Goal: Task Accomplishment & Management: Use online tool/utility

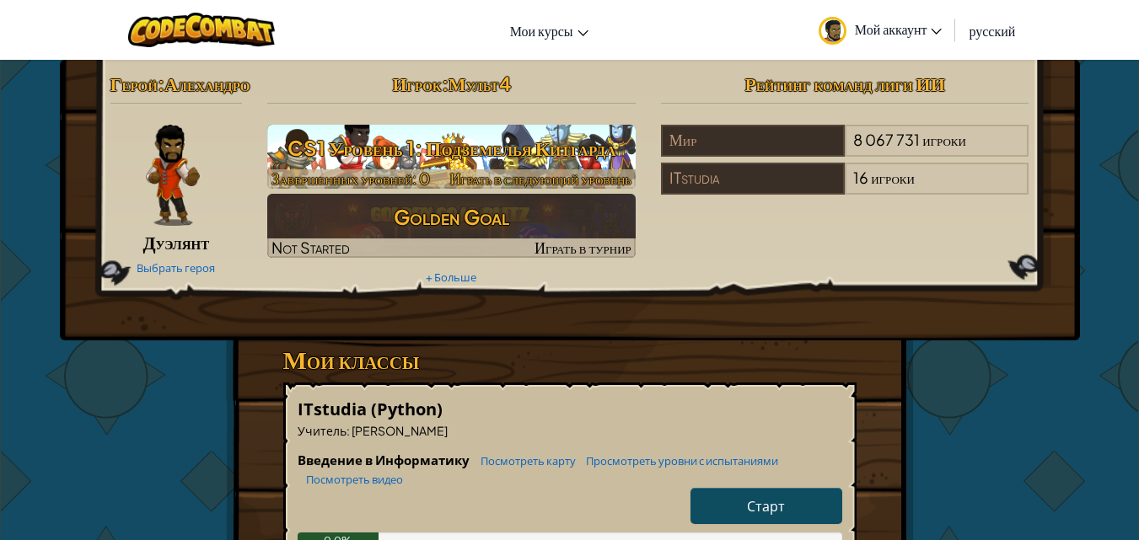
click at [491, 154] on h3 "CS1 Уровень 1: Подземелья Китгарда" at bounding box center [451, 148] width 368 height 38
select select "ru"
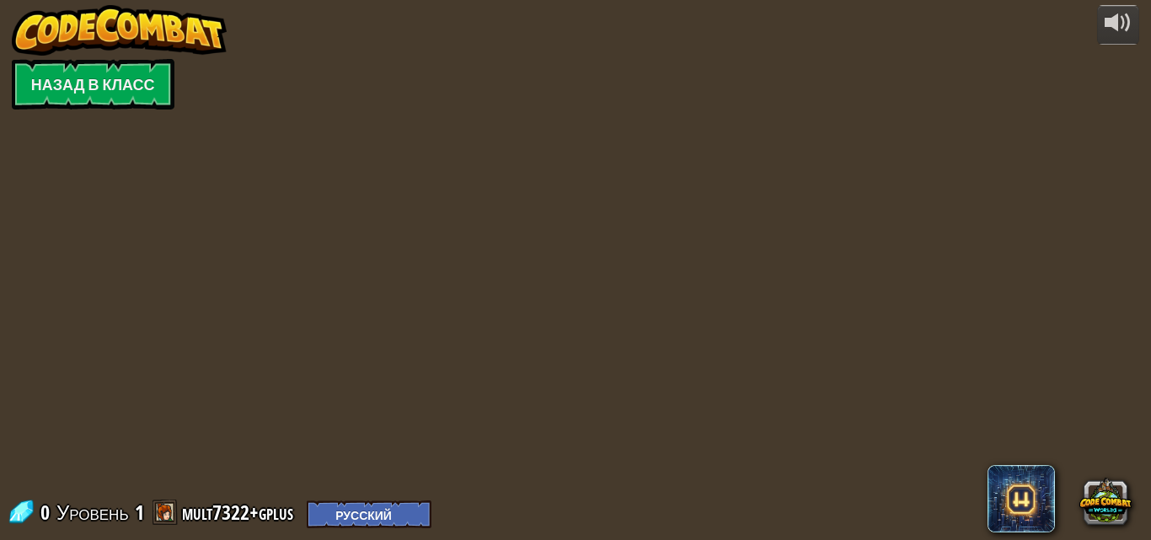
select select "ru"
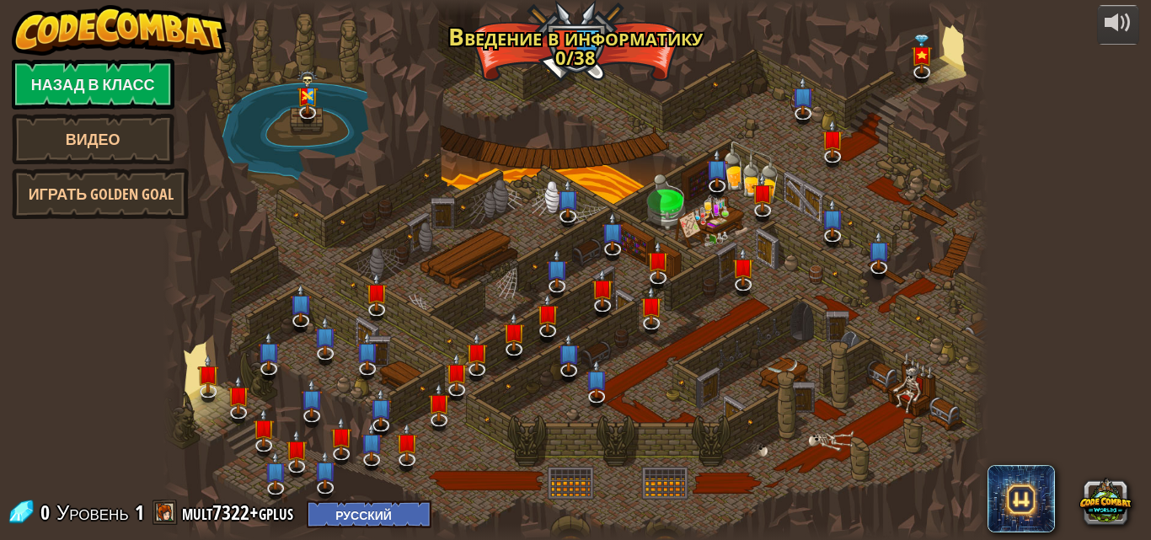
select select "ru"
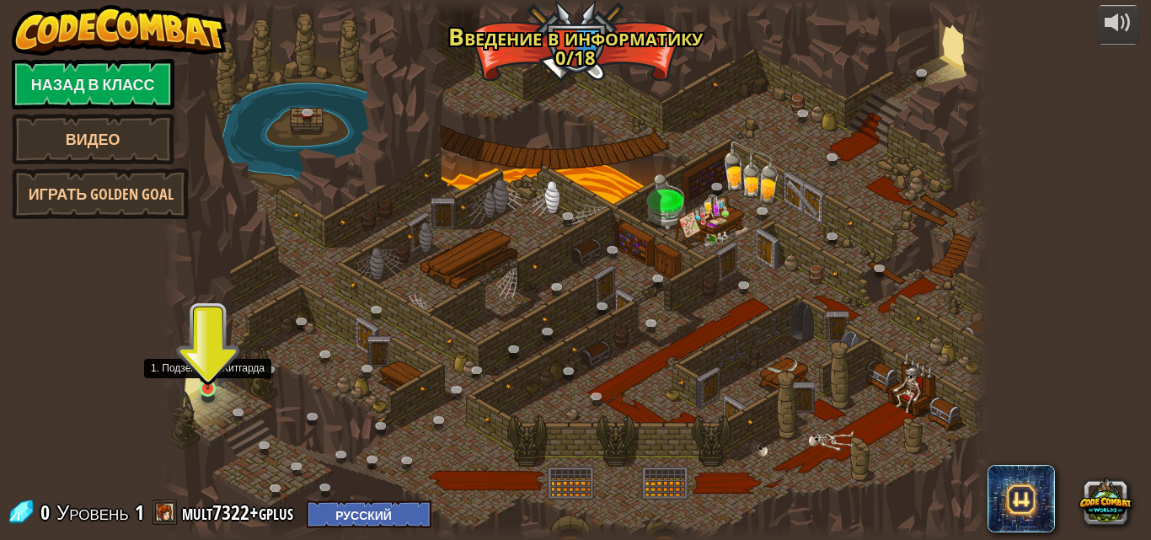
click at [210, 384] on img at bounding box center [207, 368] width 19 height 45
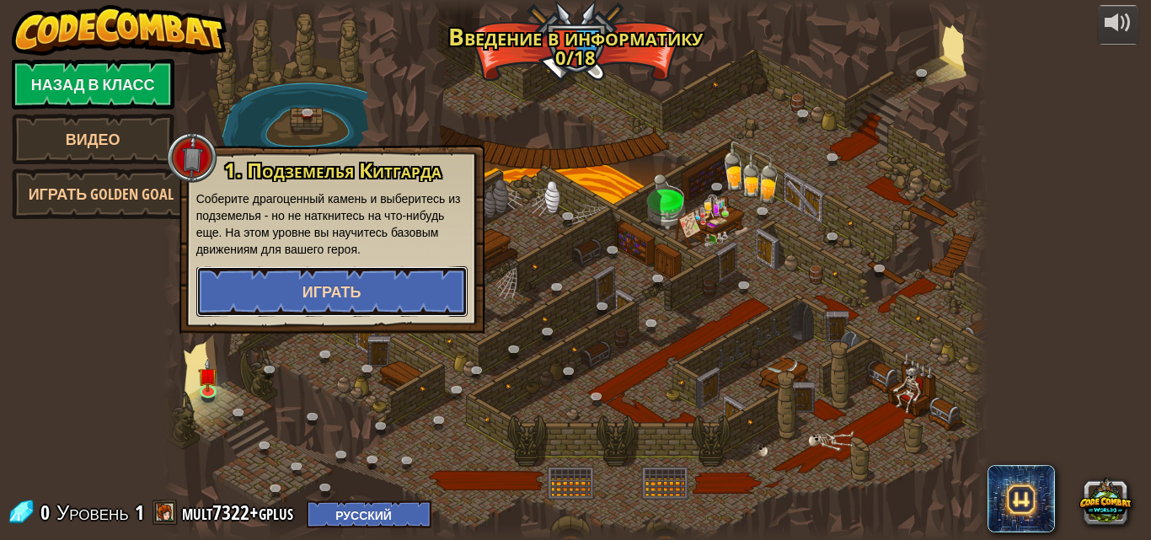
click at [330, 292] on span "Играть" at bounding box center [332, 291] width 59 height 21
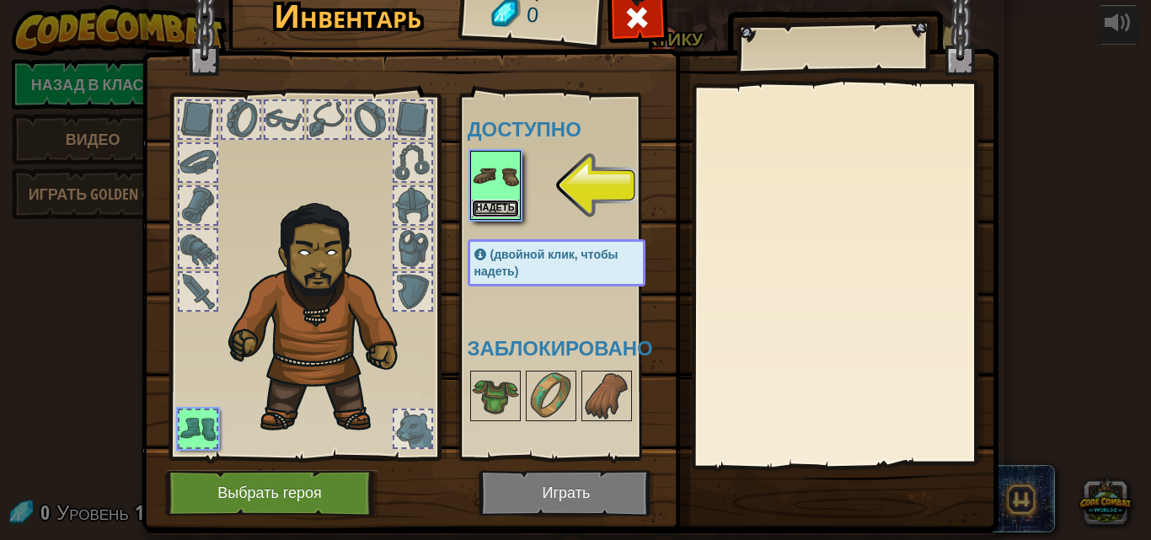
click at [489, 206] on button "Надеть" at bounding box center [495, 209] width 47 height 18
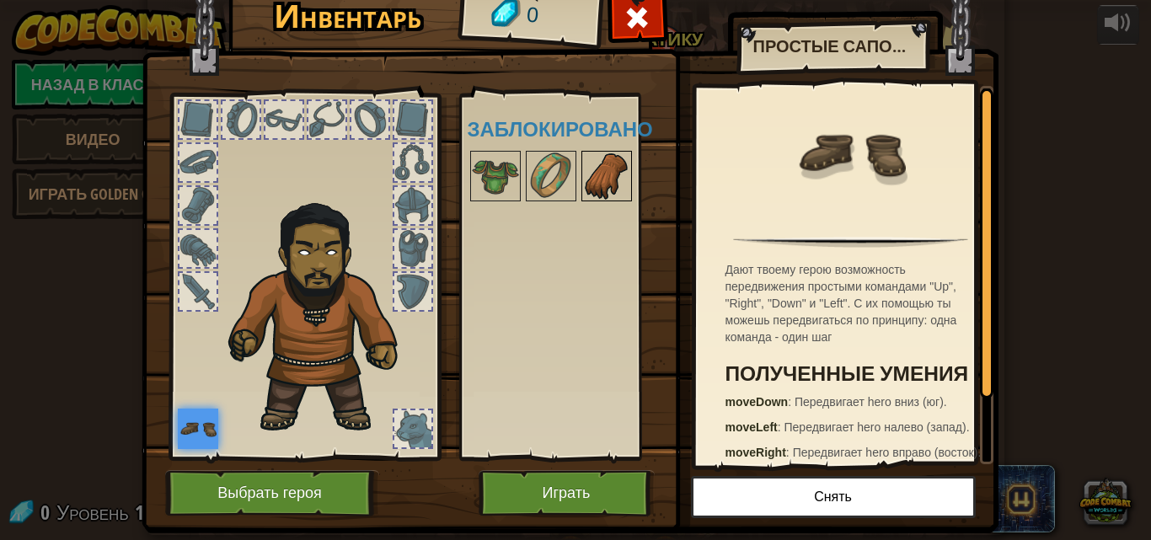
click at [589, 175] on img at bounding box center [606, 176] width 47 height 47
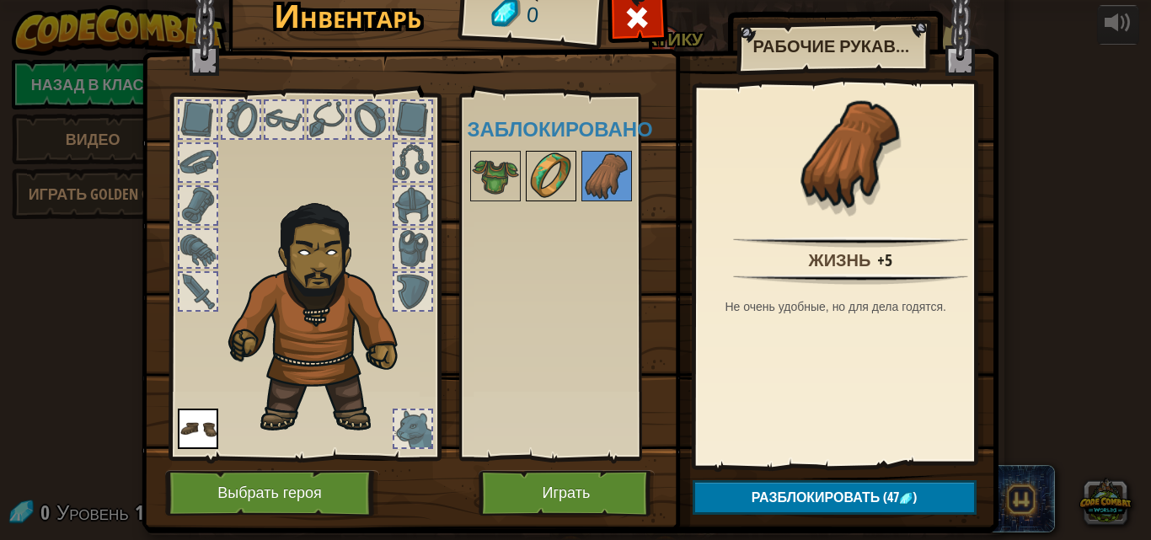
click at [533, 174] on img at bounding box center [551, 176] width 47 height 47
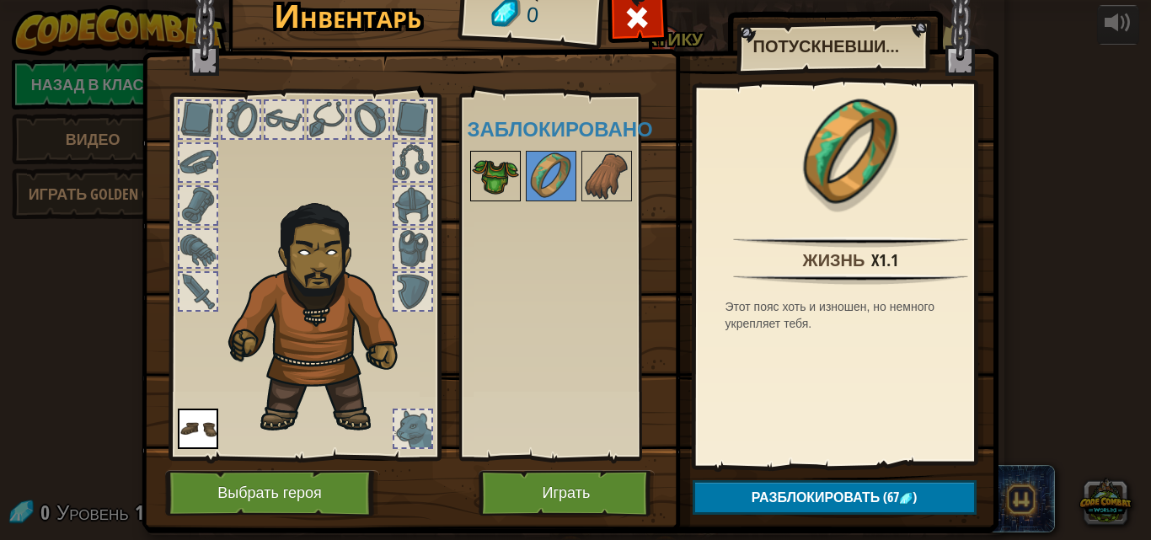
click at [500, 174] on img at bounding box center [495, 176] width 47 height 47
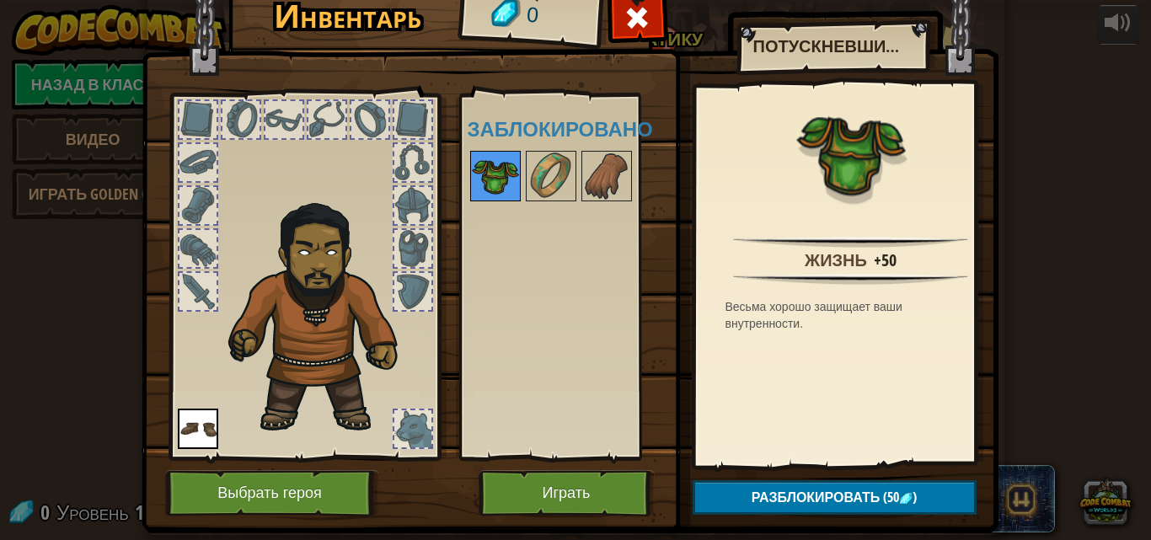
click at [505, 166] on img at bounding box center [495, 176] width 47 height 47
click at [196, 282] on div at bounding box center [198, 291] width 37 height 37
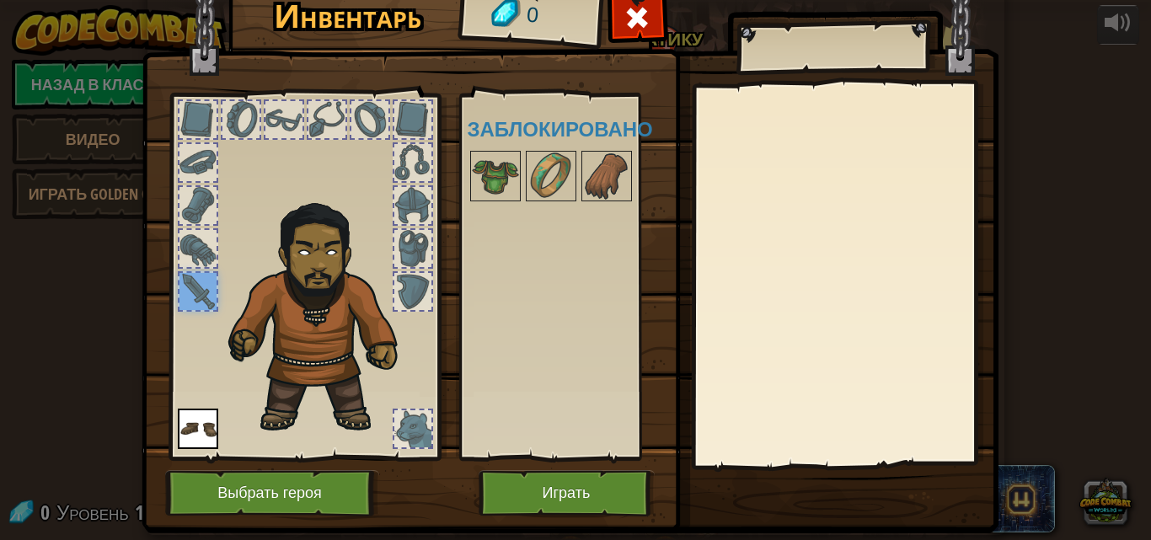
click at [180, 258] on div at bounding box center [198, 248] width 37 height 37
click at [186, 233] on div at bounding box center [198, 248] width 37 height 37
click at [201, 185] on div at bounding box center [198, 205] width 40 height 40
click at [501, 190] on img at bounding box center [495, 176] width 47 height 47
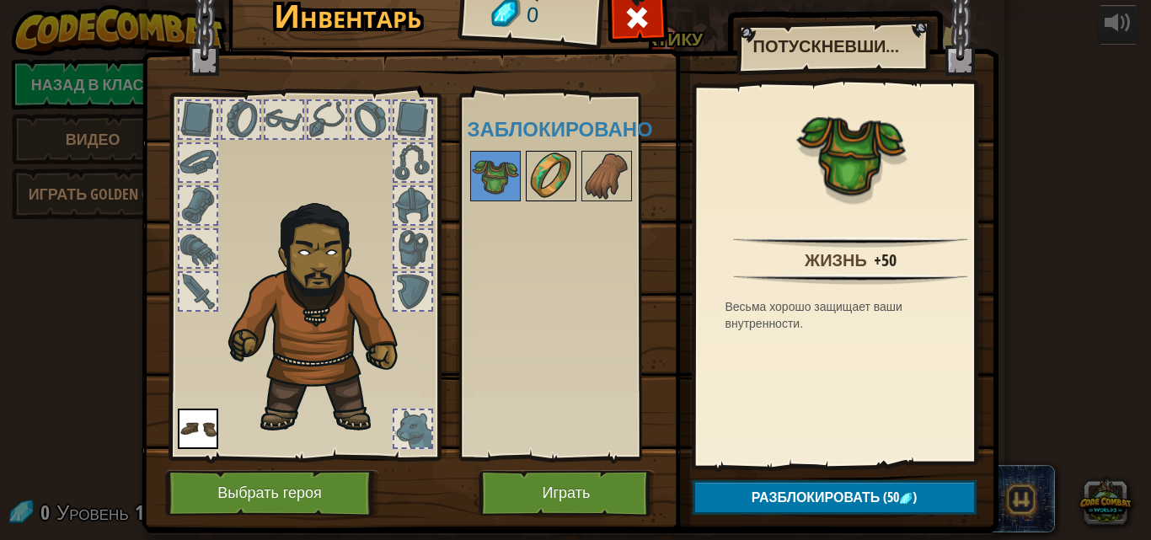
click at [557, 178] on img at bounding box center [551, 176] width 47 height 47
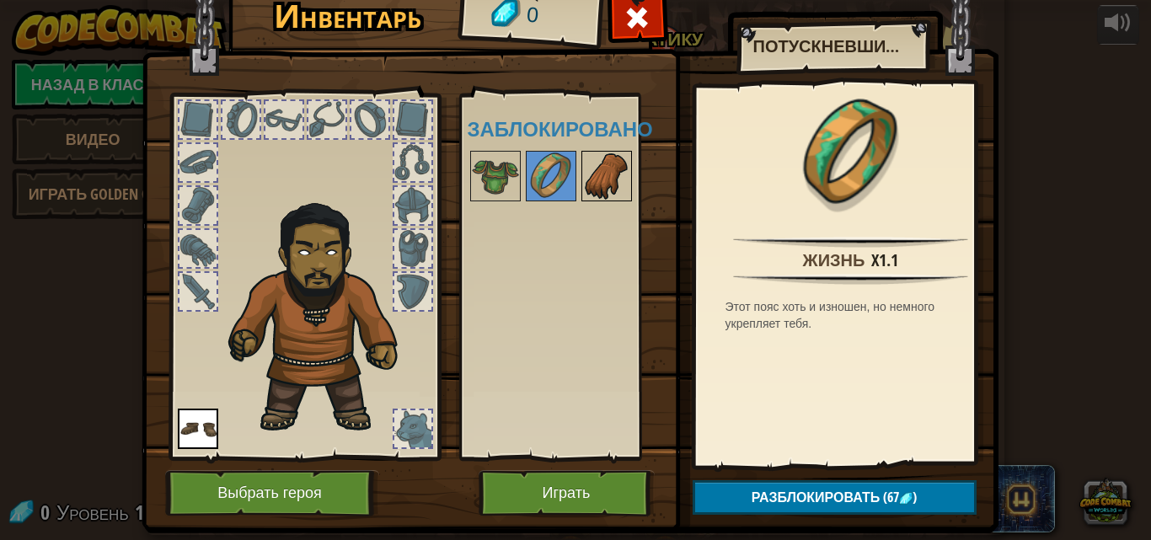
click at [604, 180] on img at bounding box center [606, 176] width 47 height 47
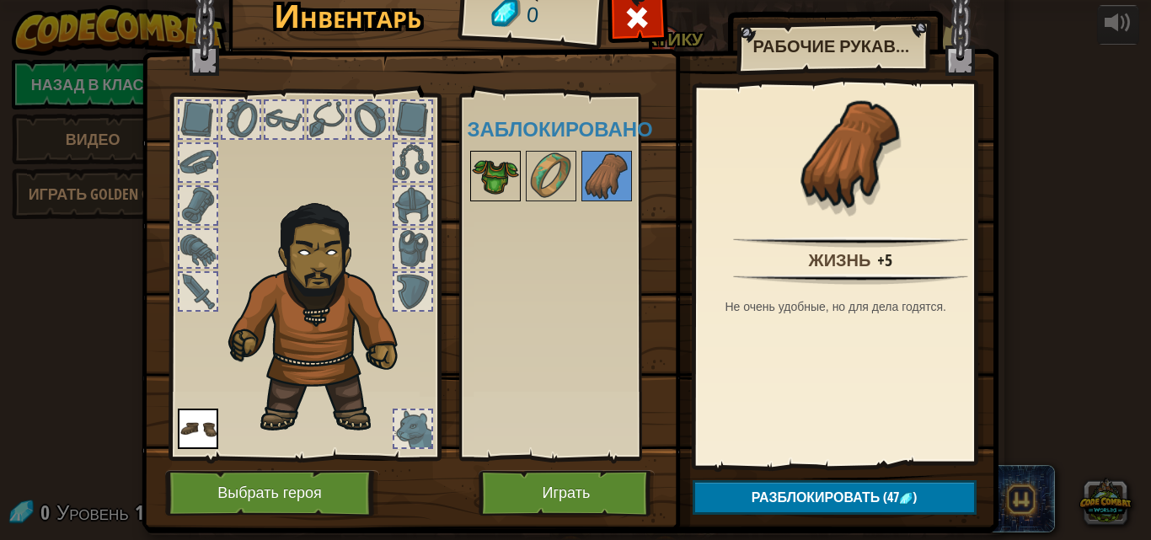
click at [508, 161] on img at bounding box center [495, 176] width 47 height 47
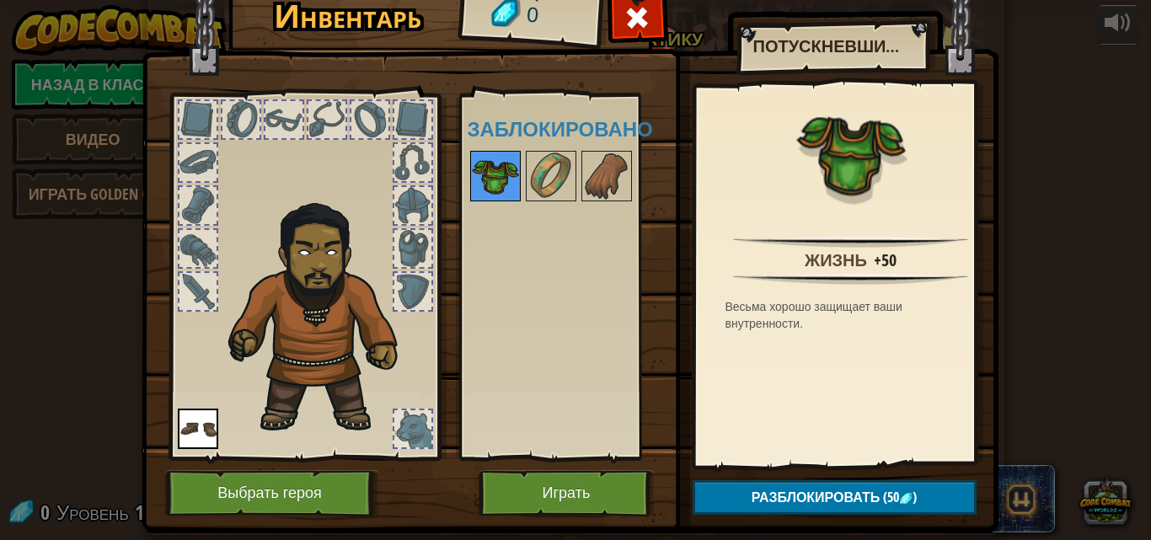
click at [508, 161] on img at bounding box center [495, 176] width 47 height 47
click at [595, 165] on div at bounding box center [606, 176] width 51 height 51
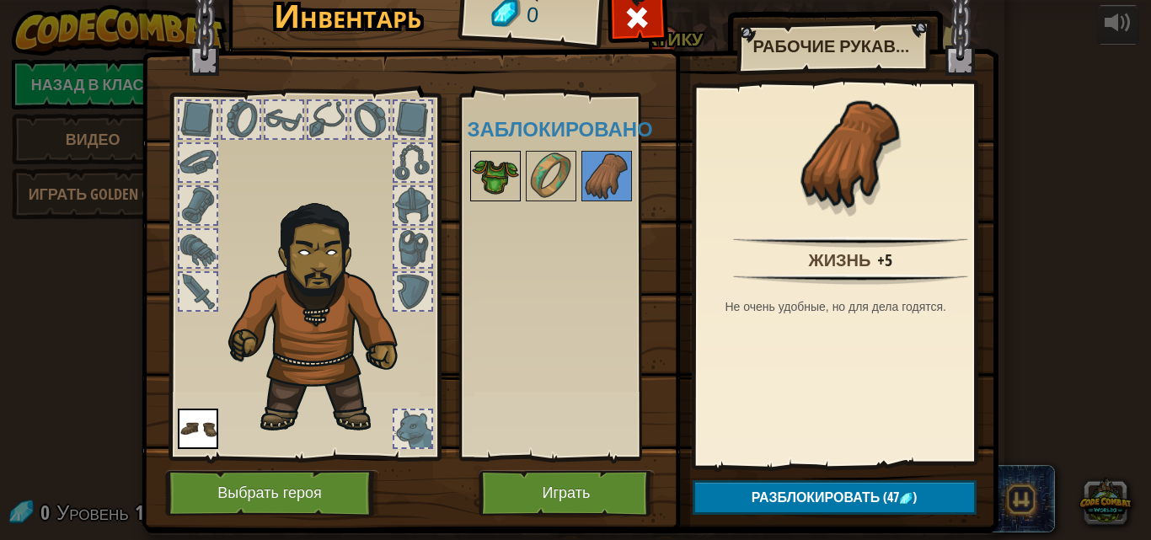
click at [513, 174] on div at bounding box center [495, 176] width 51 height 51
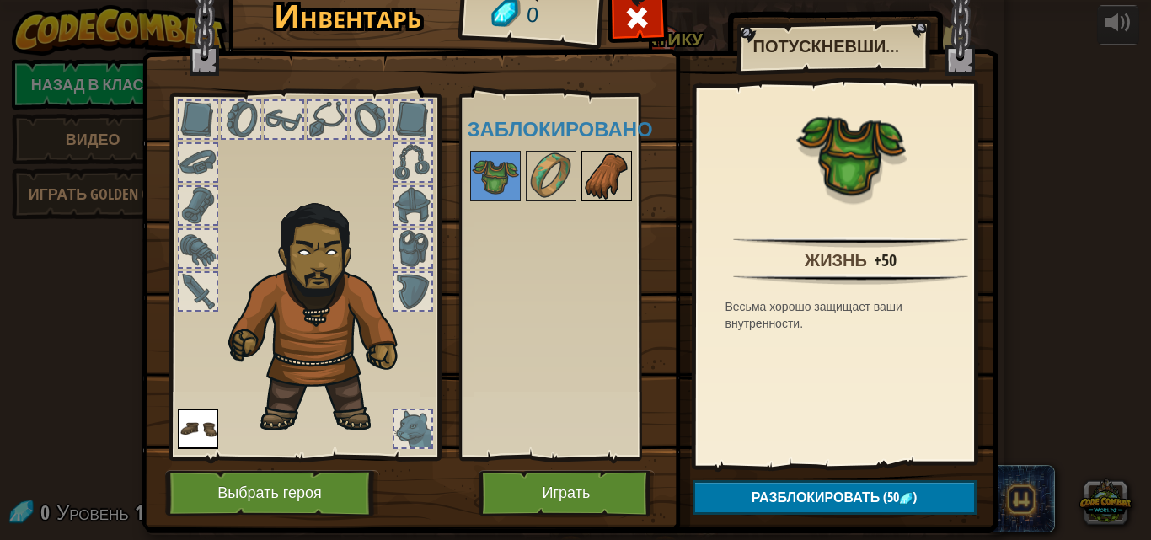
click at [585, 174] on img at bounding box center [606, 176] width 47 height 47
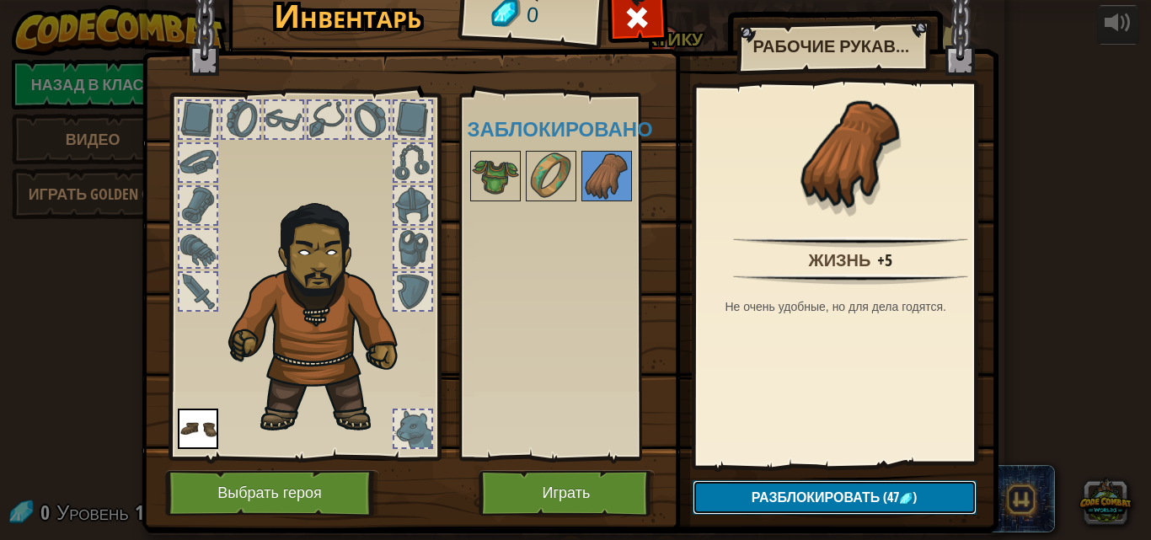
click at [755, 493] on span "Разблокировать" at bounding box center [816, 497] width 129 height 19
click at [603, 360] on div "Доступно [PERSON_NAME] (двойной клик, чтобы надеть) Заблокировано" at bounding box center [574, 276] width 212 height 351
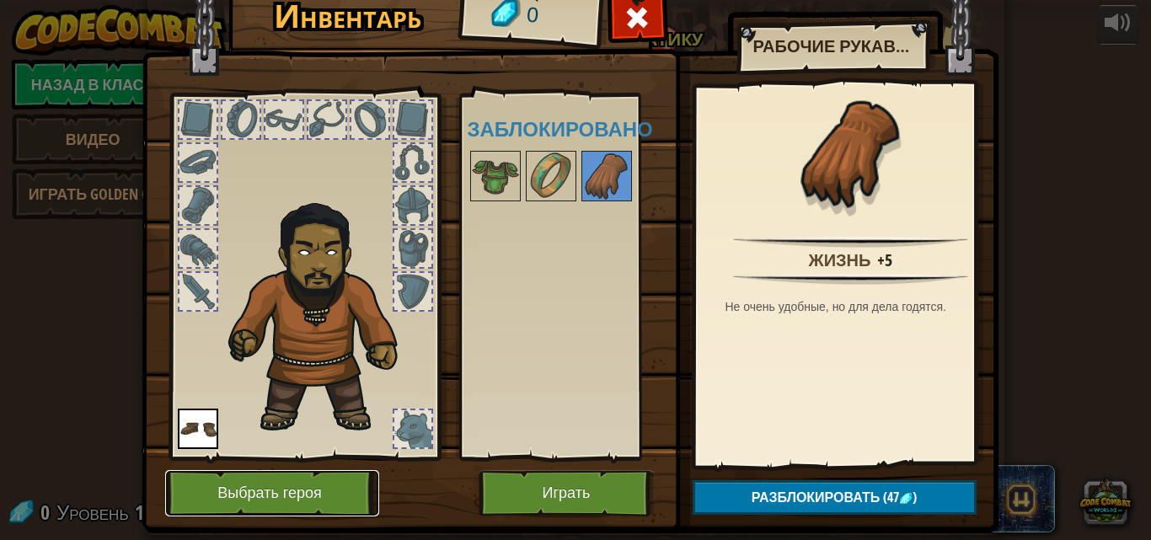
click at [294, 498] on button "Выбрать героя" at bounding box center [272, 493] width 214 height 46
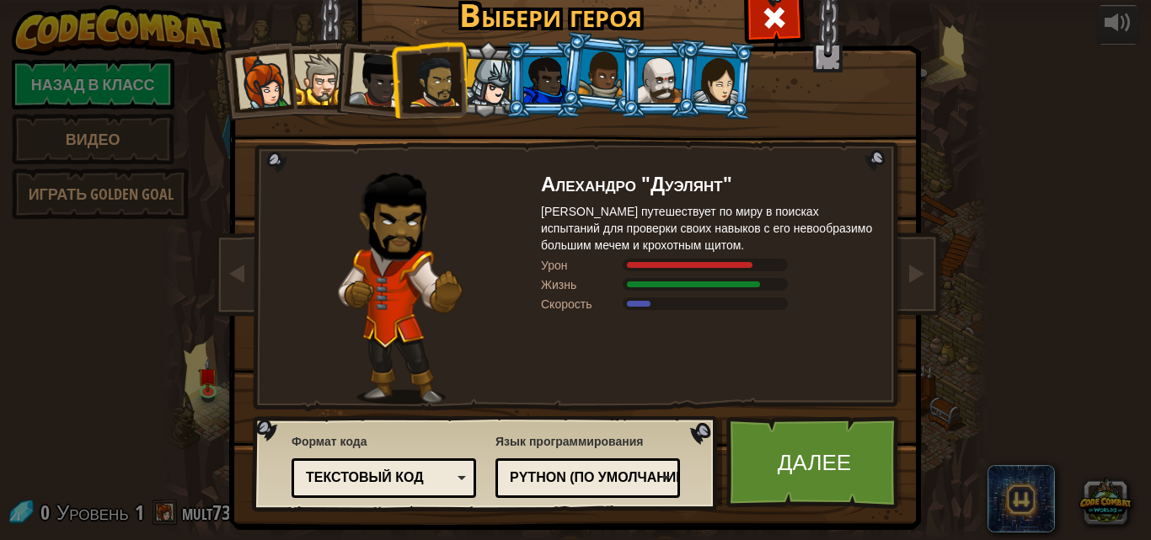
click at [257, 83] on div at bounding box center [263, 82] width 56 height 56
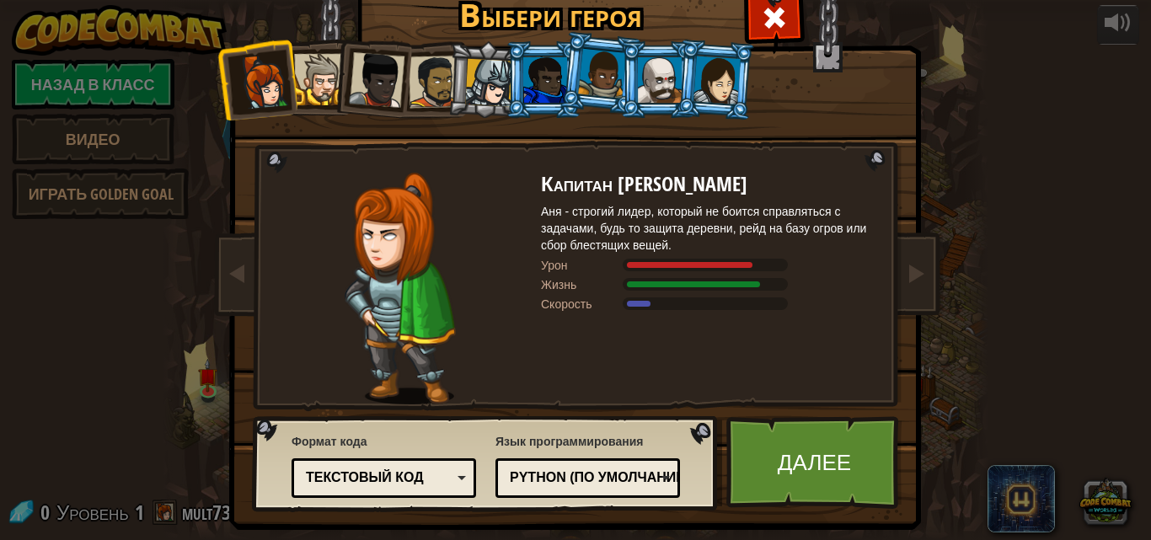
click at [314, 73] on div at bounding box center [319, 79] width 51 height 51
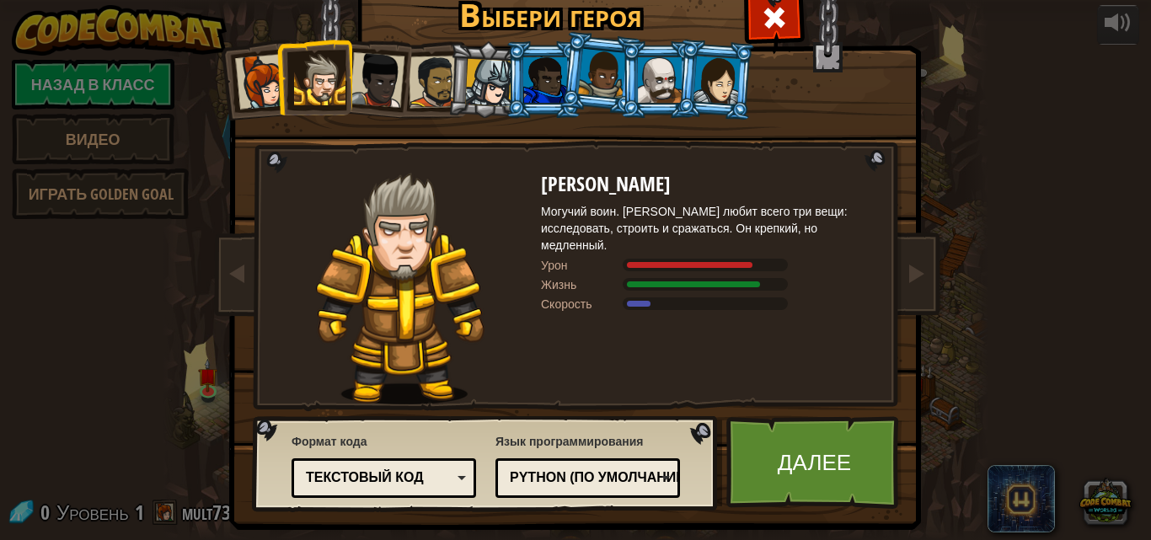
click at [371, 76] on div at bounding box center [377, 80] width 56 height 56
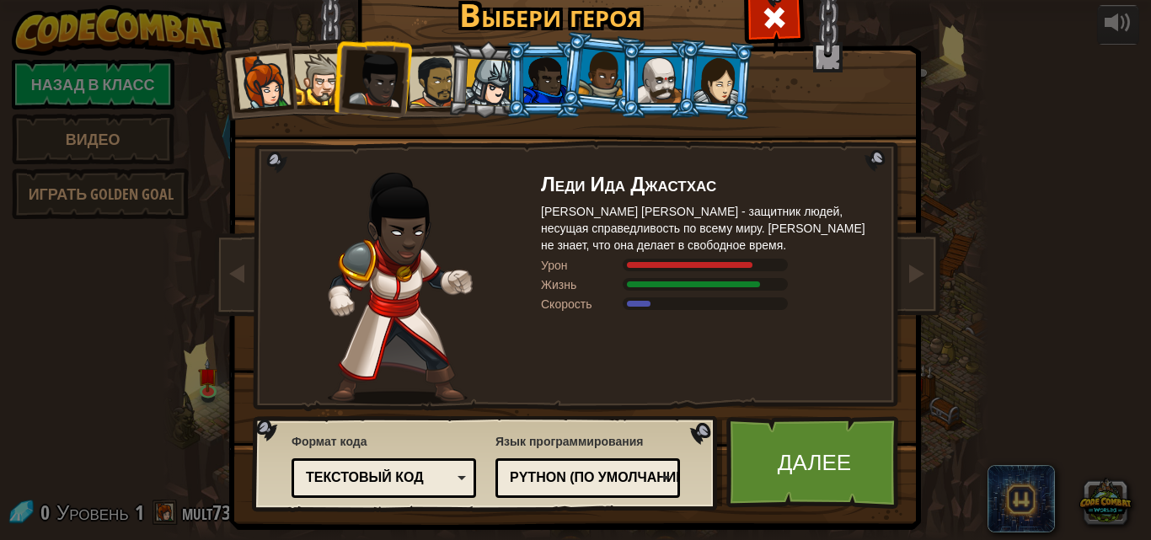
click at [318, 76] on div at bounding box center [319, 79] width 51 height 51
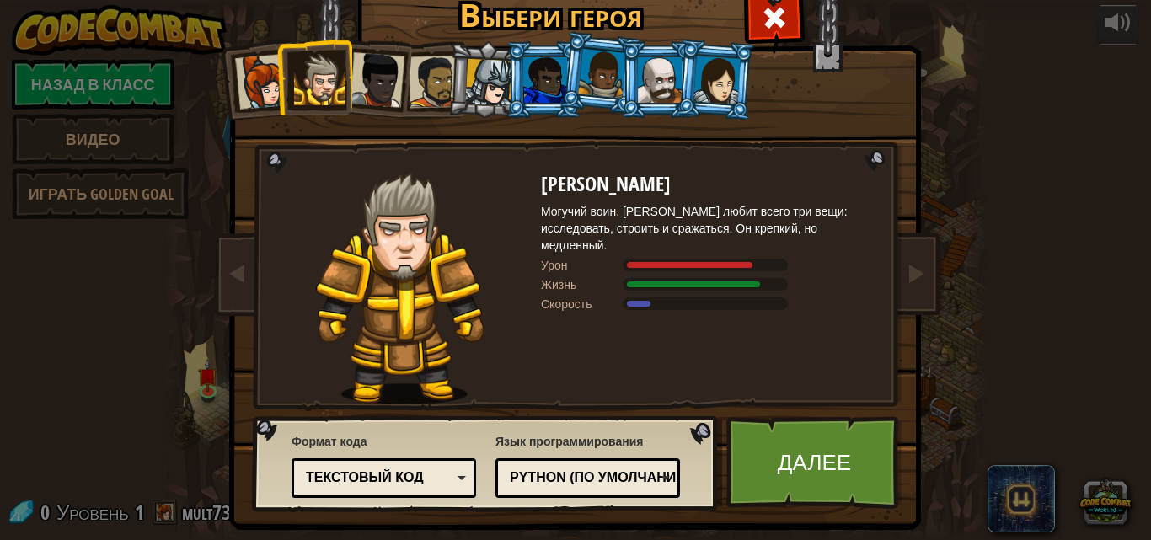
click at [356, 76] on div at bounding box center [377, 80] width 56 height 56
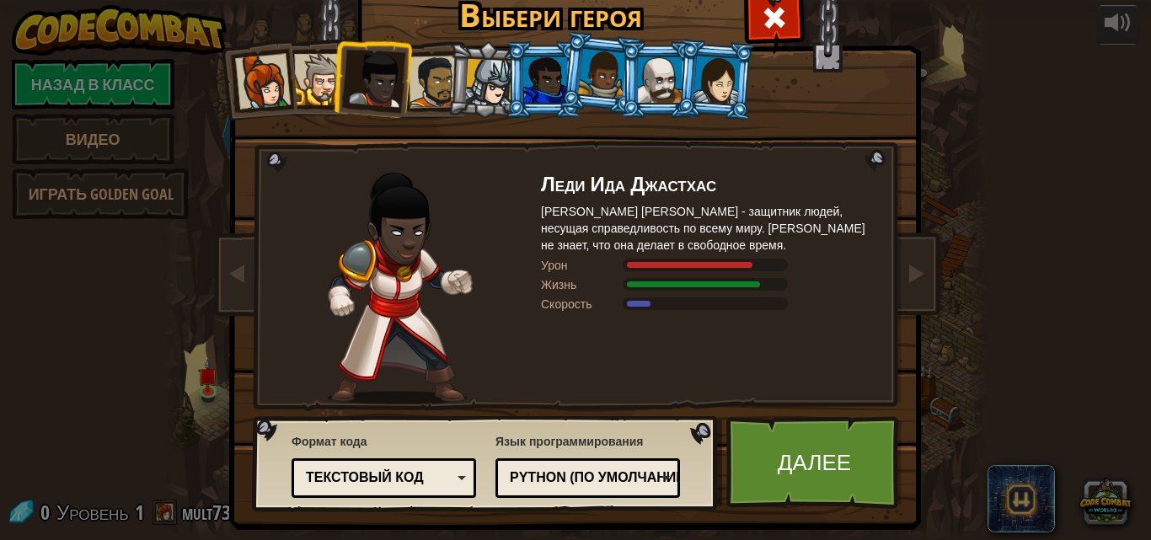
click at [423, 81] on div at bounding box center [435, 82] width 52 height 52
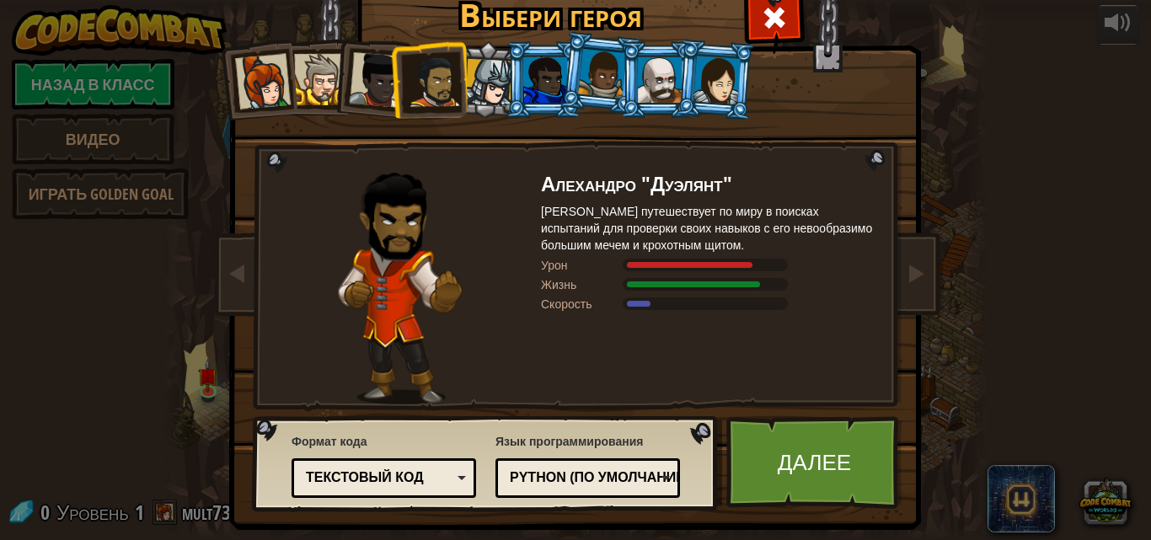
click at [484, 70] on div at bounding box center [489, 83] width 48 height 48
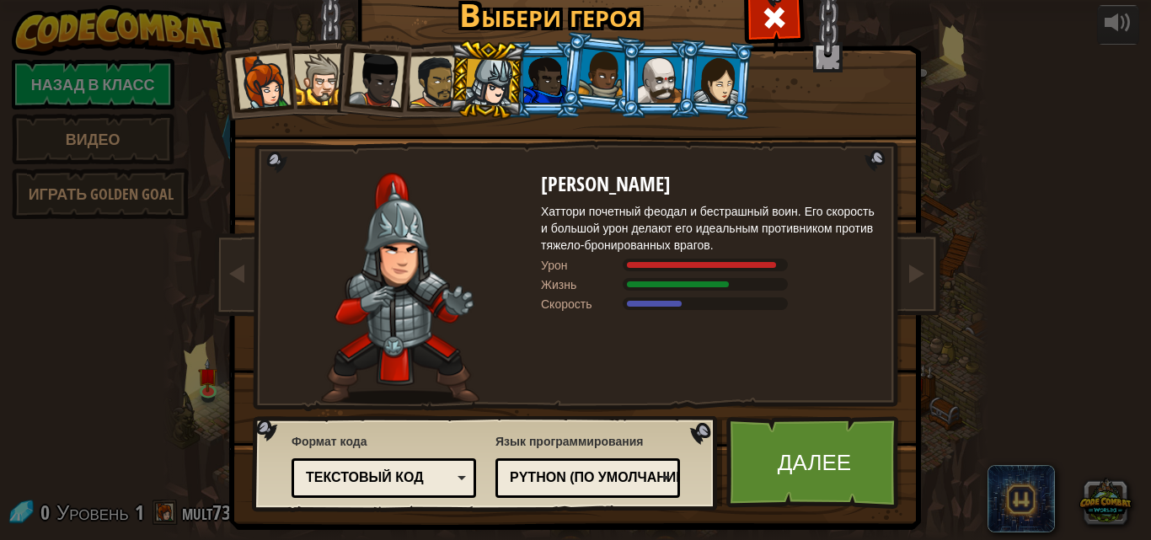
click at [485, 87] on div at bounding box center [489, 83] width 48 height 48
click at [532, 78] on div at bounding box center [545, 80] width 44 height 46
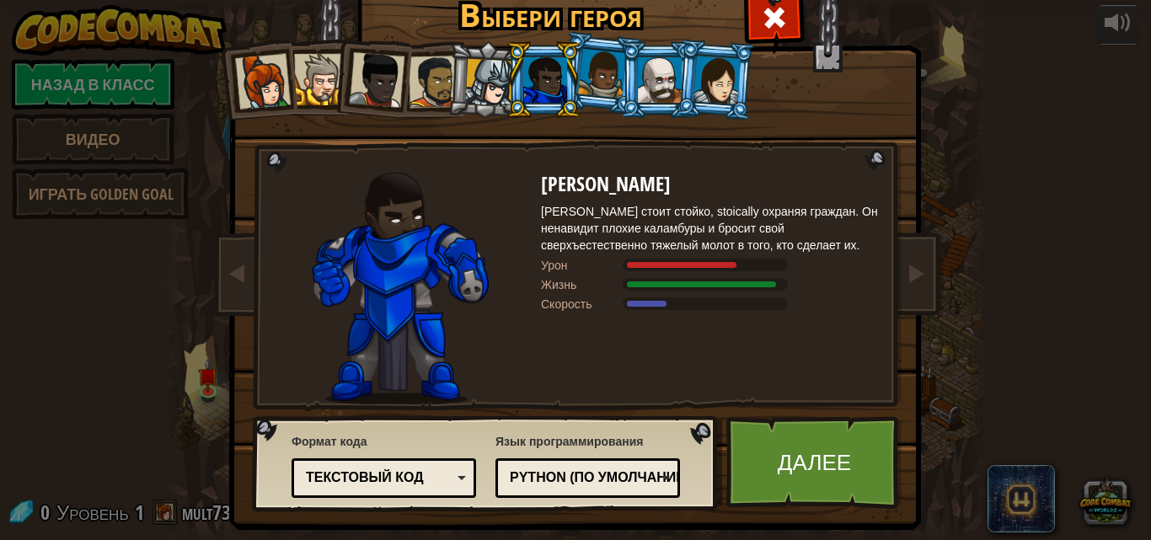
click at [581, 87] on div at bounding box center [602, 74] width 48 height 50
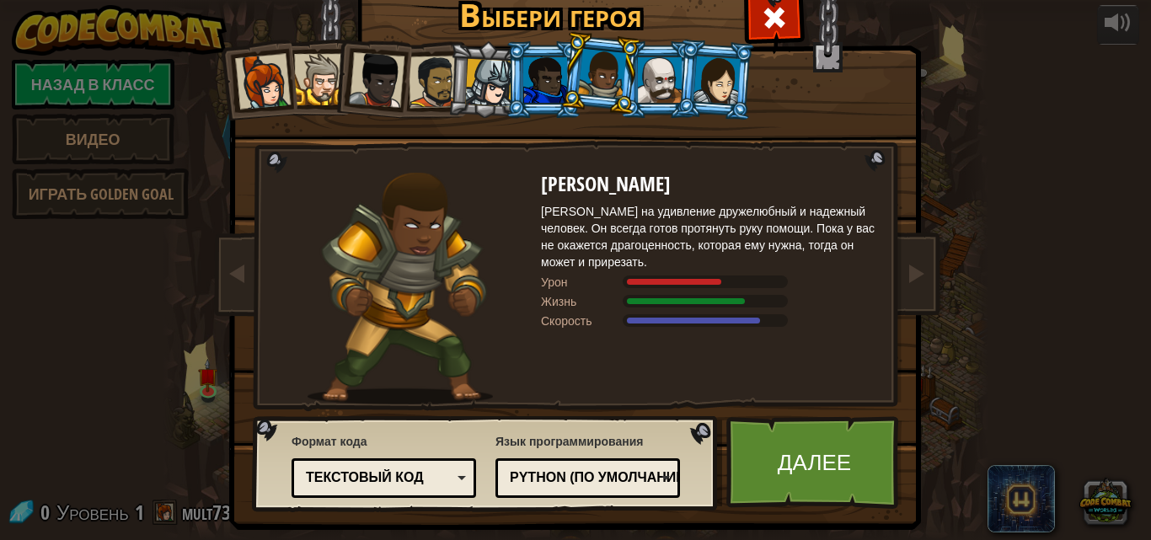
click at [651, 86] on div at bounding box center [660, 80] width 44 height 46
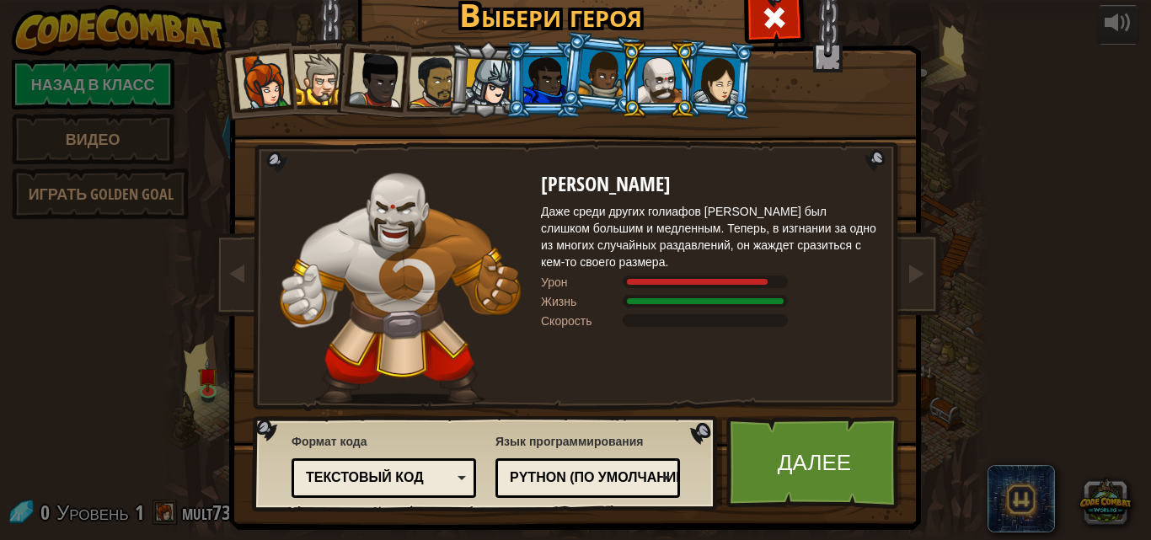
click at [705, 83] on div at bounding box center [717, 80] width 47 height 48
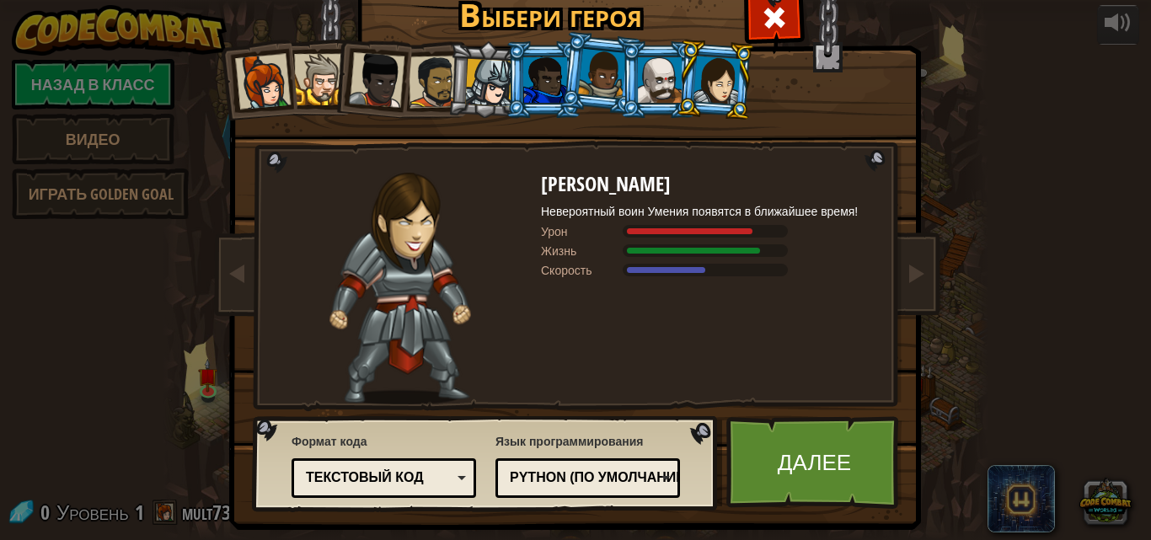
click at [637, 87] on li at bounding box center [658, 79] width 76 height 77
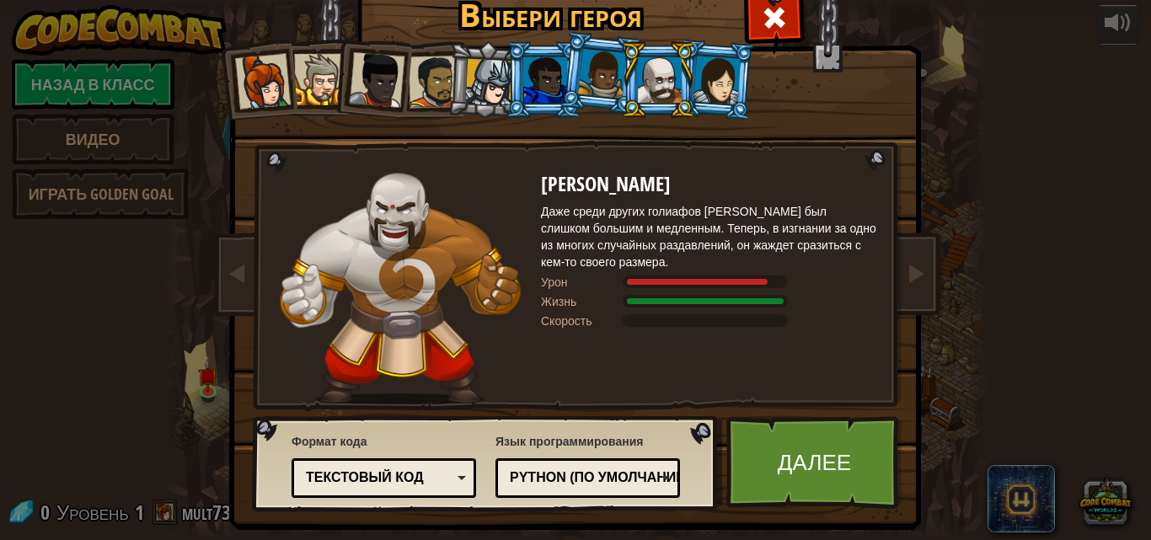
click at [523, 84] on div at bounding box center [545, 80] width 44 height 46
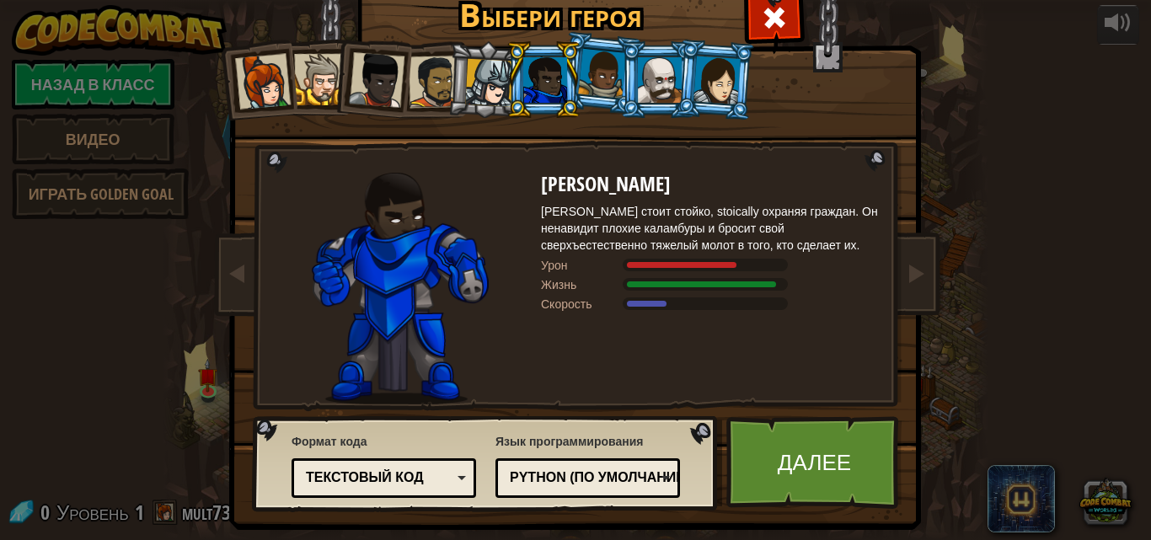
click at [486, 80] on div at bounding box center [489, 83] width 48 height 48
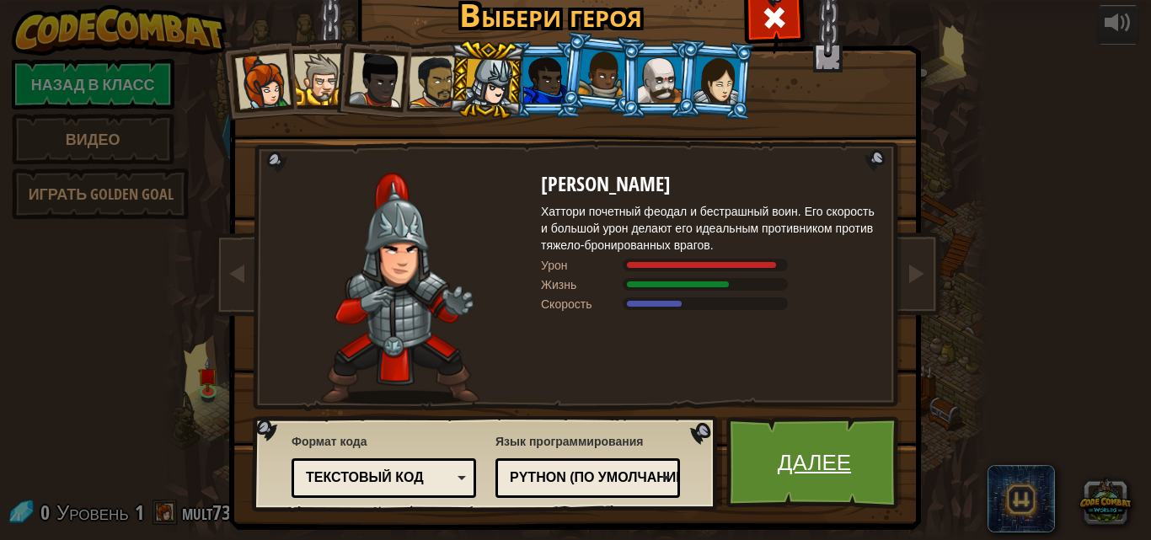
click at [771, 450] on link "Далее" at bounding box center [814, 462] width 176 height 93
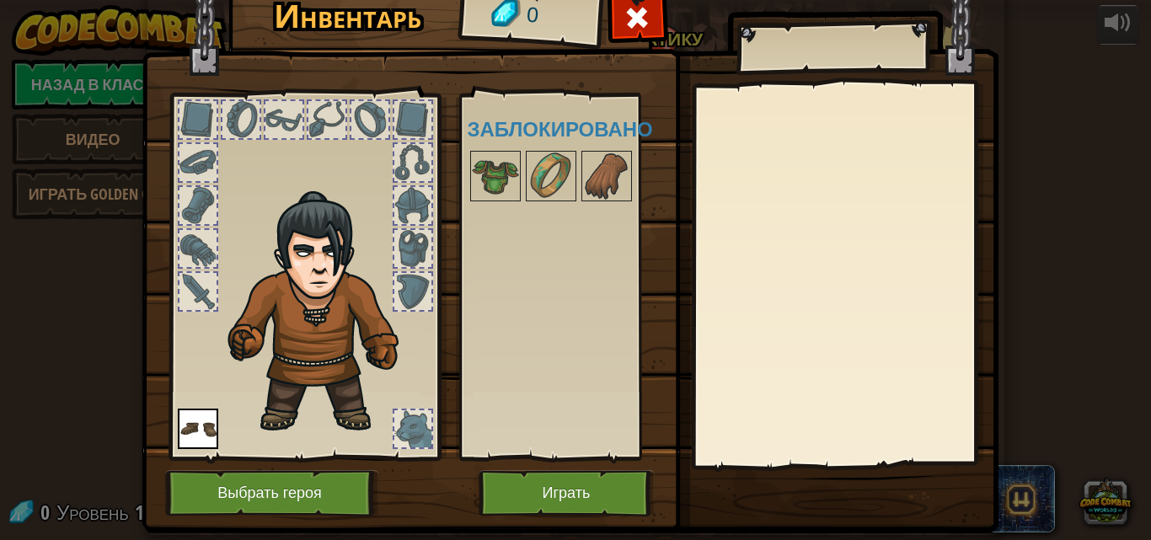
drag, startPoint x: 416, startPoint y: 423, endPoint x: 408, endPoint y: 430, distance: 10.8
click at [413, 427] on div at bounding box center [412, 428] width 37 height 37
click at [589, 176] on img at bounding box center [606, 176] width 47 height 47
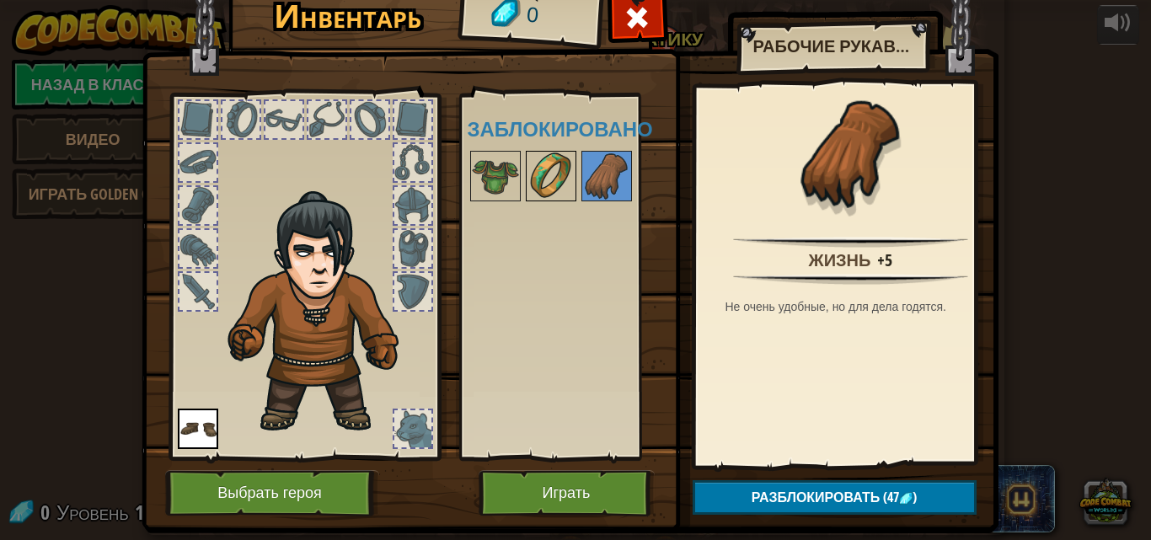
click at [558, 174] on img at bounding box center [551, 176] width 47 height 47
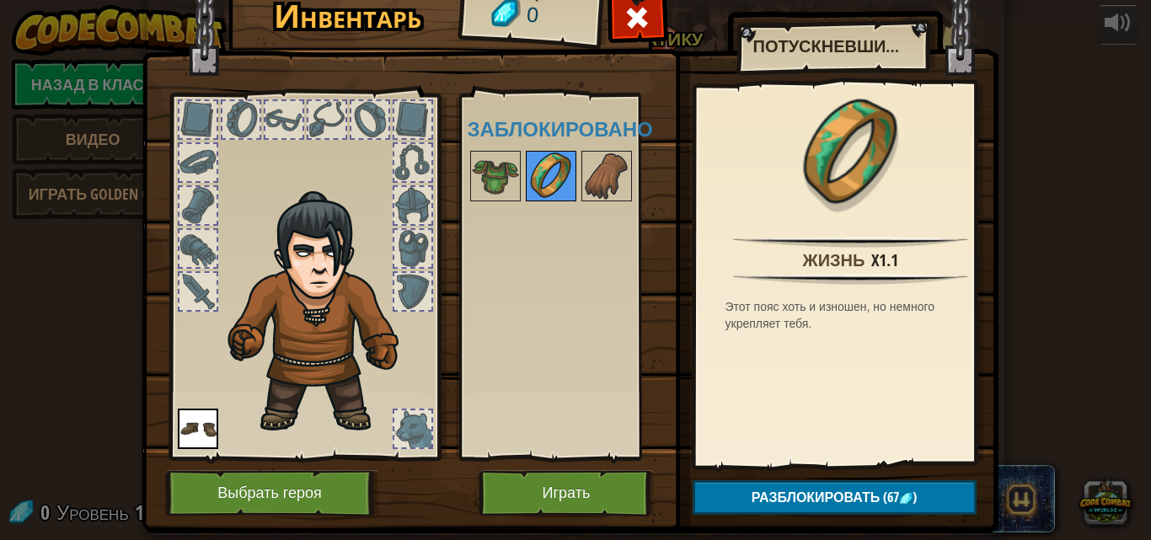
click at [531, 178] on img at bounding box center [551, 176] width 47 height 47
click at [572, 491] on button "Играть" at bounding box center [567, 493] width 176 height 46
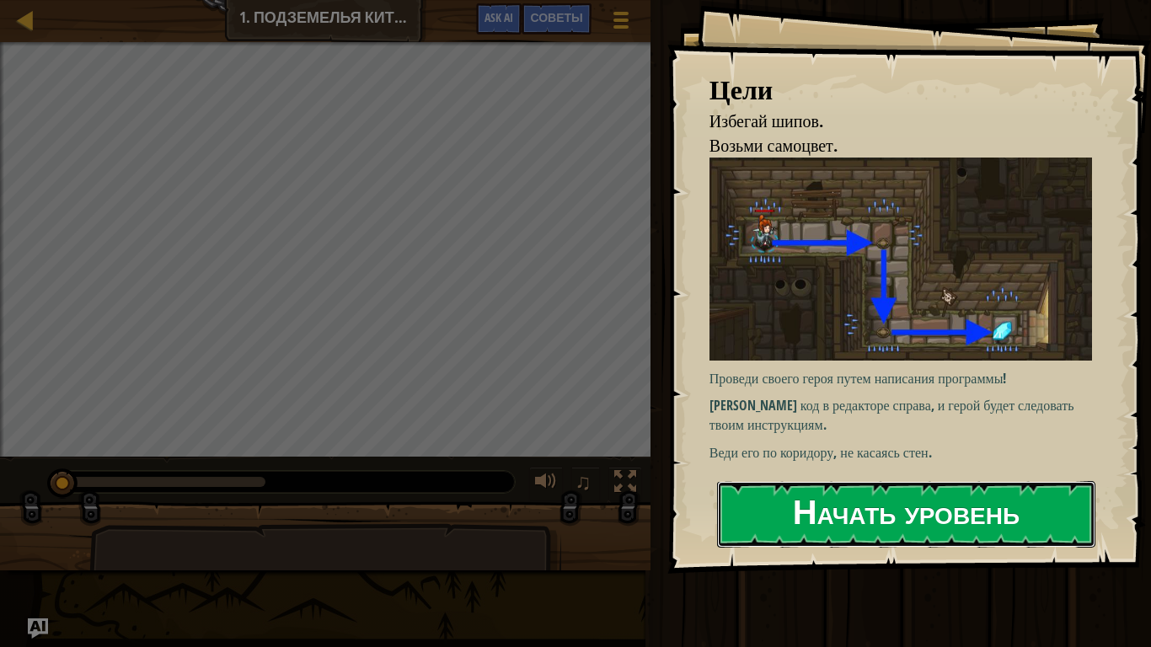
click at [858, 522] on button "Начать уровень" at bounding box center [906, 514] width 378 height 67
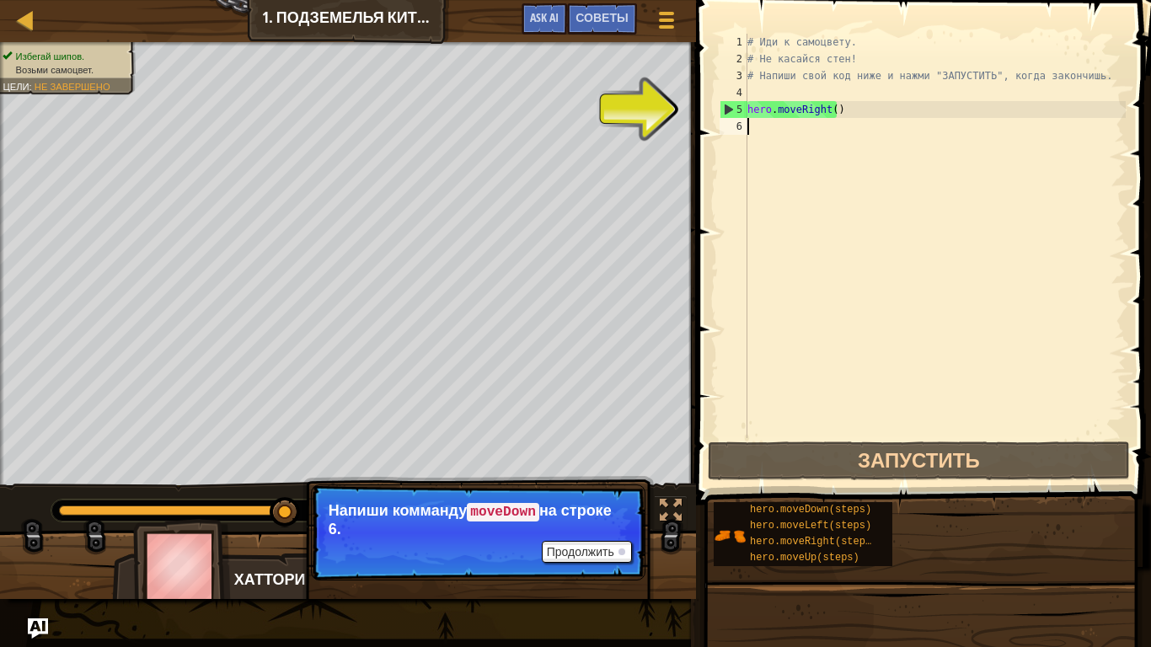
type textarea "h"
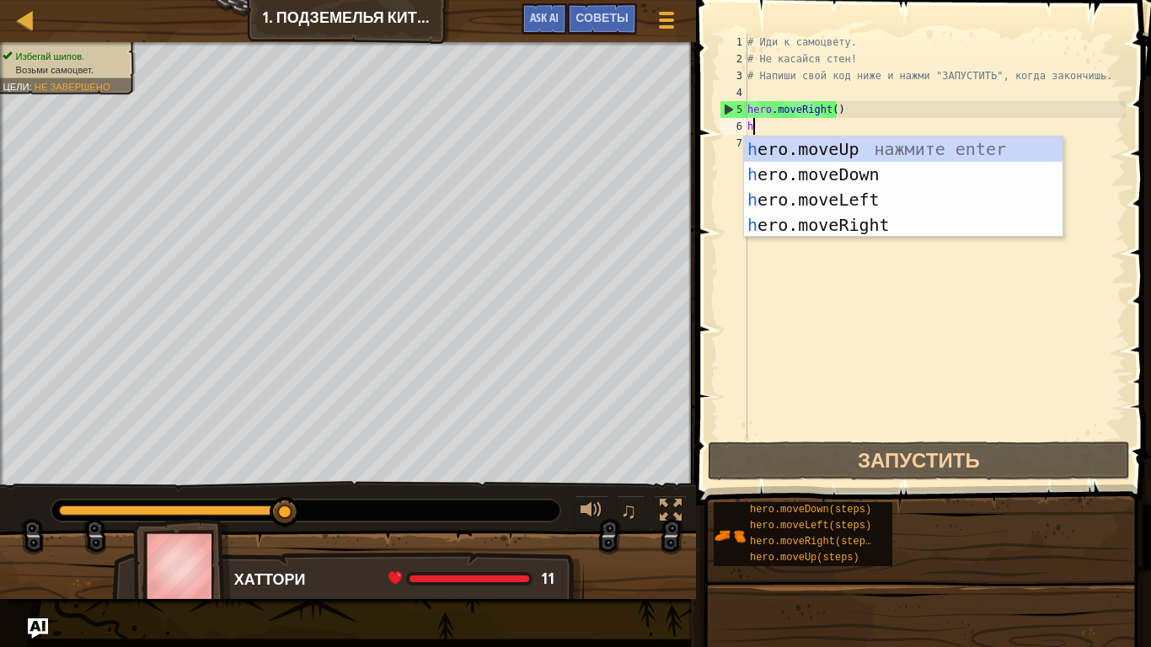
scroll to position [8, 0]
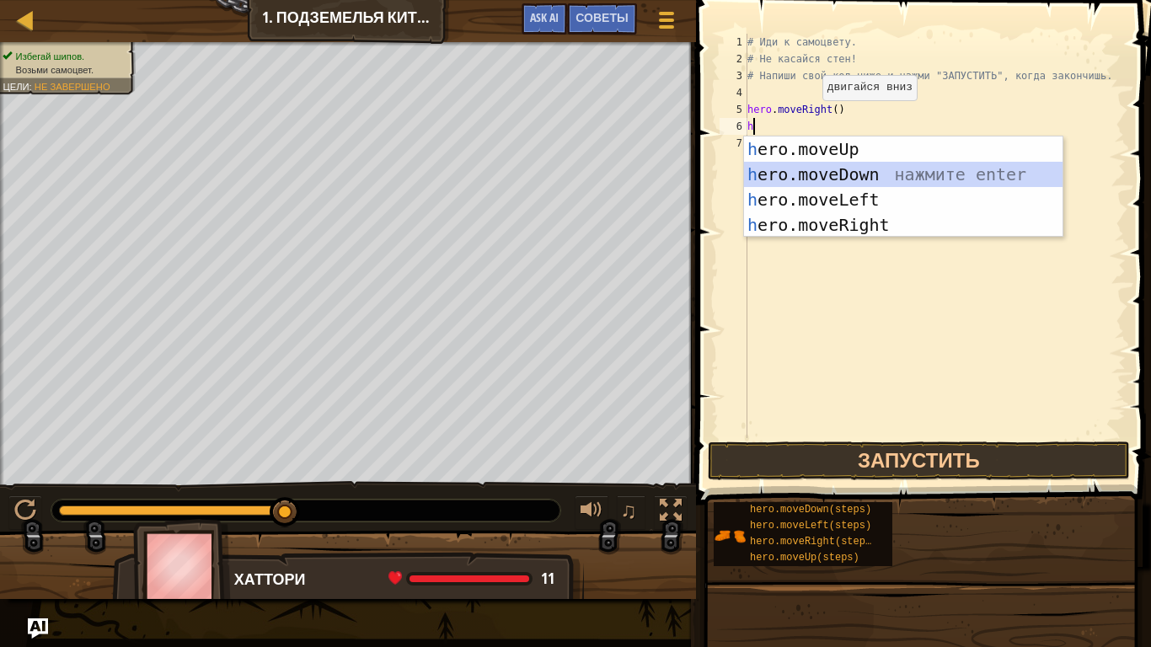
click at [855, 174] on div "h ero.moveUp нажмите enter h ero.moveDown нажмите enter h ero.moveLeft нажмите …" at bounding box center [903, 213] width 319 height 152
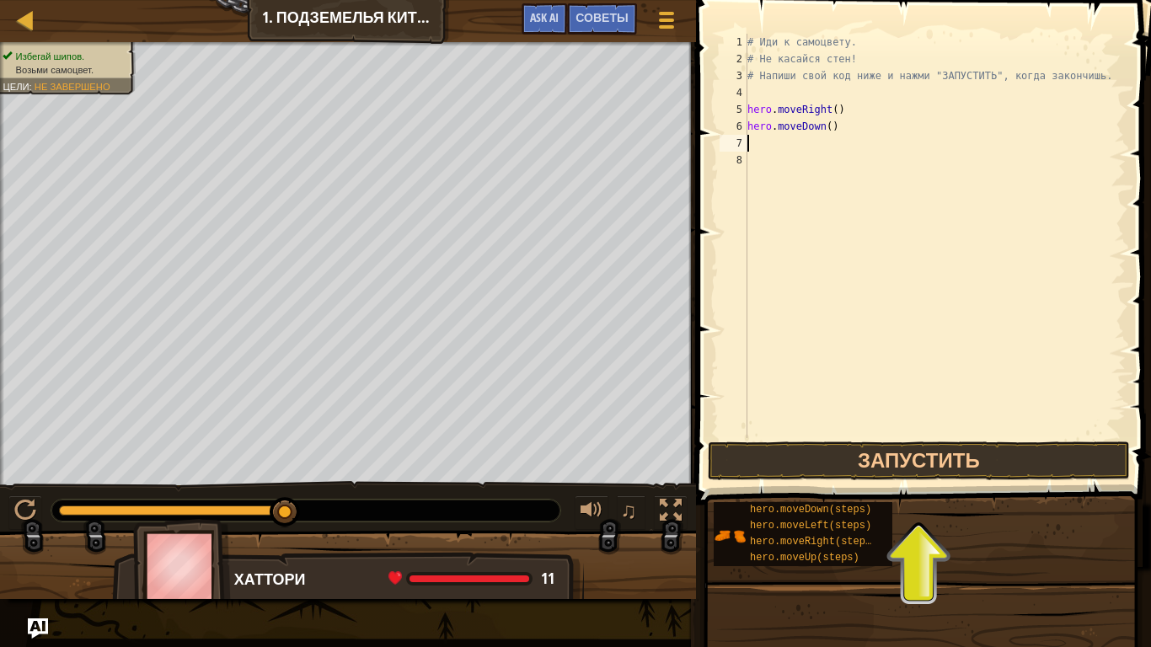
type textarea "h"
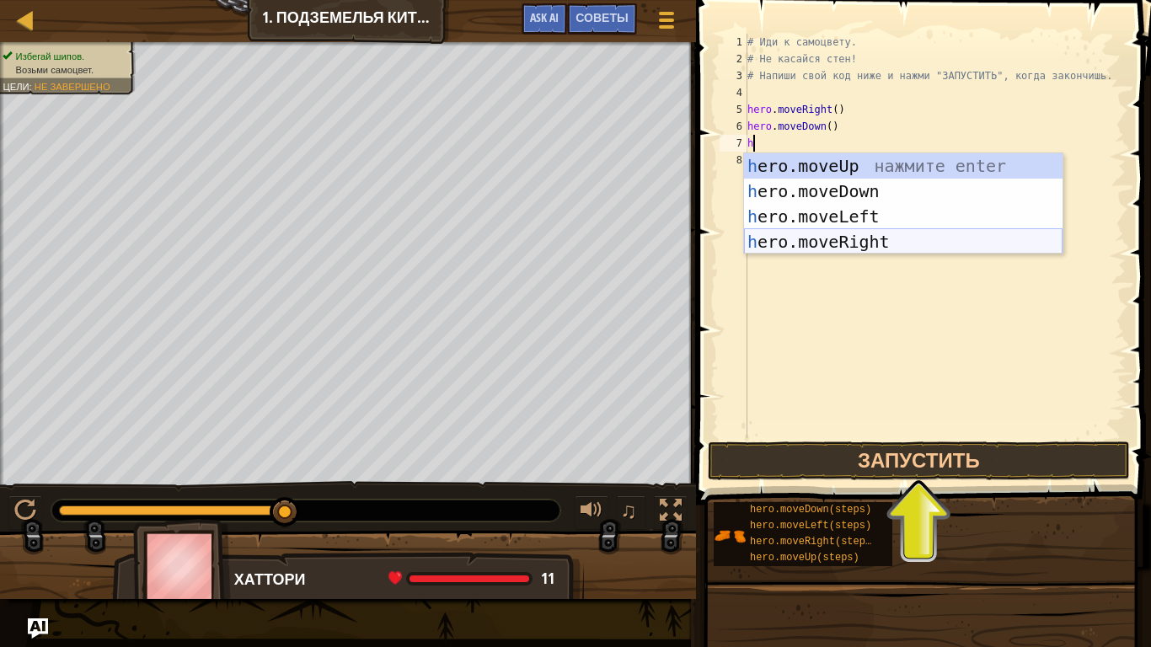
click at [838, 236] on div "h ero.moveUp нажмите enter h ero.moveDown нажмите enter h ero.moveLeft нажмите …" at bounding box center [903, 229] width 319 height 152
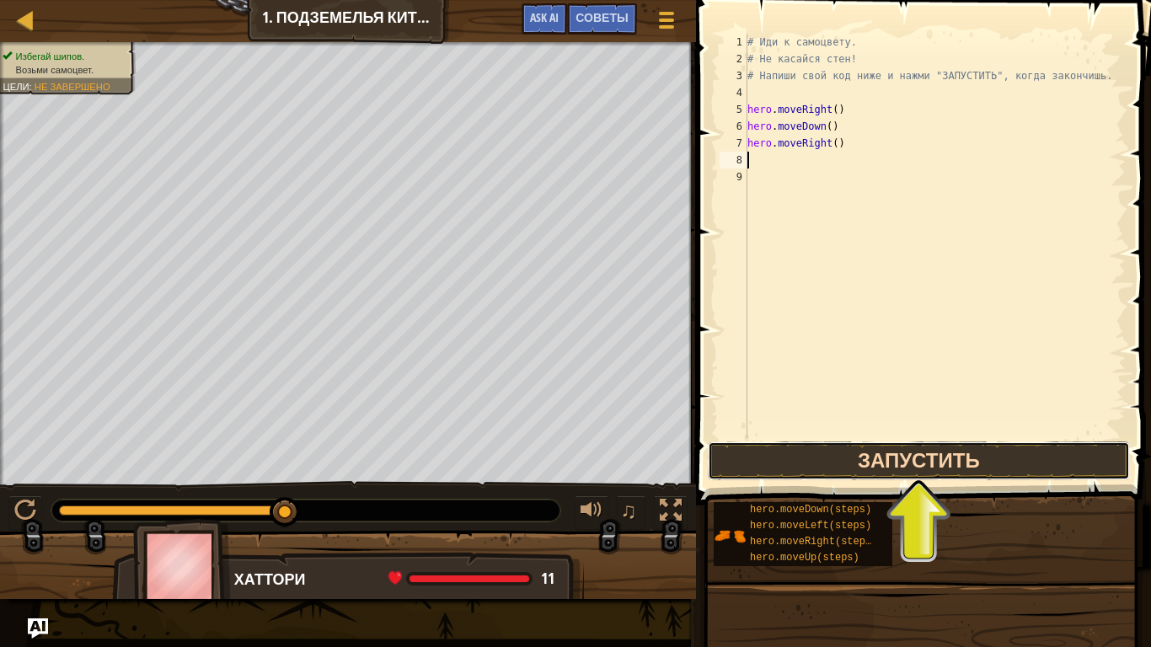
click at [914, 457] on button "Запустить" at bounding box center [919, 461] width 422 height 39
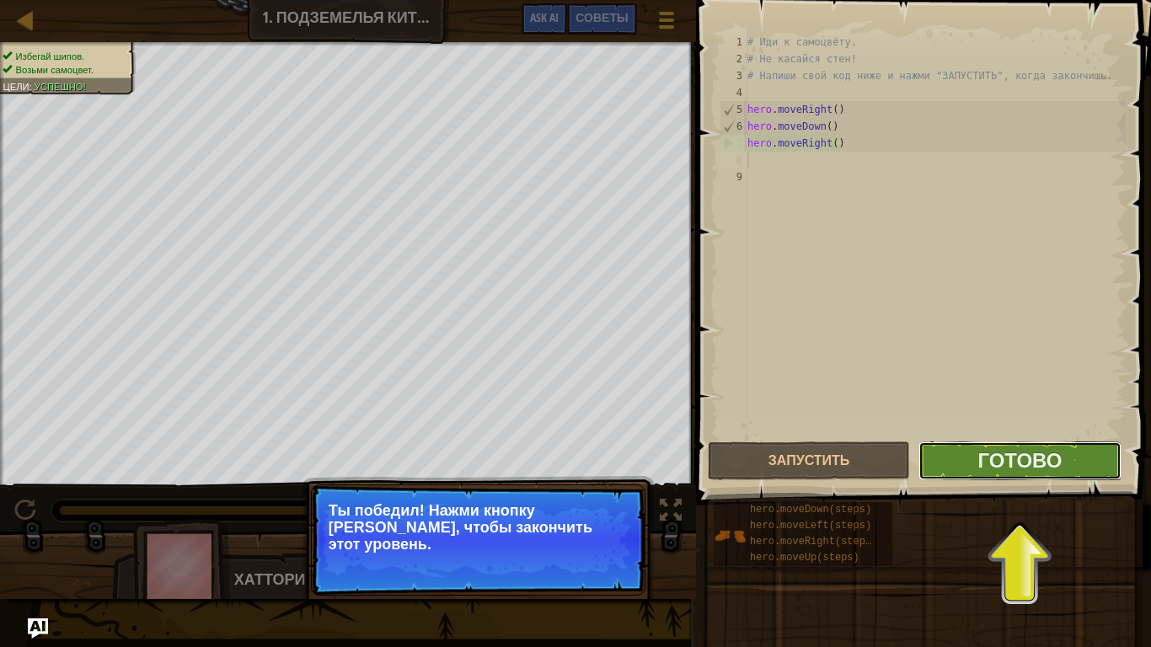
click at [1080, 447] on button "Готово" at bounding box center [1020, 461] width 202 height 39
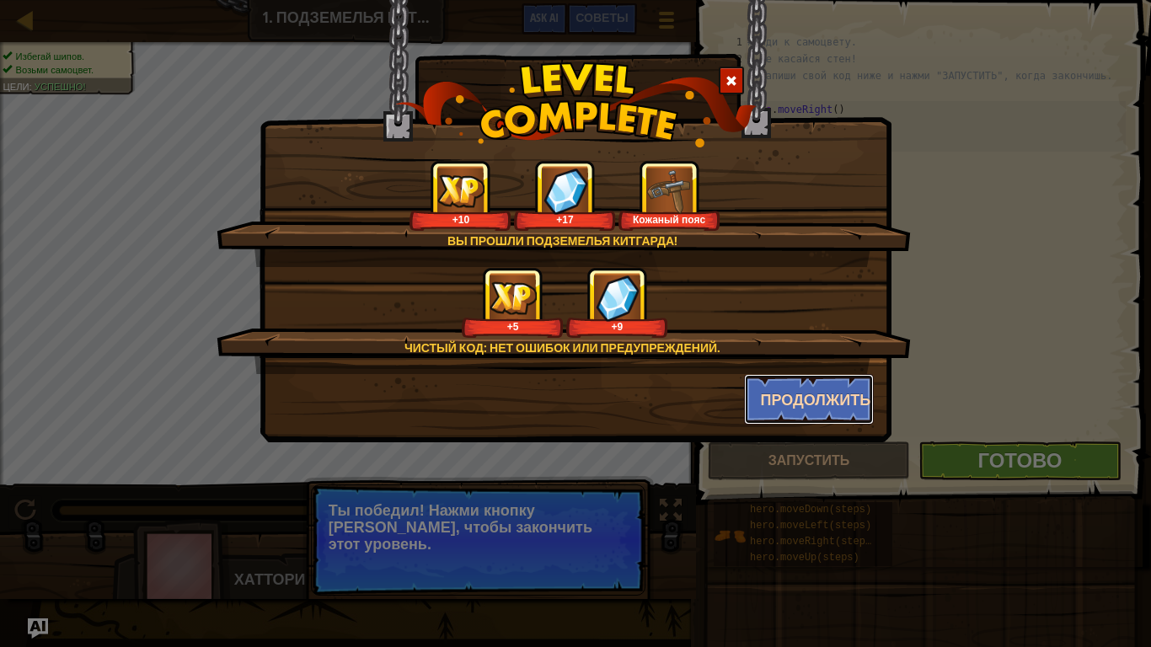
click at [786, 395] on button "Продолжить" at bounding box center [809, 399] width 131 height 51
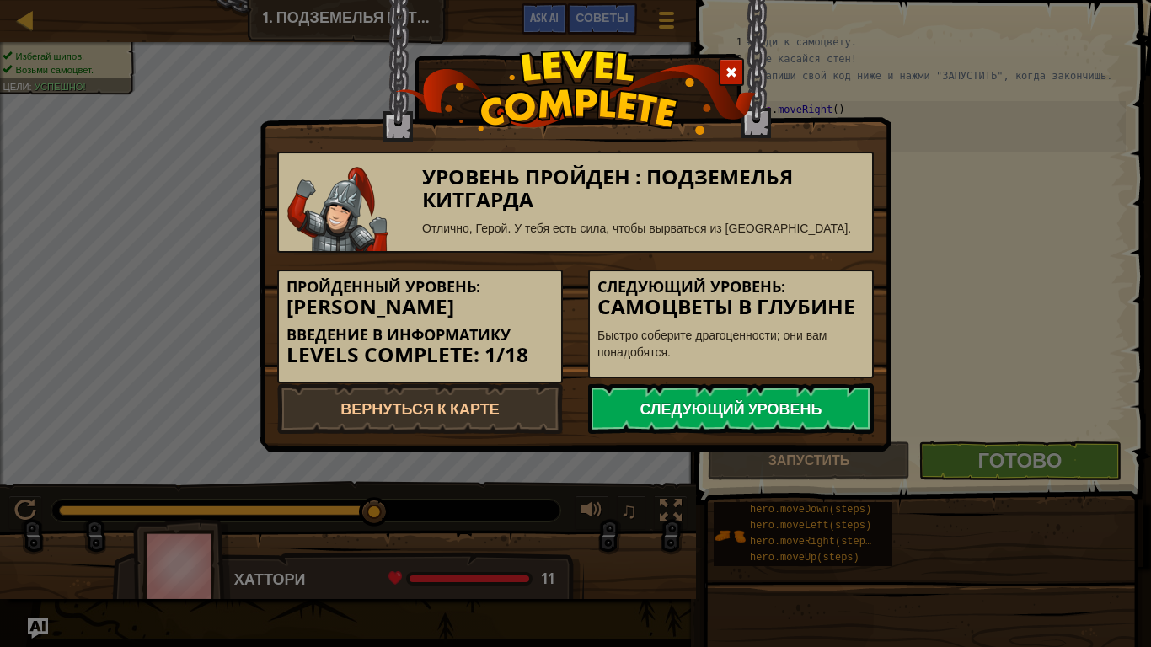
click at [691, 388] on link "Следующий уровень" at bounding box center [731, 408] width 286 height 51
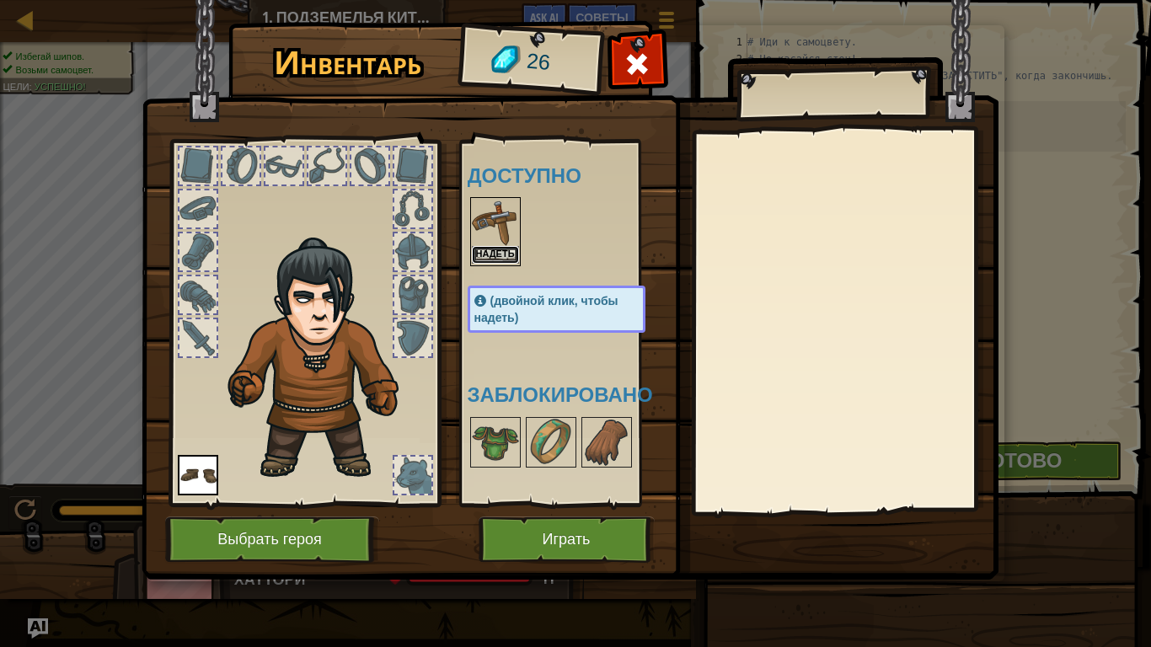
click at [499, 252] on button "Надеть" at bounding box center [495, 255] width 47 height 18
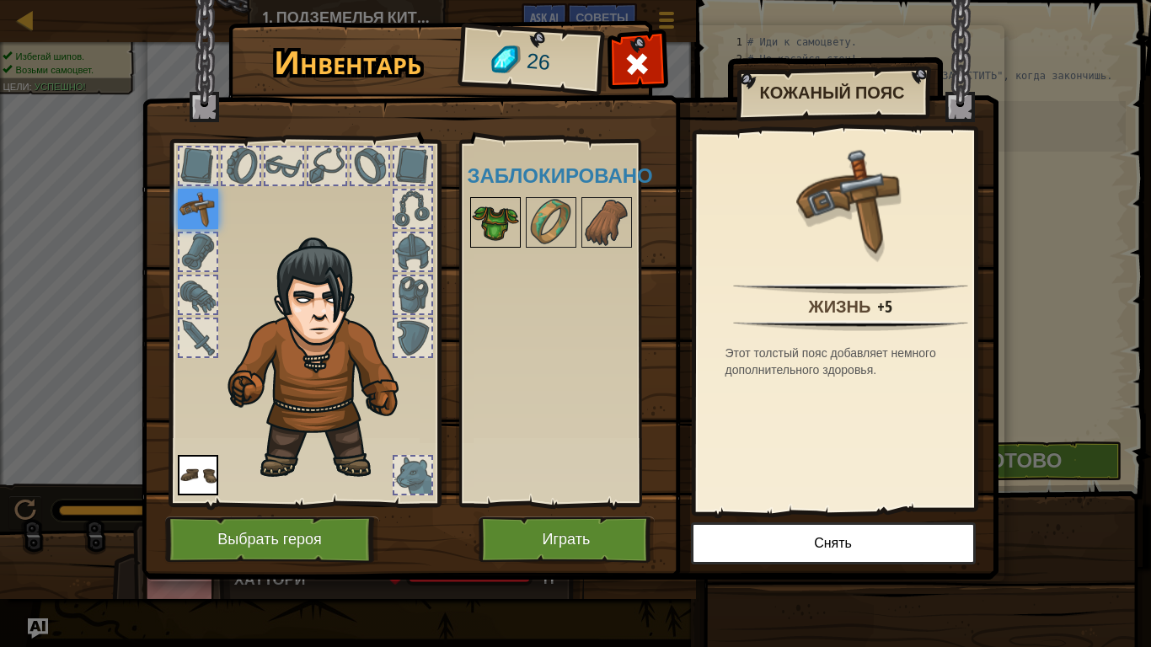
click at [494, 225] on img at bounding box center [495, 222] width 47 height 47
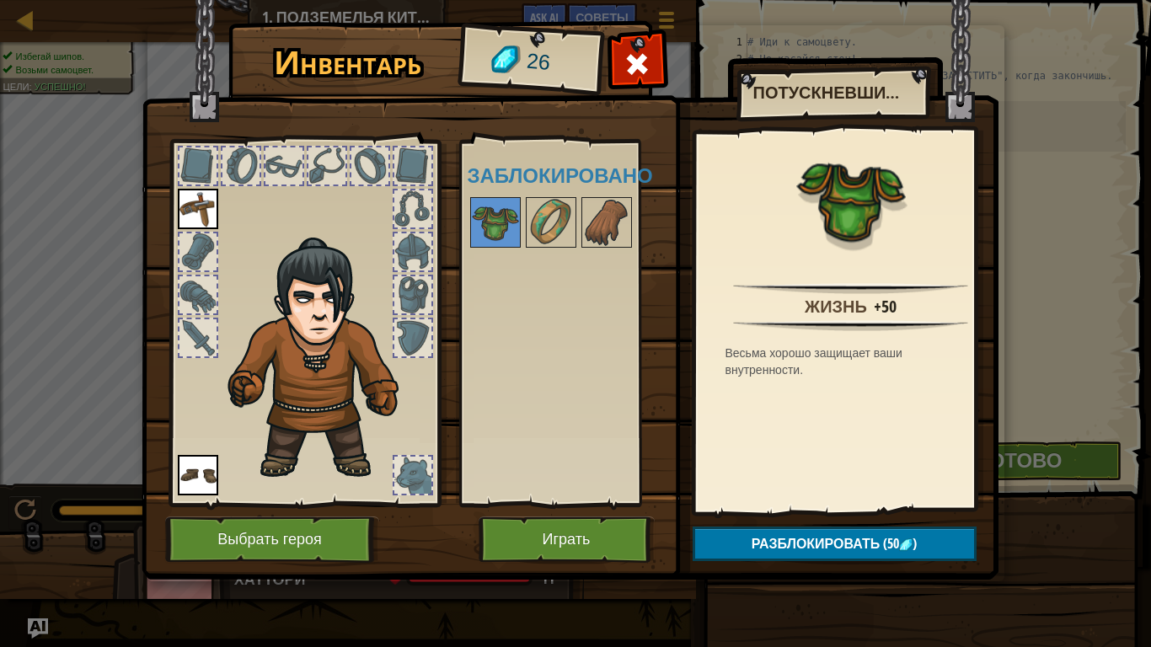
drag, startPoint x: 540, startPoint y: 224, endPoint x: 576, endPoint y: 221, distance: 36.4
click at [542, 224] on img at bounding box center [551, 222] width 47 height 47
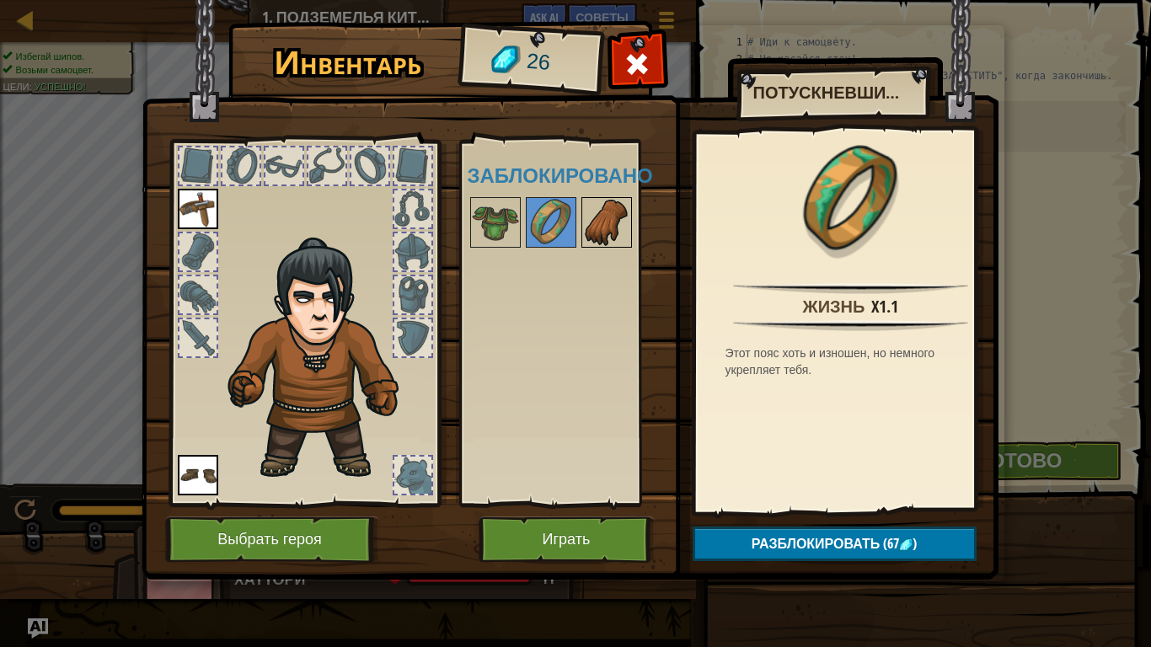
click at [585, 221] on img at bounding box center [606, 222] width 47 height 47
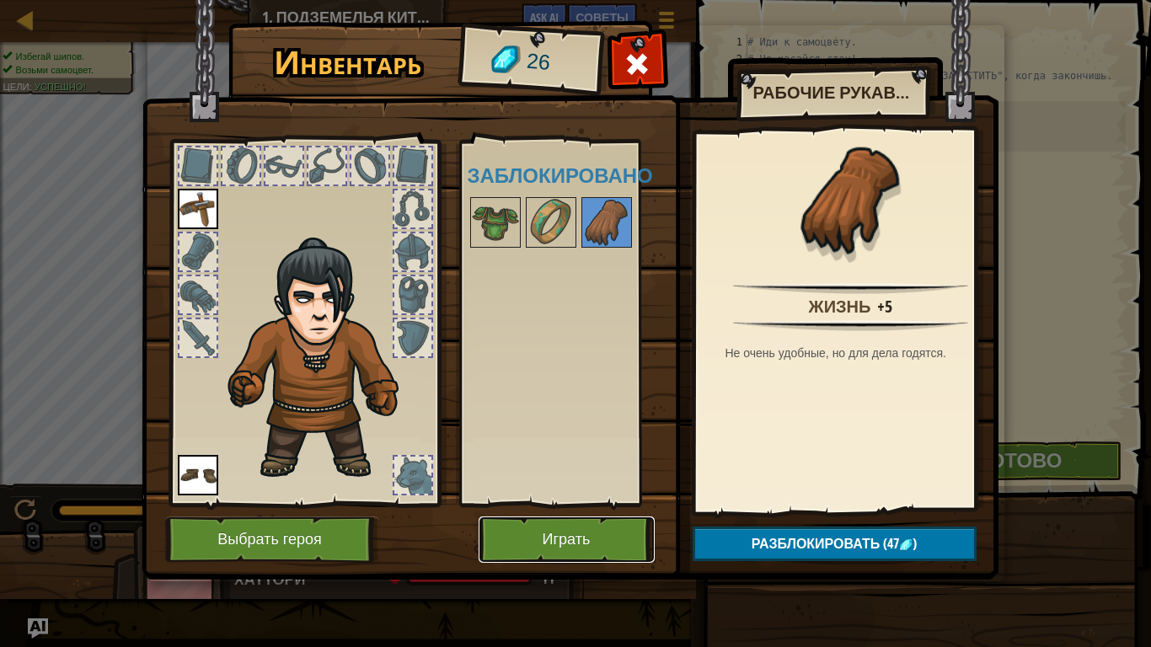
click at [564, 539] on button "Играть" at bounding box center [567, 540] width 176 height 46
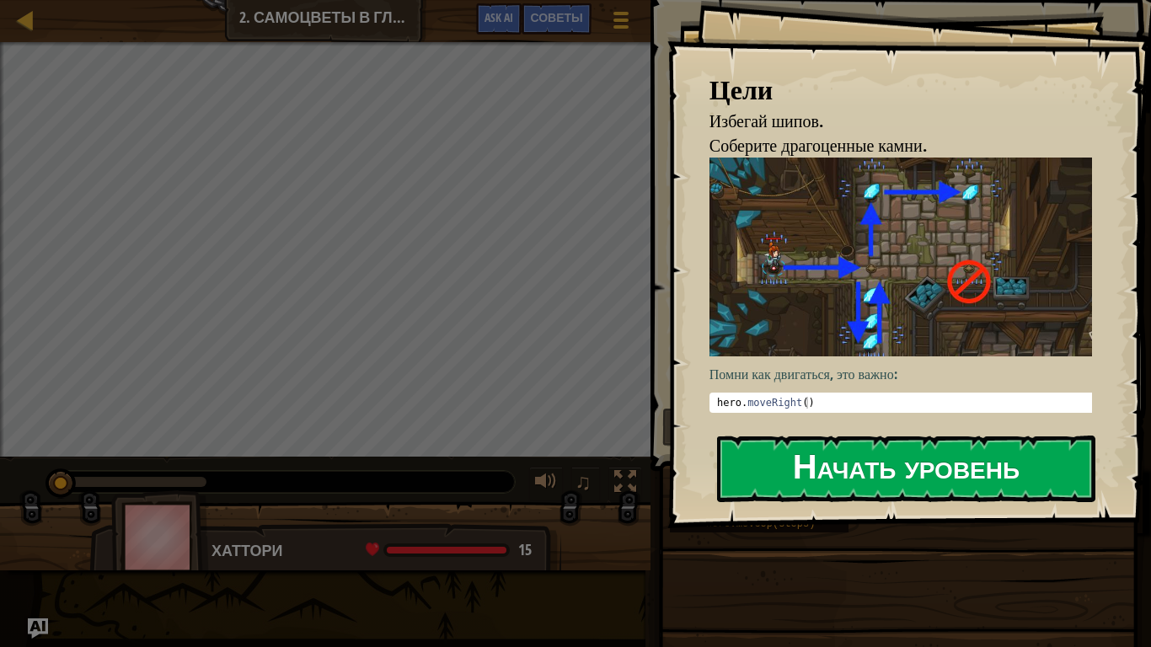
click at [886, 478] on button "Начать уровень" at bounding box center [906, 469] width 378 height 67
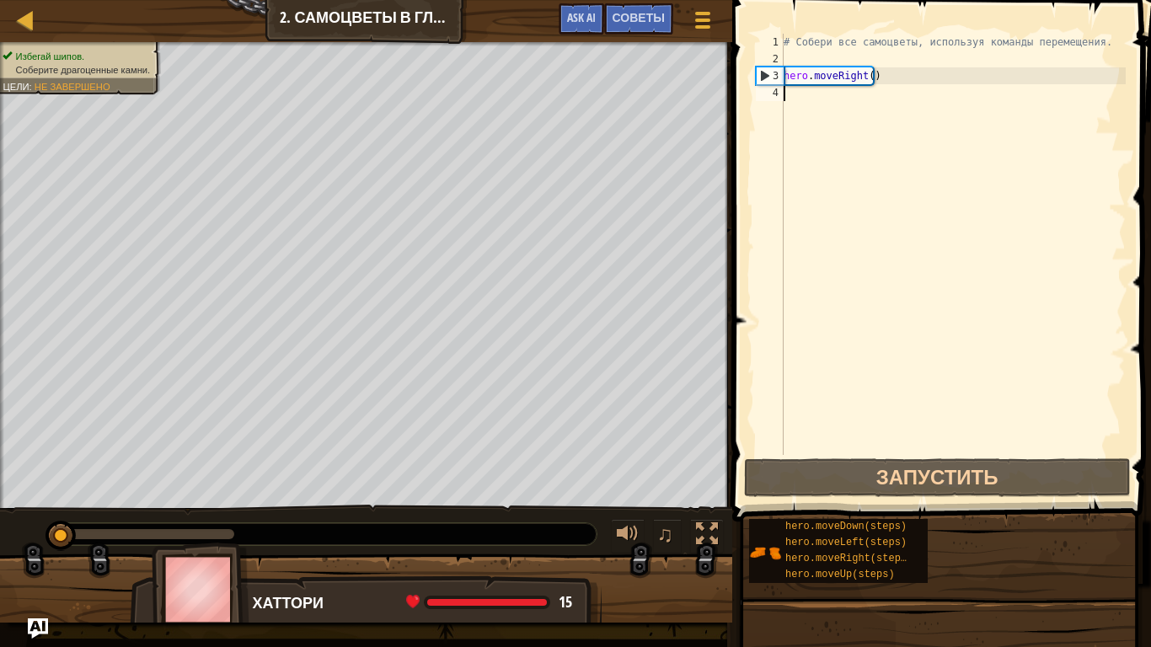
click at [797, 98] on div "# Собери все самоцветы, используя команды перемещения. hero . moveRight ( )" at bounding box center [953, 261] width 346 height 455
type textarea "h"
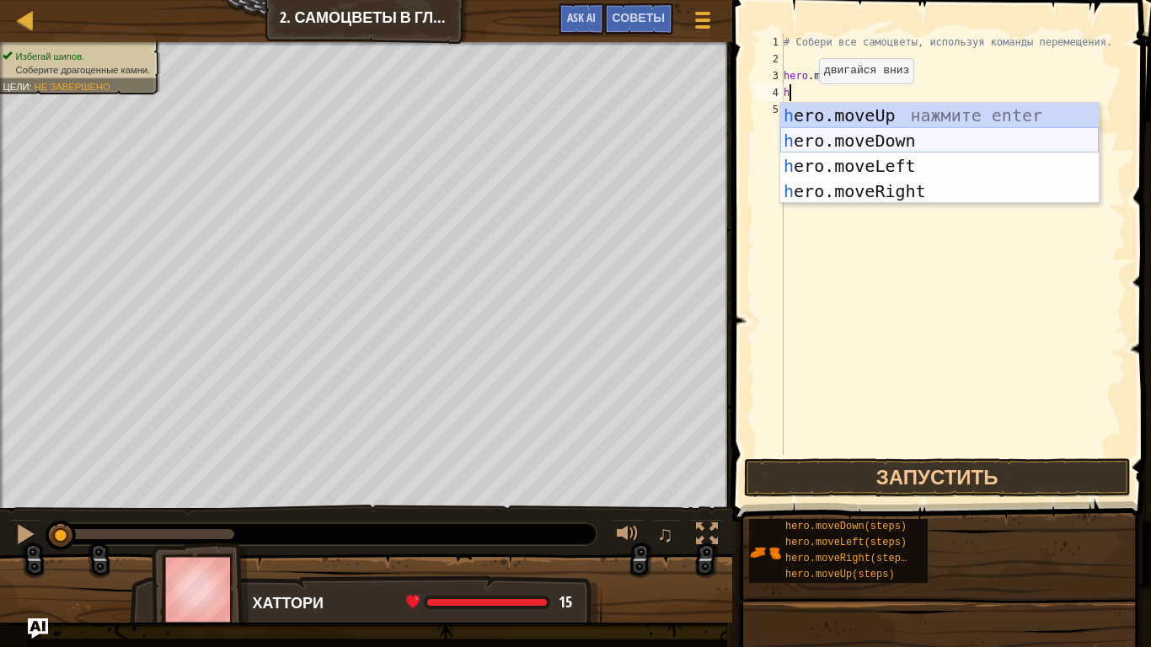
click at [880, 137] on div "h ero.moveUp нажмите enter h ero.moveDown нажмите enter h ero.moveLeft нажмите …" at bounding box center [939, 179] width 319 height 152
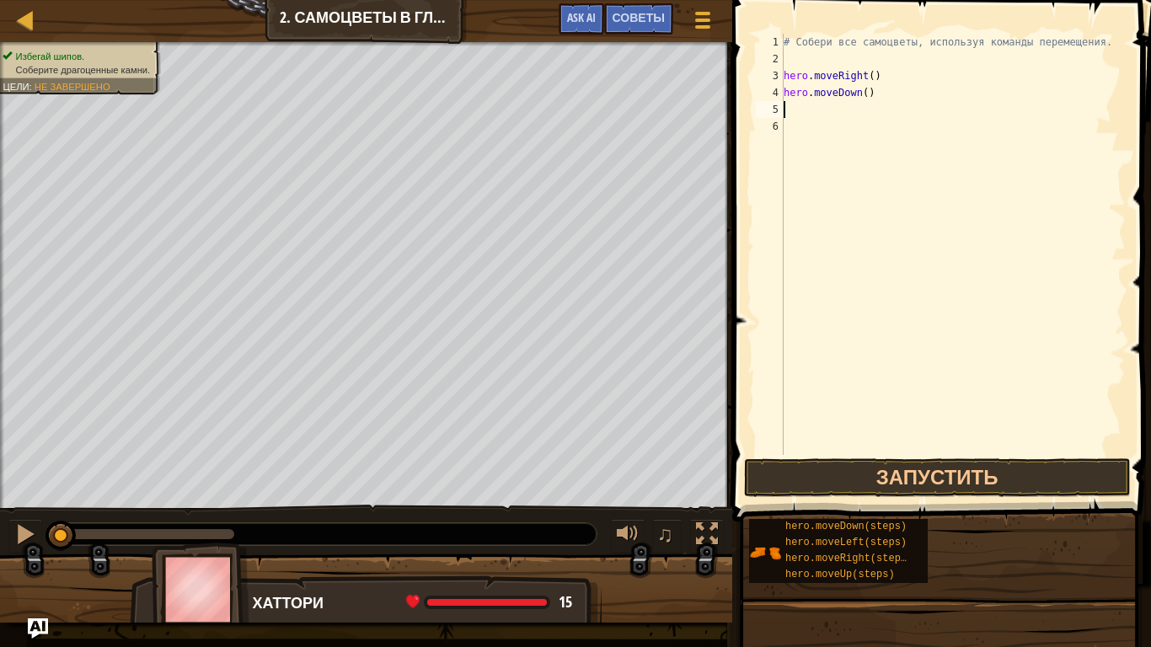
type textarea "h"
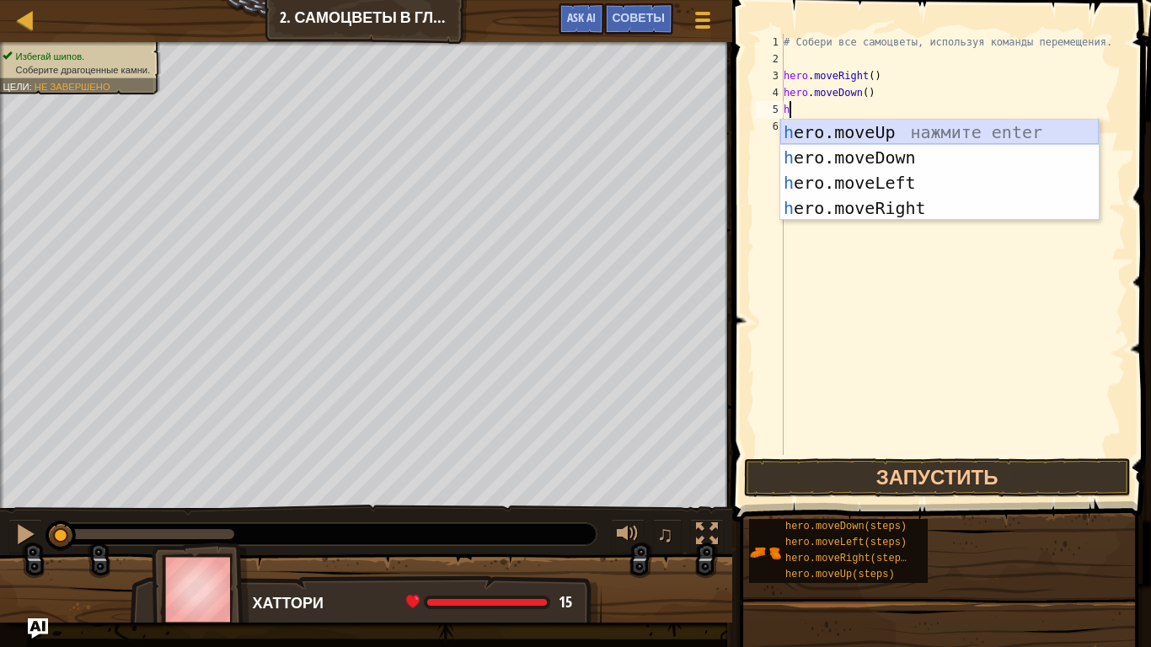
click at [874, 126] on div "h ero.moveUp нажмите enter h ero.moveDown нажмите enter h ero.moveLeft нажмите …" at bounding box center [939, 196] width 319 height 152
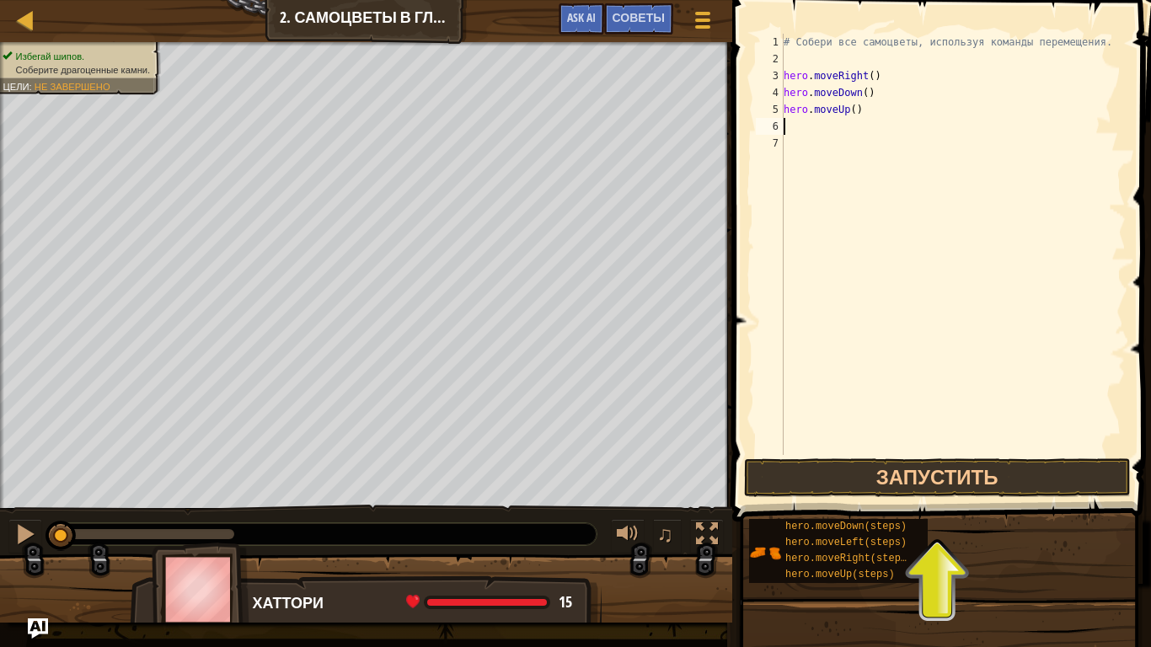
type textarea "h"
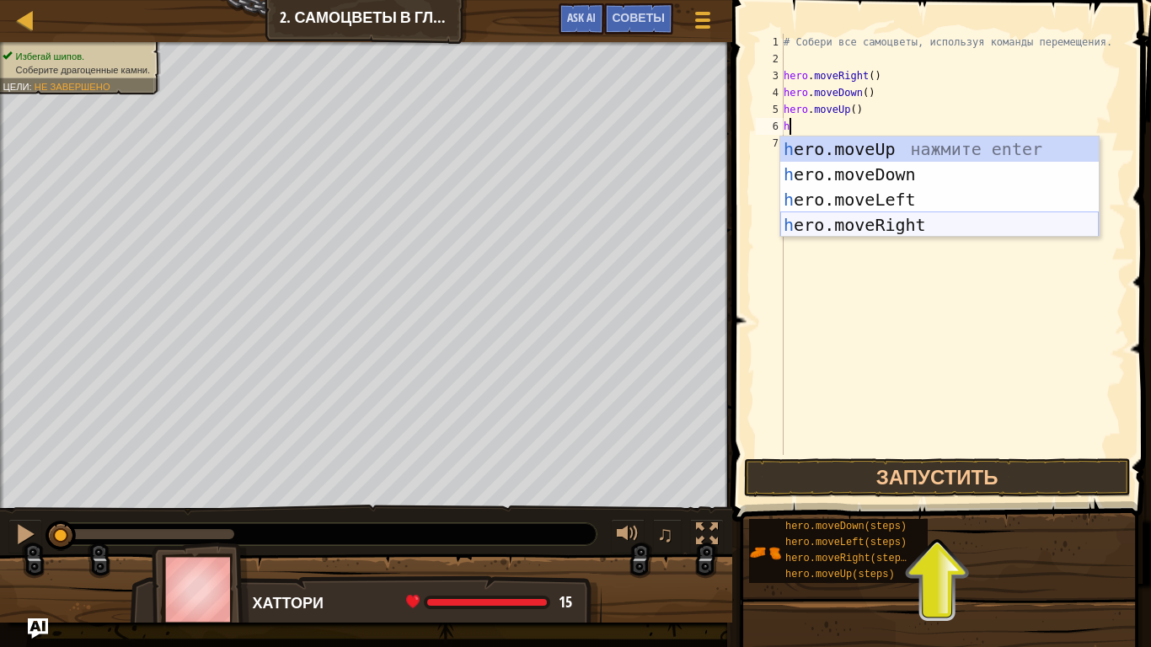
click at [892, 220] on div "h ero.moveUp нажмите enter h ero.moveDown нажмите enter h ero.moveLeft нажмите …" at bounding box center [939, 213] width 319 height 152
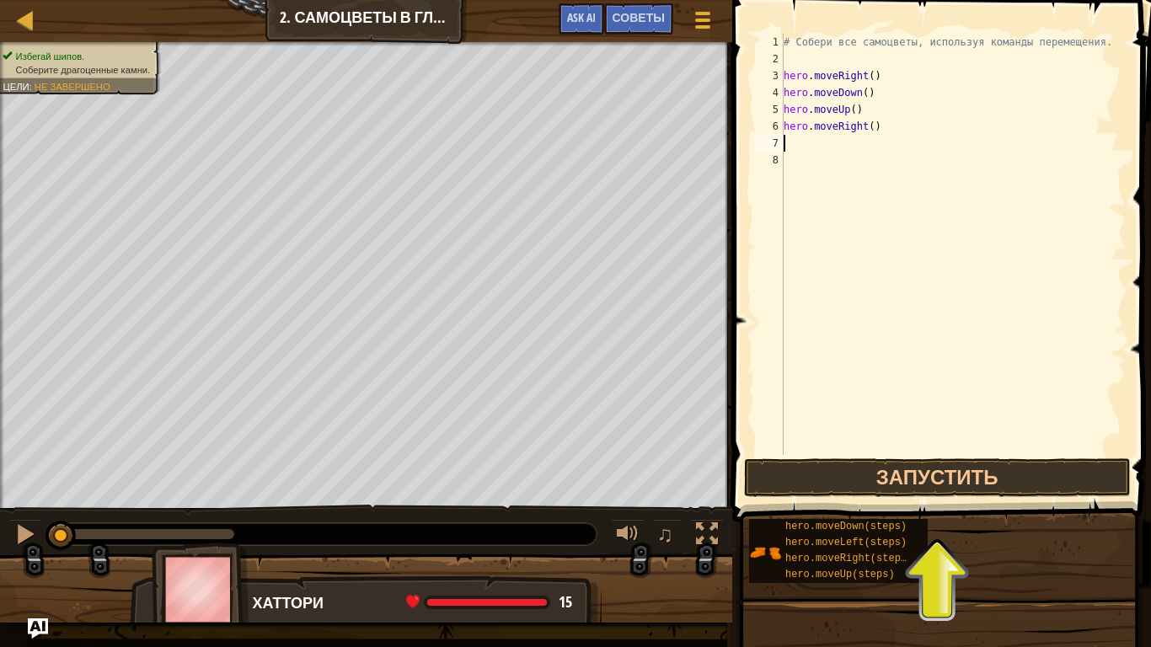
type textarea "h"
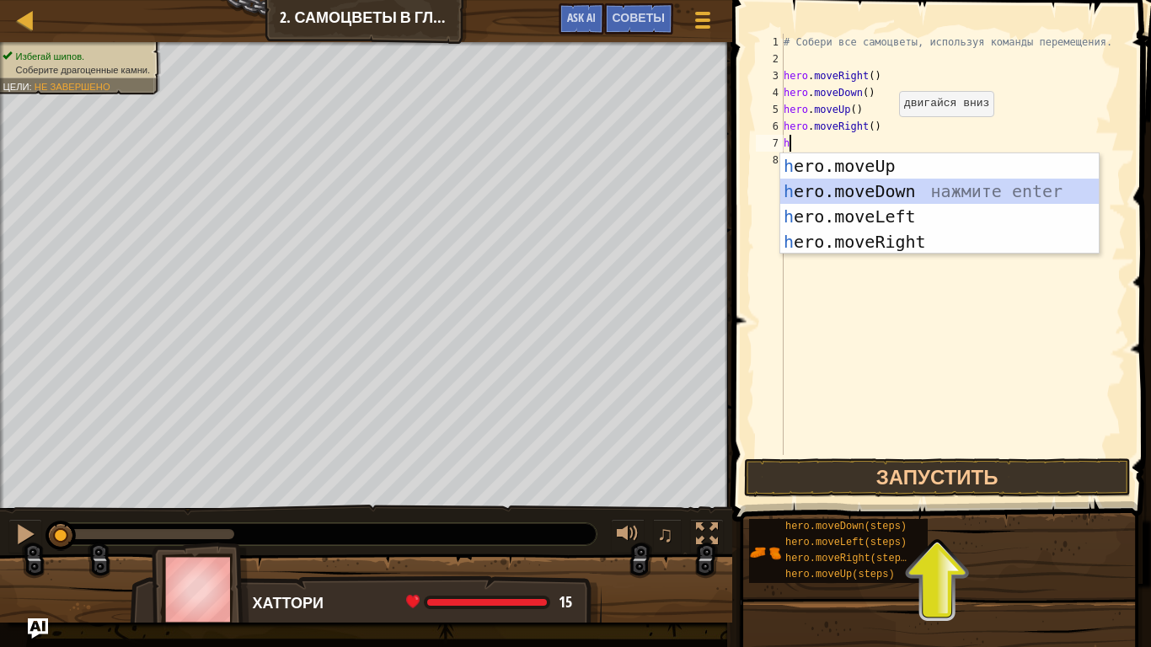
click at [870, 190] on div "h ero.moveUp нажмите enter h ero.moveDown нажмите enter h ero.moveLeft нажмите …" at bounding box center [939, 229] width 319 height 152
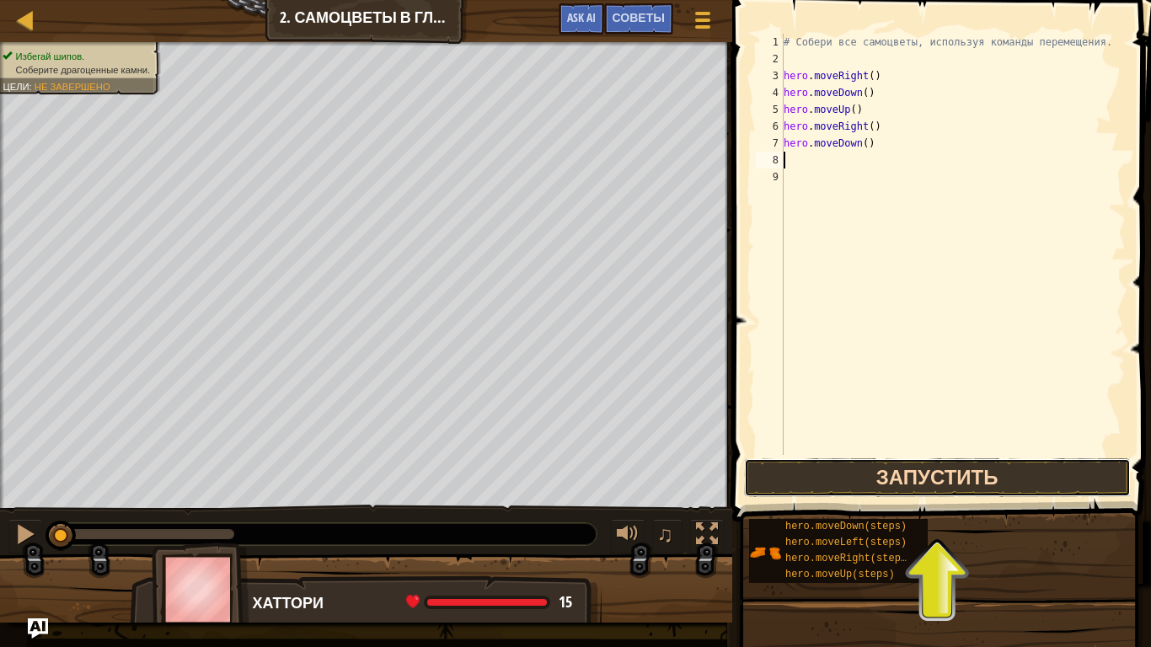
click at [914, 474] on button "Запустить" at bounding box center [937, 477] width 387 height 39
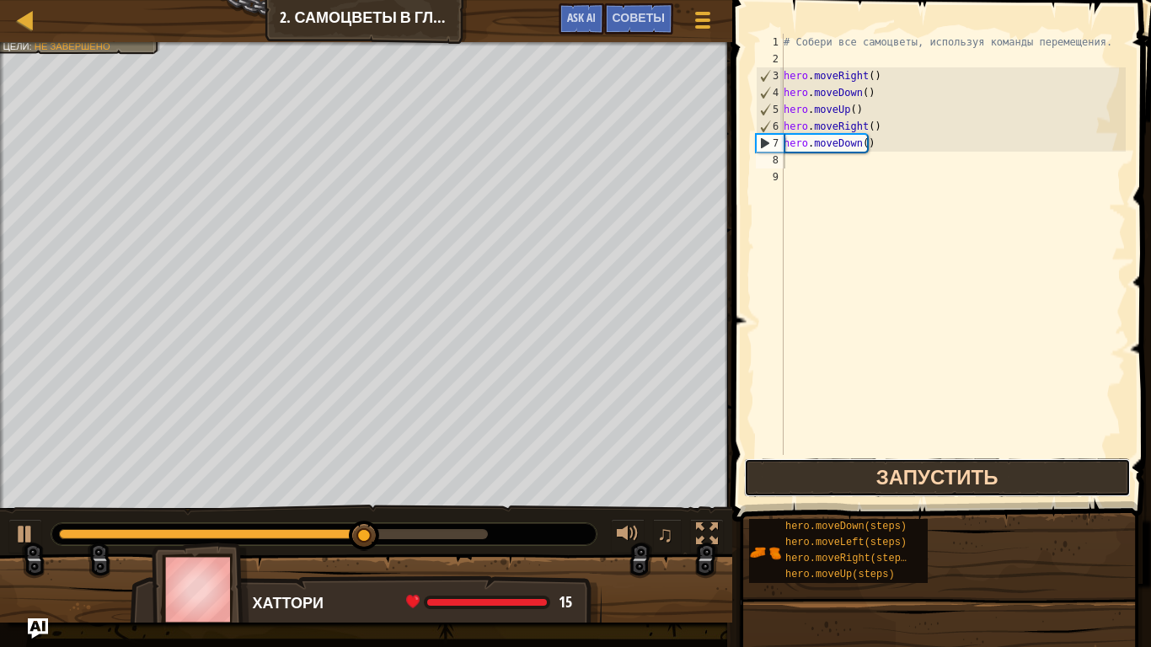
click at [875, 474] on button "Запустить" at bounding box center [937, 477] width 387 height 39
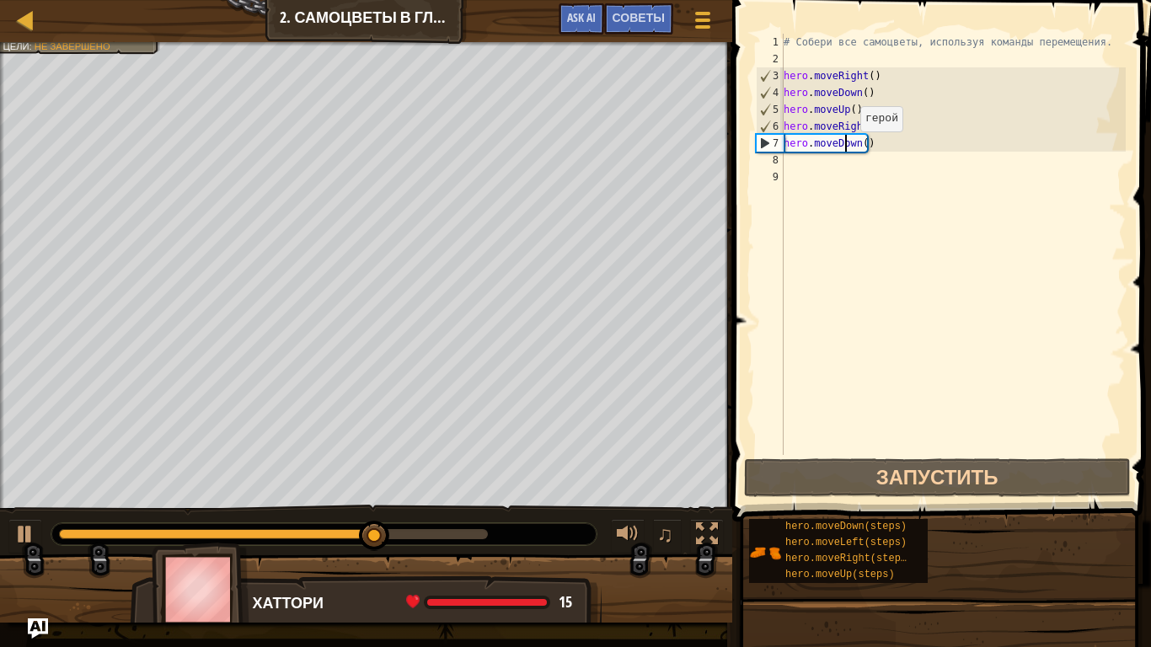
drag, startPoint x: 846, startPoint y: 148, endPoint x: 884, endPoint y: 139, distance: 39.0
click at [884, 139] on div "# Собери все самоцветы, используя команды перемещения. hero . moveRight ( ) her…" at bounding box center [953, 261] width 346 height 455
drag, startPoint x: 874, startPoint y: 145, endPoint x: 780, endPoint y: 150, distance: 94.5
click at [780, 150] on div "hero.moveDown() 1 2 3 4 5 6 7 8 9 # Собери все самоцветы, используя команды пер…" at bounding box center [939, 244] width 373 height 421
click at [879, 147] on div "# Собери все самоцветы, используя команды перемещения. hero . moveRight ( ) her…" at bounding box center [953, 244] width 346 height 421
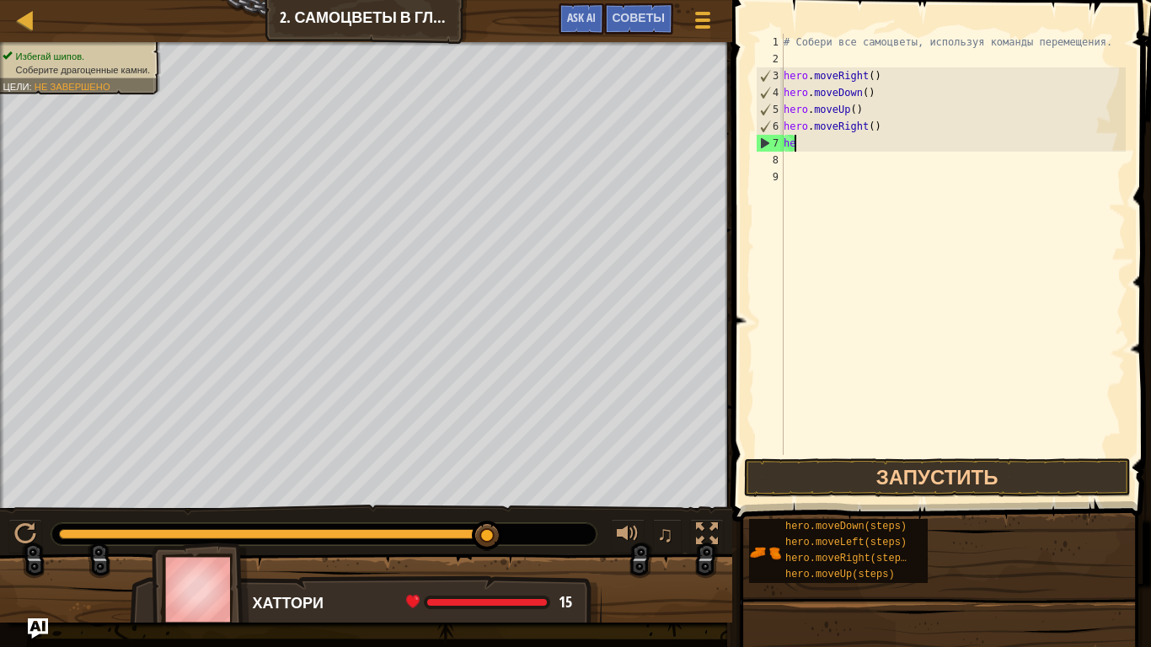
type textarea "h"
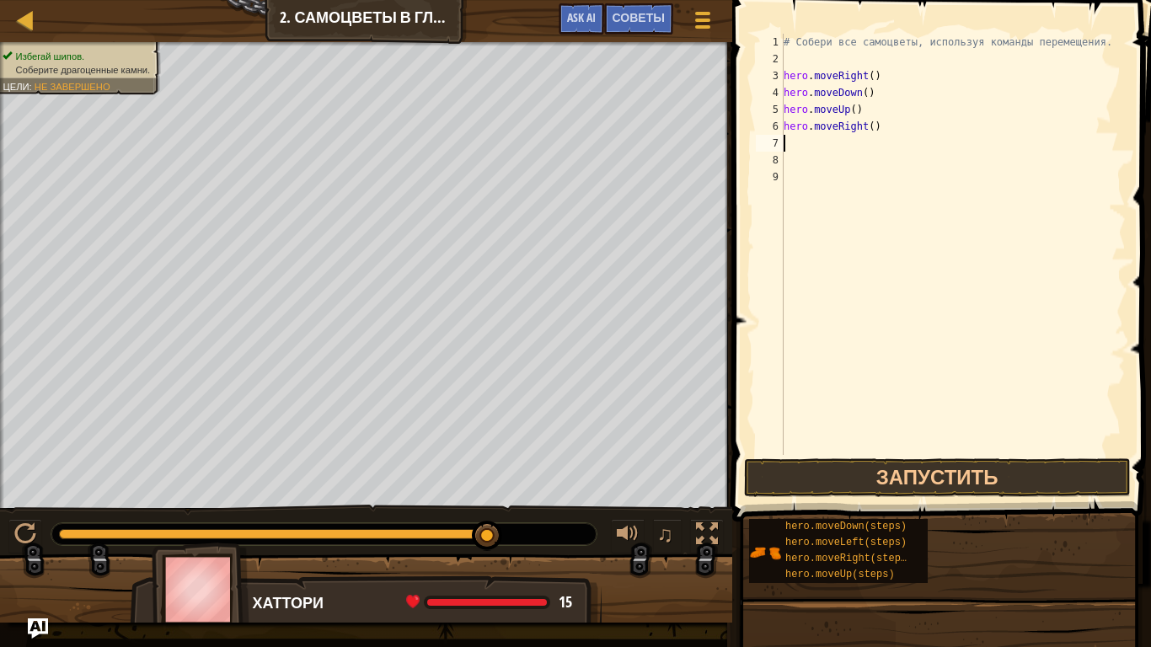
click at [874, 126] on div "# Собери все самоцветы, используя команды перемещения. hero . moveRight ( ) her…" at bounding box center [953, 261] width 346 height 455
type textarea "h"
click at [853, 110] on div "# Собери все самоцветы, используя команды перемещения. hero . moveRight ( ) her…" at bounding box center [953, 261] width 346 height 455
click at [865, 112] on div "# Собери все самоцветы, используя команды перемещения. hero . moveRight ( ) her…" at bounding box center [953, 261] width 346 height 455
type textarea "h"
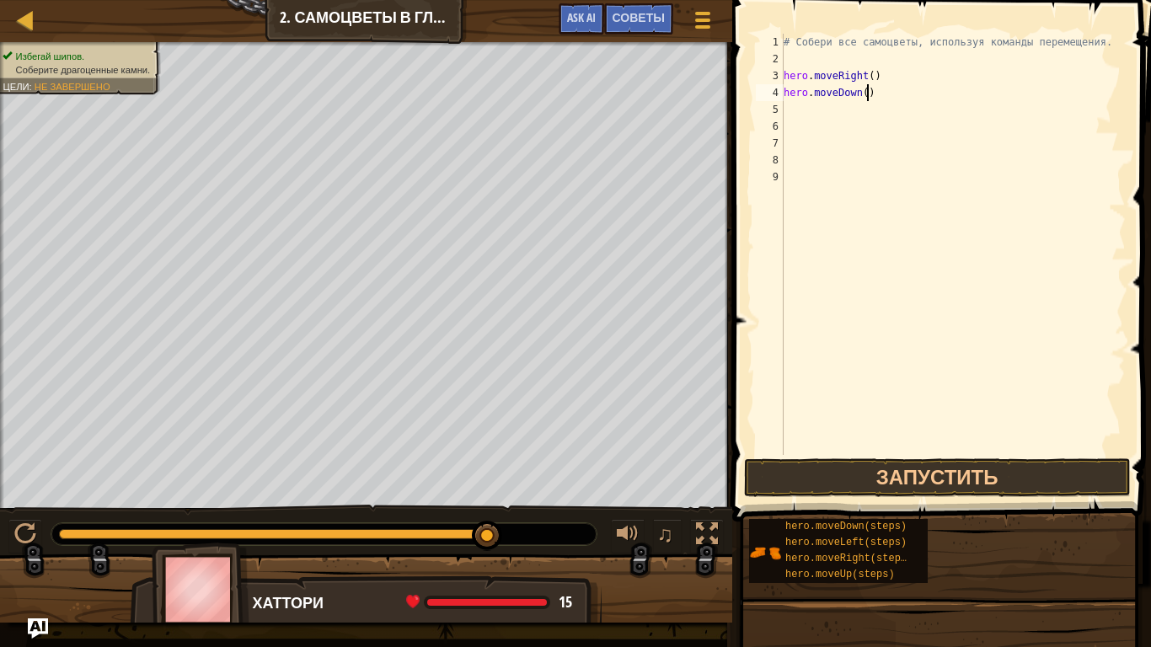
click at [874, 90] on div "# Собери все самоцветы, используя команды перемещения. hero . moveRight ( ) her…" at bounding box center [953, 261] width 346 height 455
type textarea "hero.moveDown()"
click at [887, 100] on div "# Собери все самоцветы, используя команды перемещения. hero . moveRight ( ) her…" at bounding box center [953, 261] width 346 height 455
click at [790, 111] on div "# Собери все самоцветы, используя команды перемещения. hero . moveRight ( ) her…" at bounding box center [953, 261] width 346 height 455
type textarea "h"
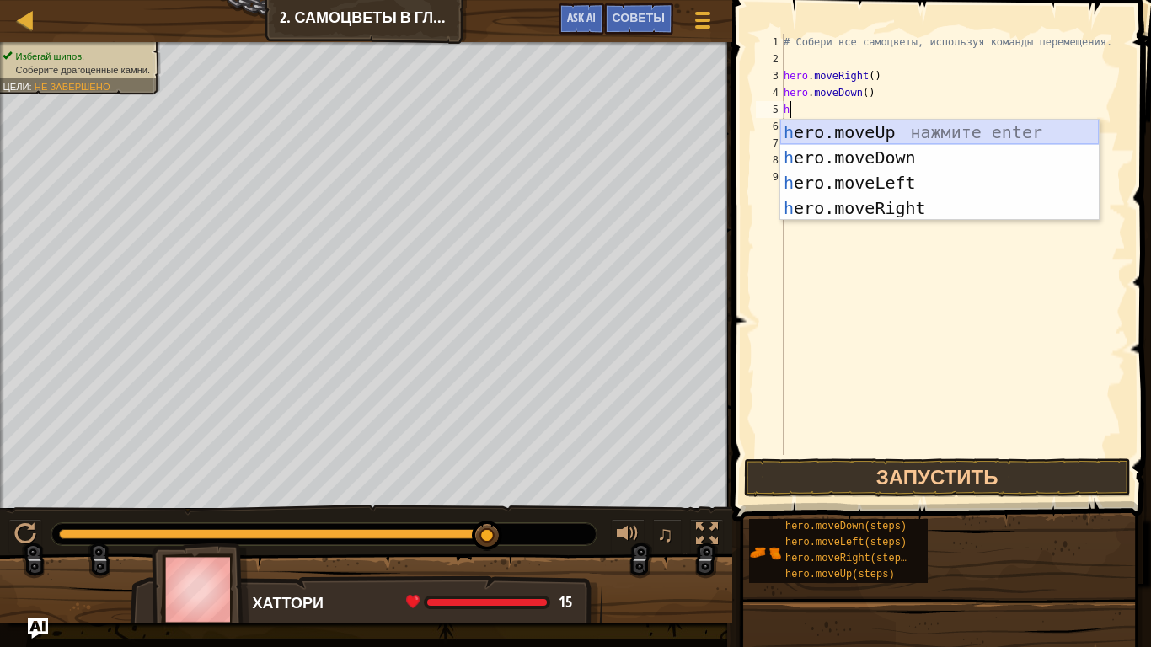
click at [877, 136] on div "h ero.moveUp нажмите enter h ero.moveDown нажмите enter h ero.moveLeft нажмите …" at bounding box center [939, 196] width 319 height 152
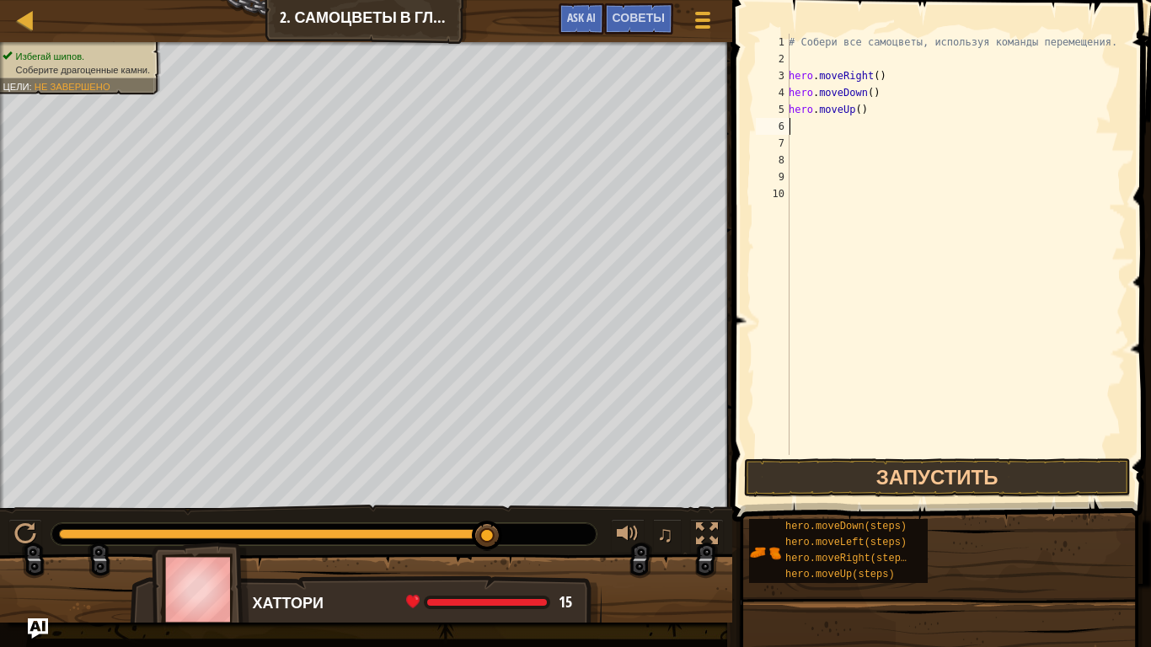
click at [800, 126] on div "# Собери все самоцветы, используя команды перемещения. hero . moveRight ( ) her…" at bounding box center [955, 261] width 340 height 455
type textarea "h"
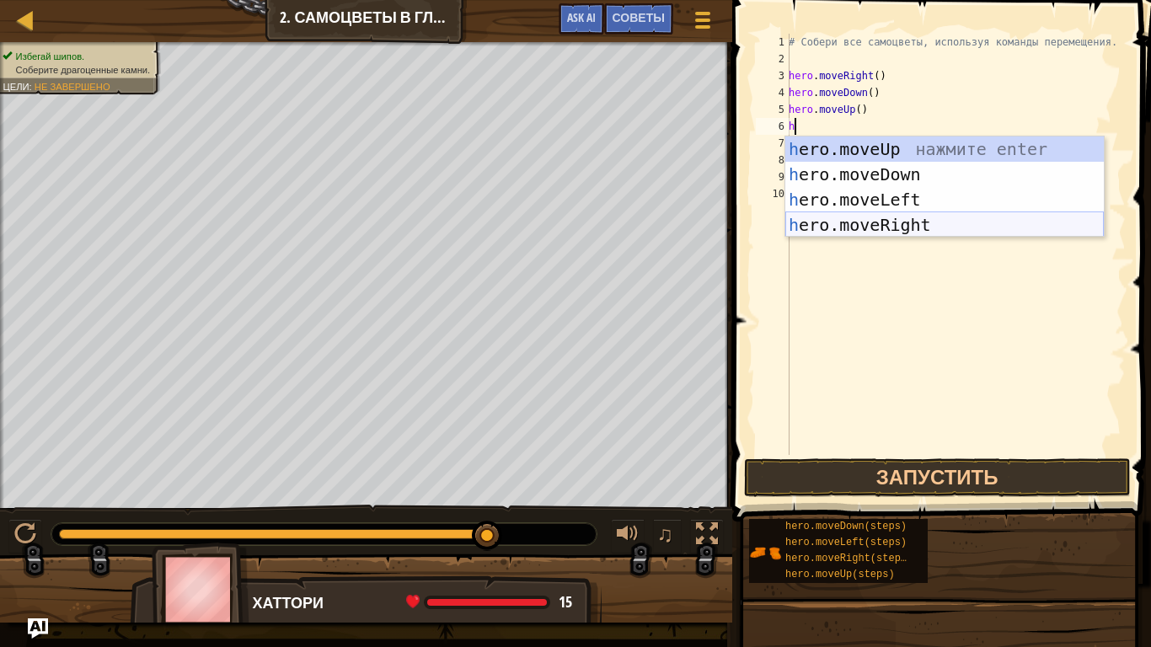
click at [885, 221] on div "h ero.moveUp нажмите enter h ero.moveDown нажмите enter h ero.moveLeft нажмите …" at bounding box center [944, 213] width 319 height 152
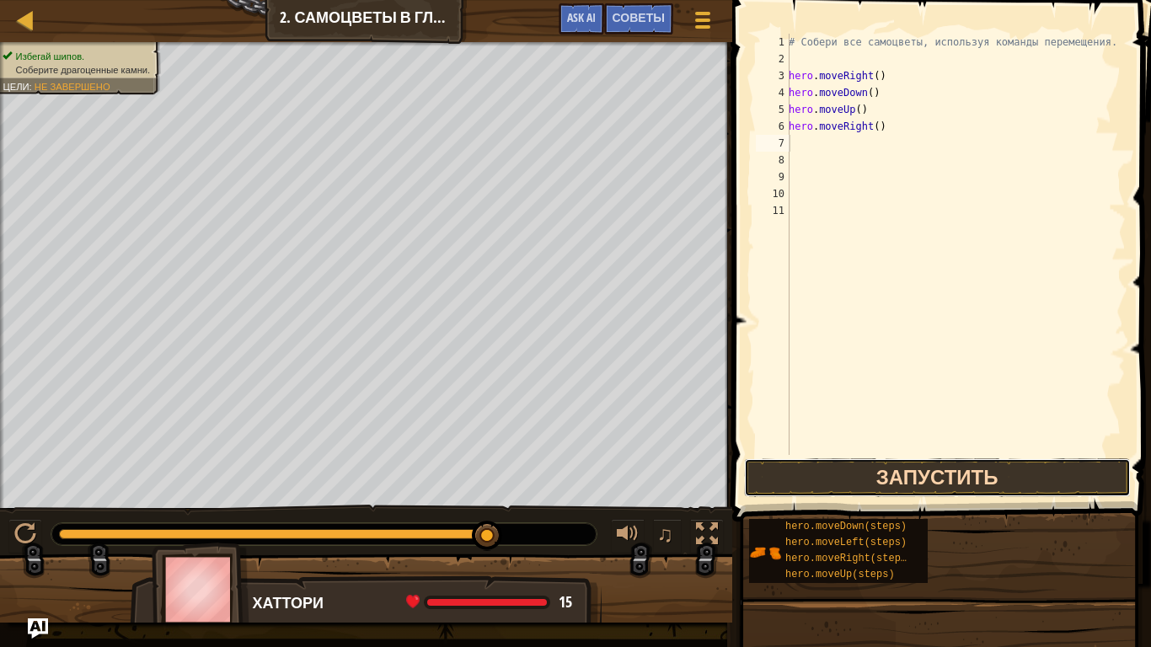
click at [922, 484] on button "Запустить" at bounding box center [937, 477] width 387 height 39
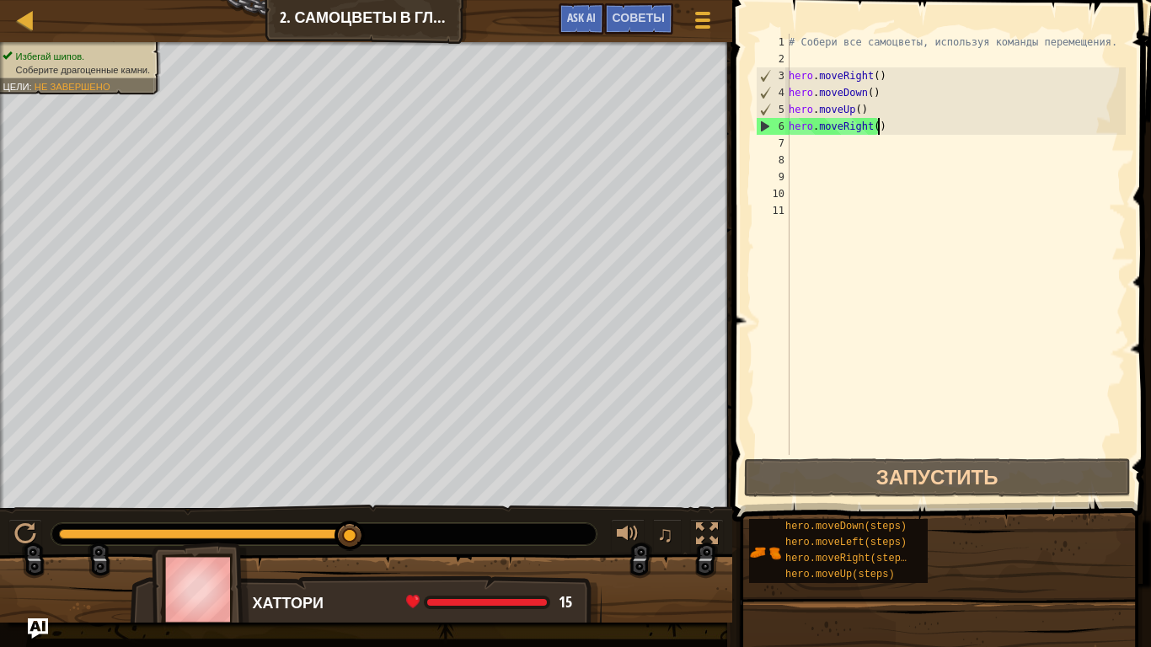
click at [886, 128] on div "# Собери все самоцветы, используя команды перемещения. hero . moveRight ( ) her…" at bounding box center [955, 261] width 340 height 455
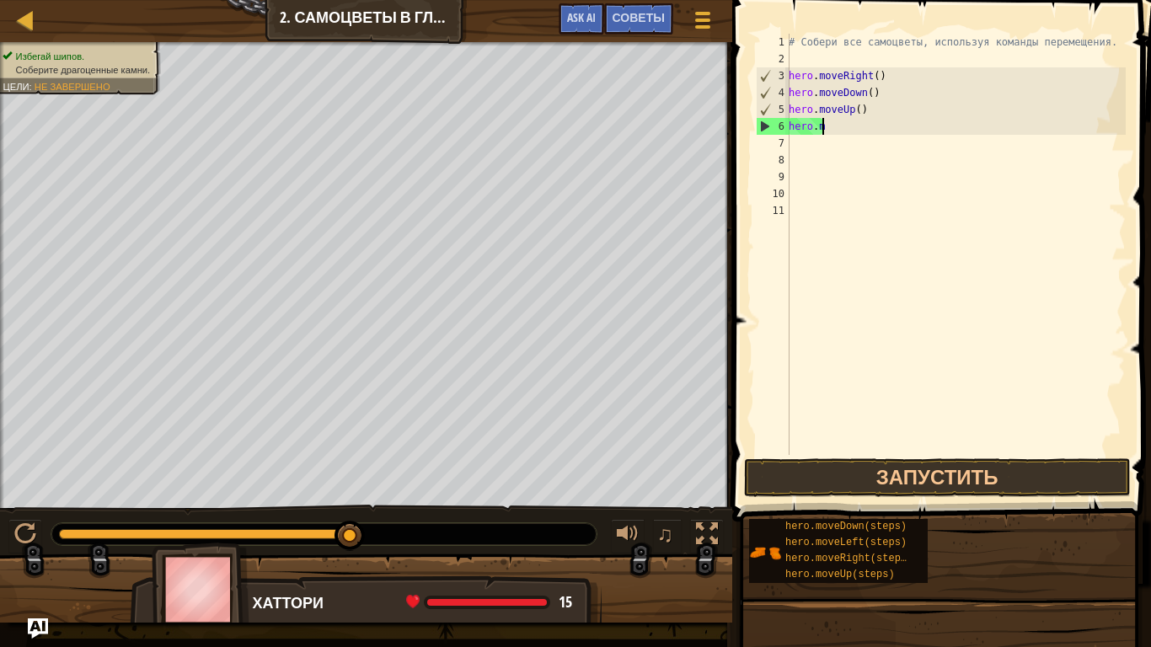
type textarea "h"
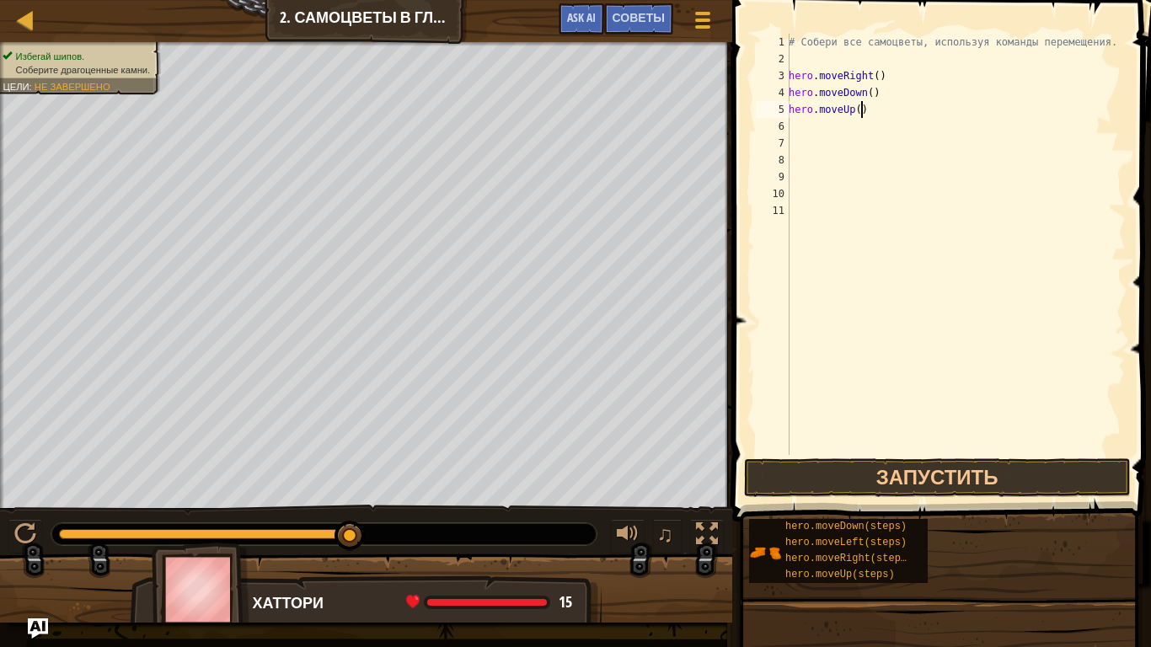
click at [860, 109] on div "# Собери все самоцветы, используя команды перемещения. hero . moveRight ( ) her…" at bounding box center [955, 261] width 340 height 455
type textarea "h"
click at [873, 94] on div "# Собери все самоцветы, используя команды перемещения. hero . moveRight ( ) her…" at bounding box center [955, 261] width 340 height 455
type textarea "hero.moveDown()"
click at [796, 112] on div "# Собери все самоцветы, используя команды перемещения. hero . moveRight ( ) her…" at bounding box center [955, 261] width 340 height 455
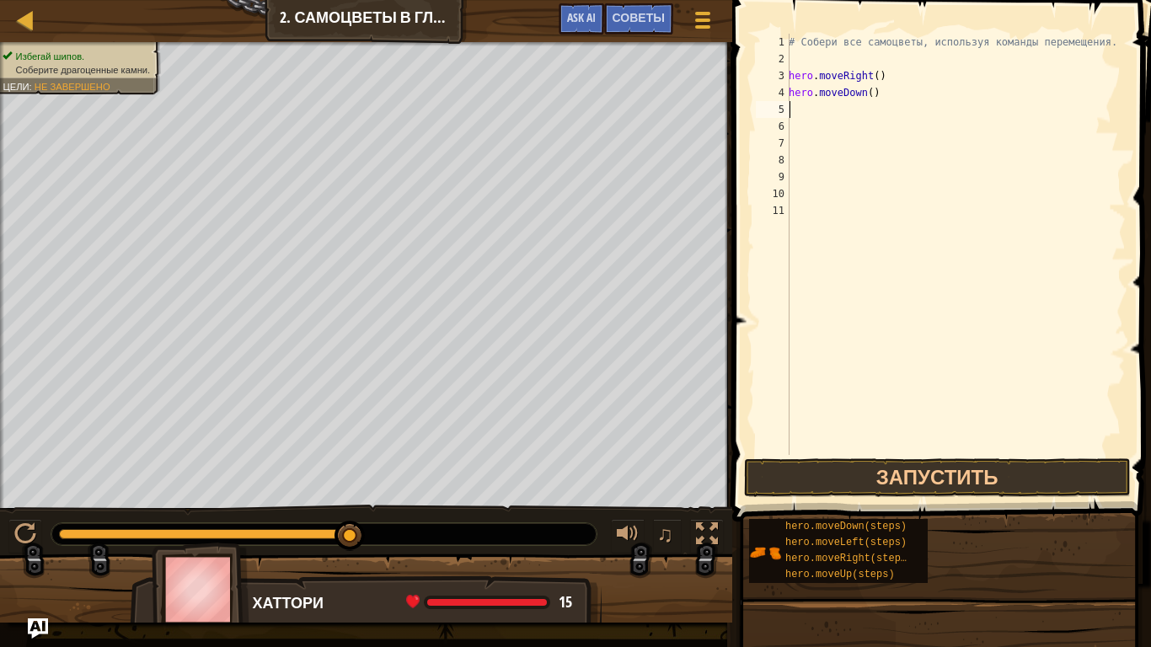
type textarea "h"
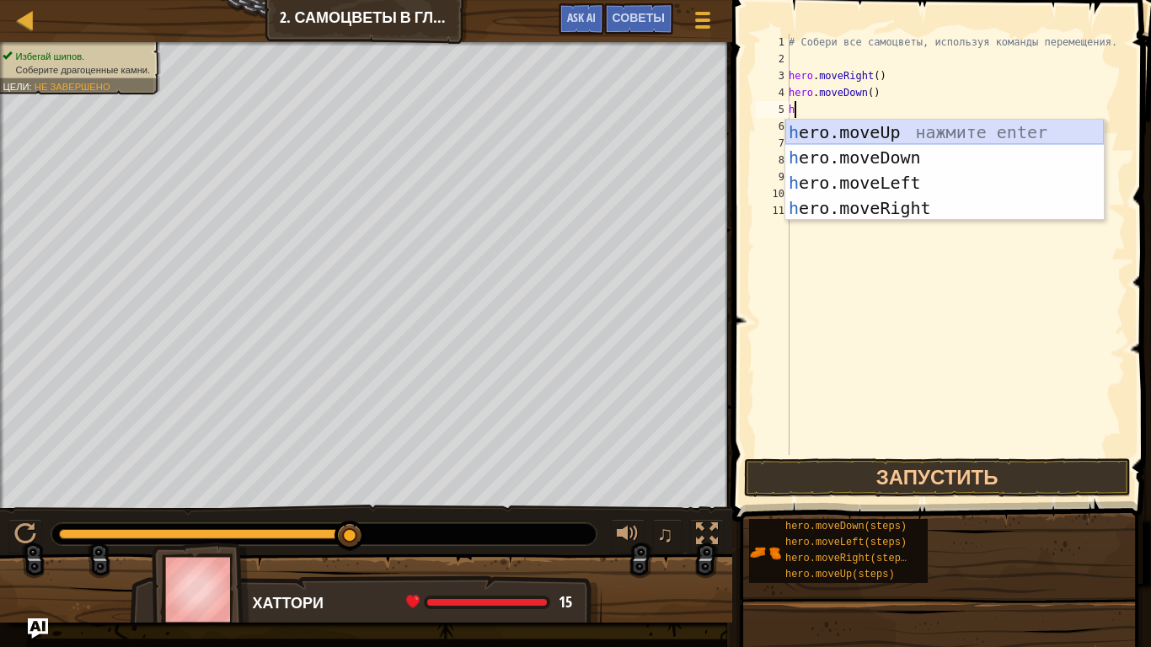
click at [913, 131] on div "h ero.moveUp нажмите enter h ero.moveDown нажмите enter h ero.moveLeft нажмите …" at bounding box center [944, 196] width 319 height 152
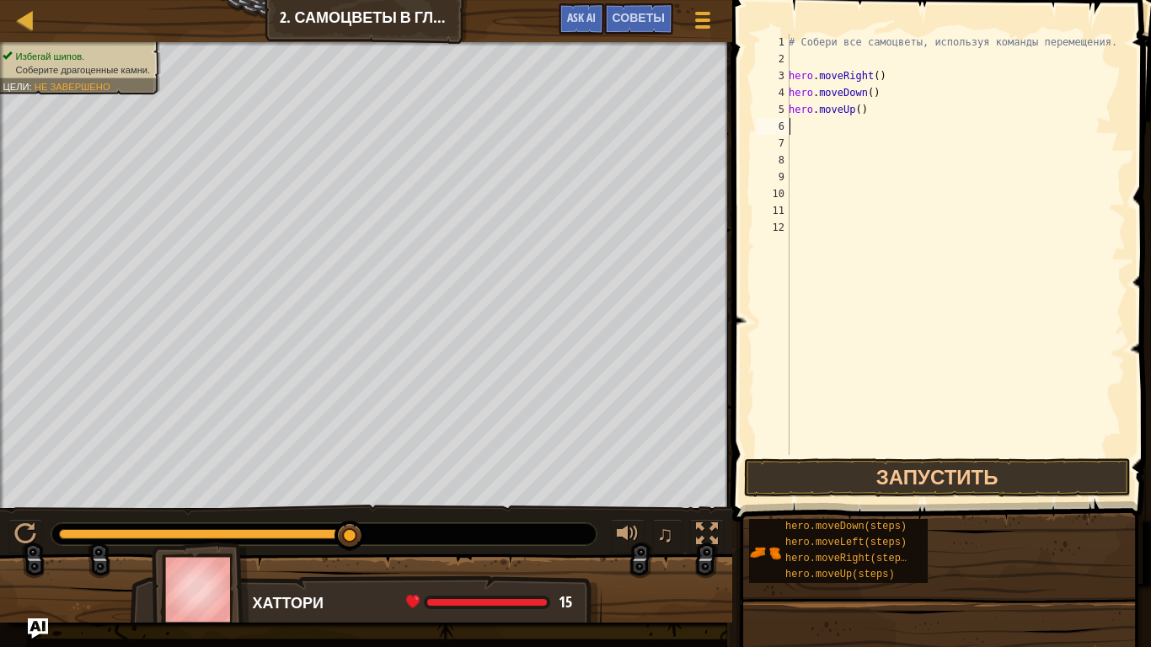
type textarea "h"
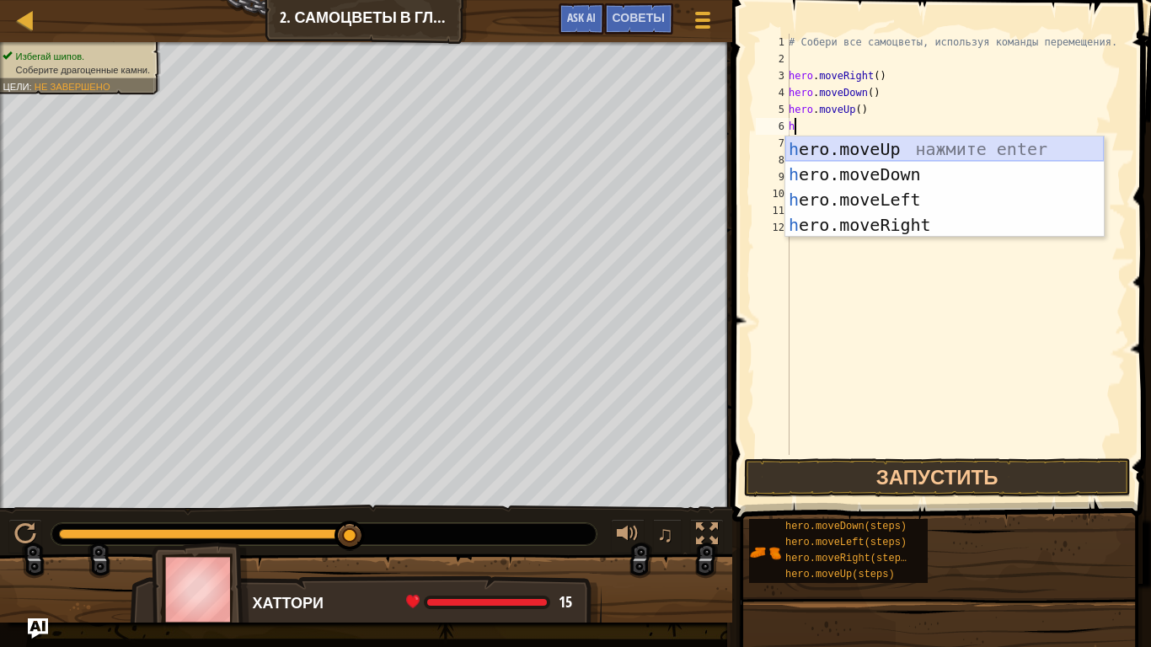
click at [861, 155] on div "h ero.moveUp нажмите enter h ero.moveDown нажмите enter h ero.moveLeft нажмите …" at bounding box center [944, 213] width 319 height 152
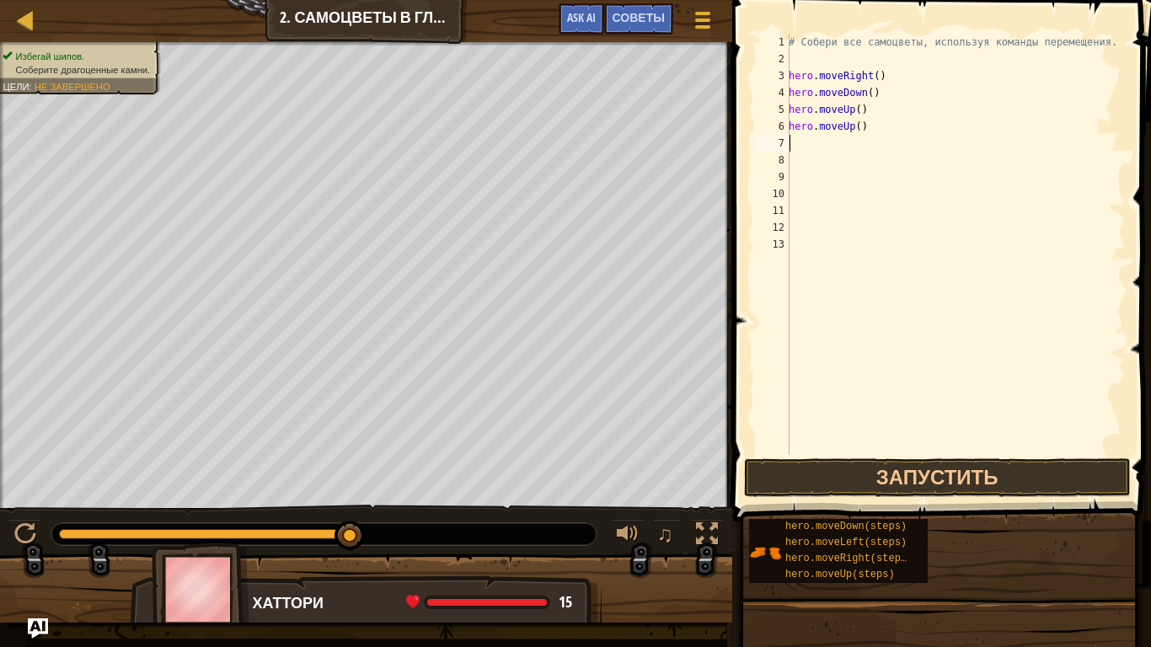
type textarea "h"
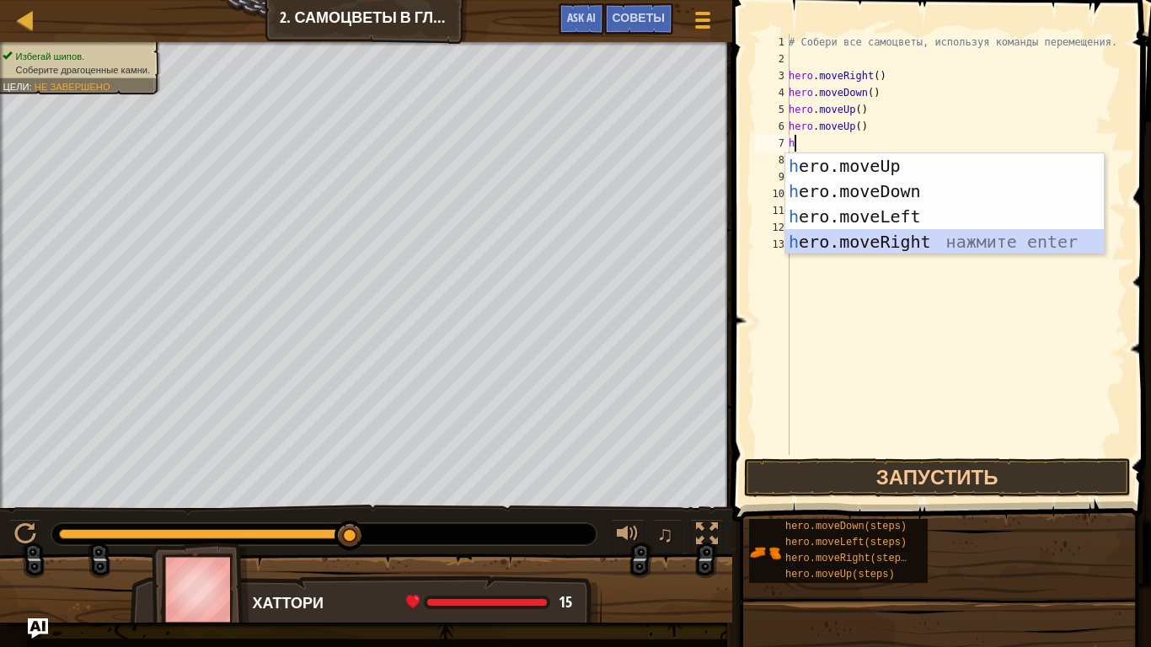
click at [861, 234] on div "h ero.moveUp нажмите enter h ero.moveDown нажмите enter h ero.moveLeft нажмите …" at bounding box center [944, 229] width 319 height 152
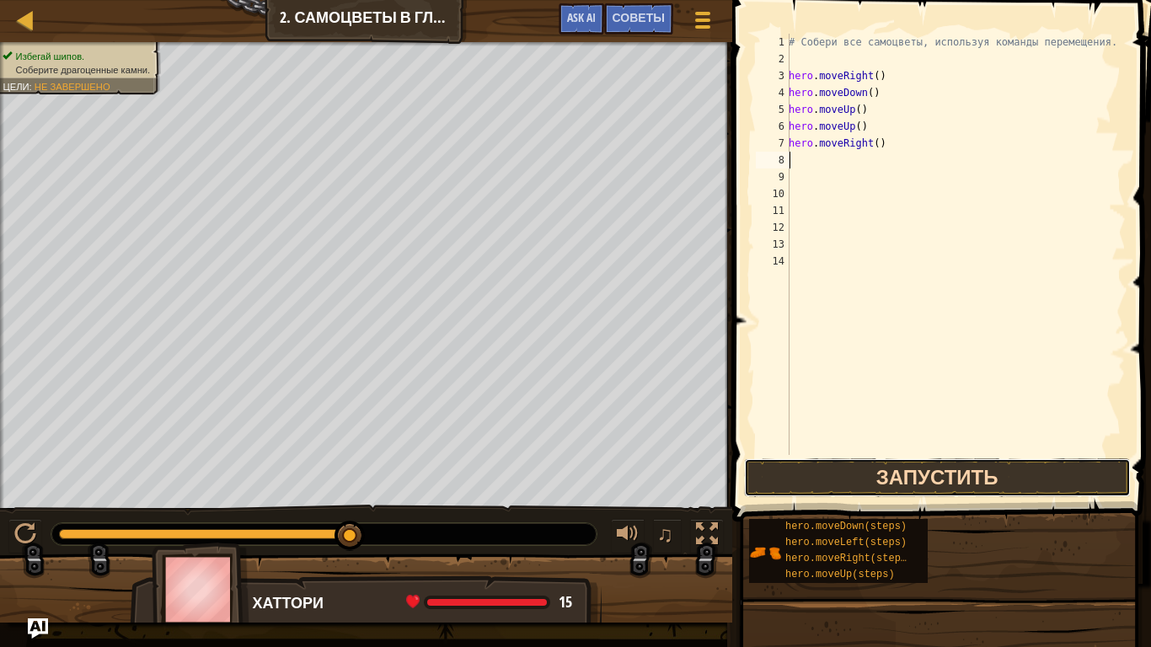
click at [881, 469] on button "Запустить" at bounding box center [937, 477] width 387 height 39
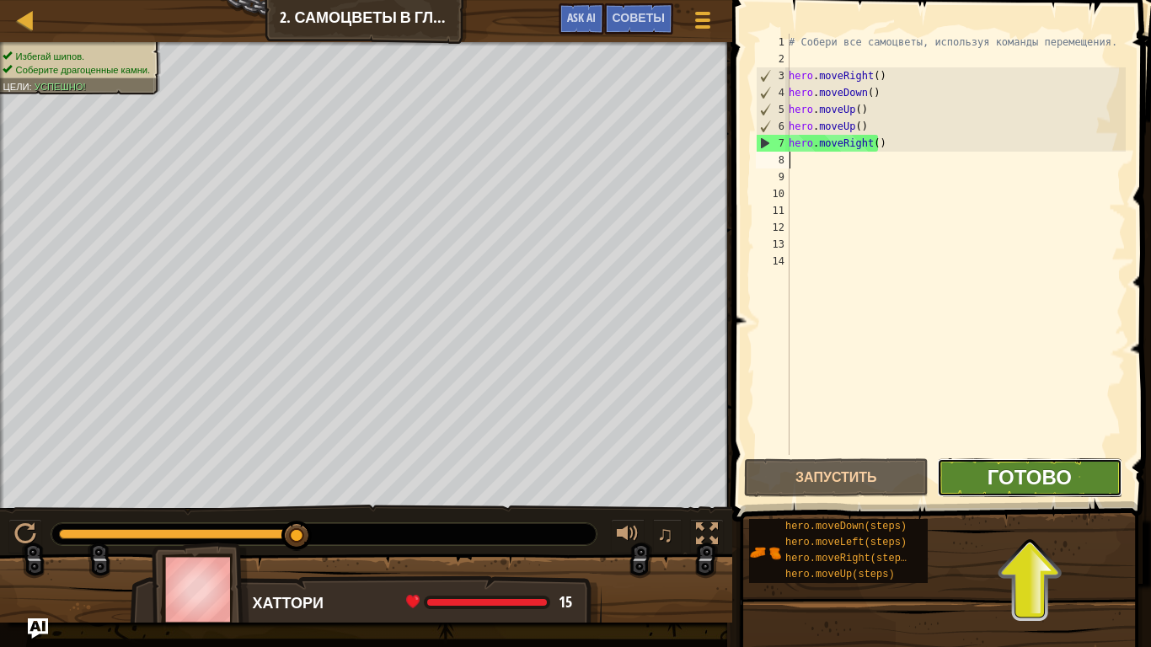
click at [1048, 469] on span "Готово" at bounding box center [1030, 476] width 84 height 27
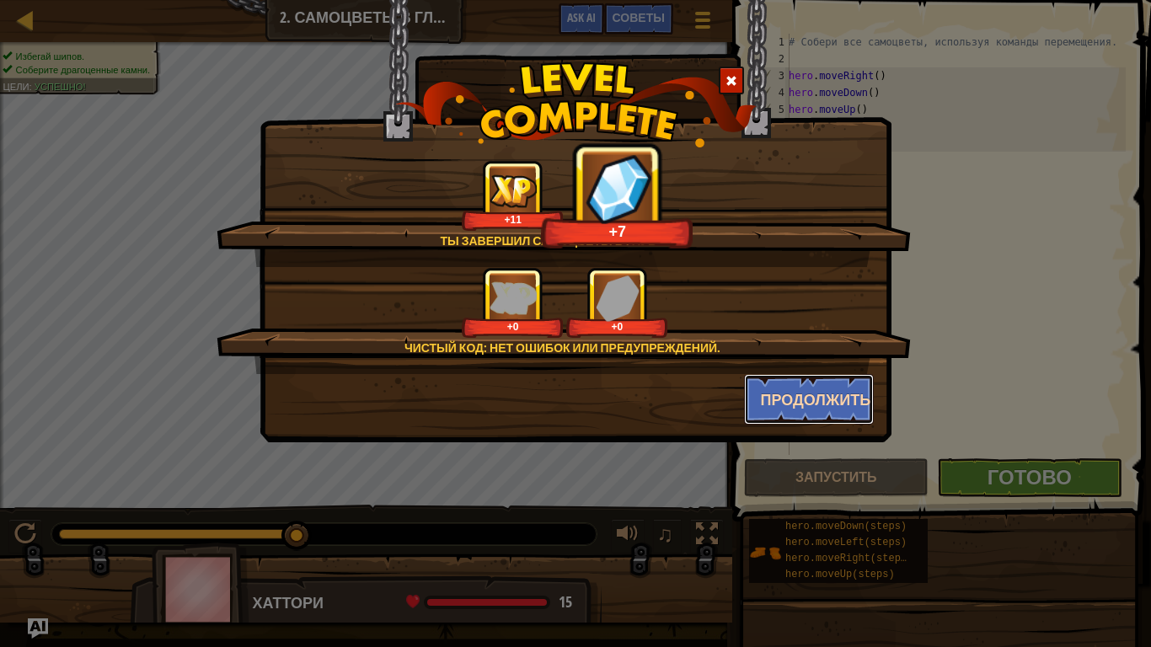
click at [780, 410] on button "Продолжить" at bounding box center [809, 399] width 131 height 51
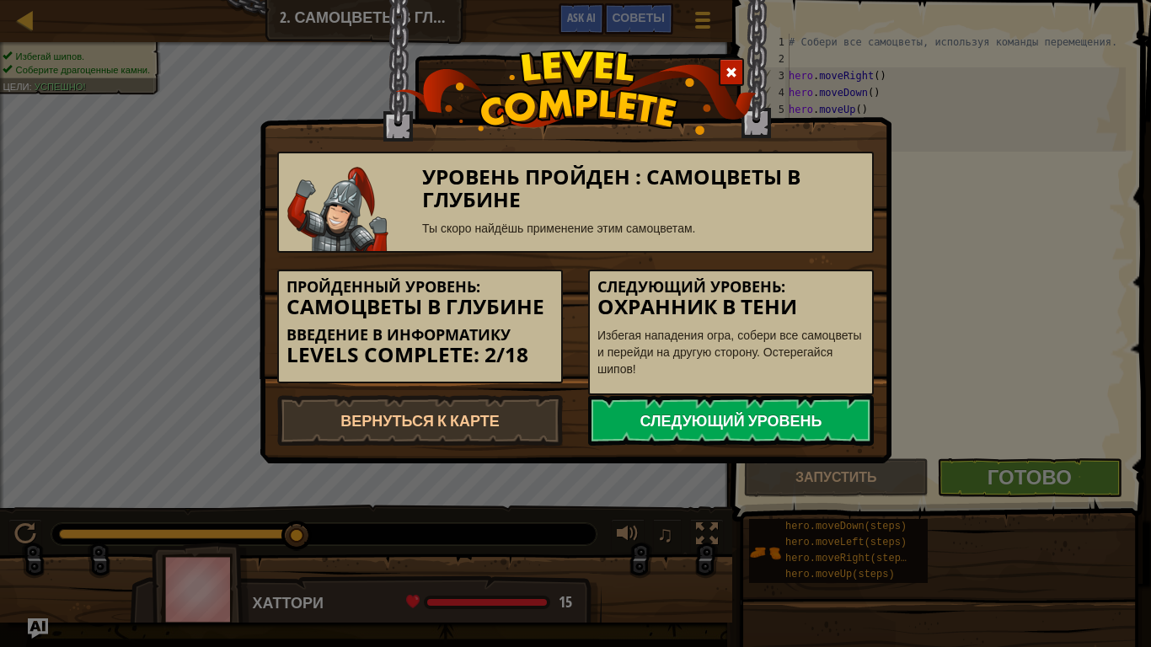
click at [684, 422] on link "Следующий уровень" at bounding box center [731, 420] width 286 height 51
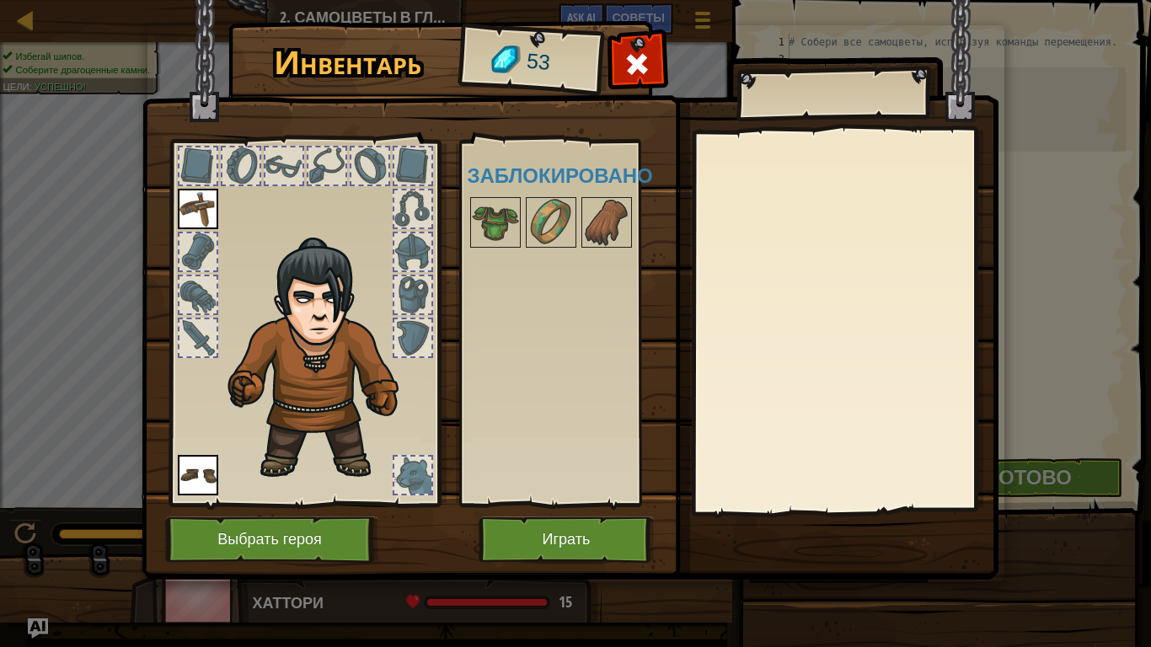
click at [186, 283] on div at bounding box center [198, 294] width 37 height 37
click at [191, 260] on div at bounding box center [198, 251] width 37 height 37
click at [199, 247] on div at bounding box center [198, 251] width 37 height 37
click at [541, 539] on button "Играть" at bounding box center [567, 540] width 176 height 46
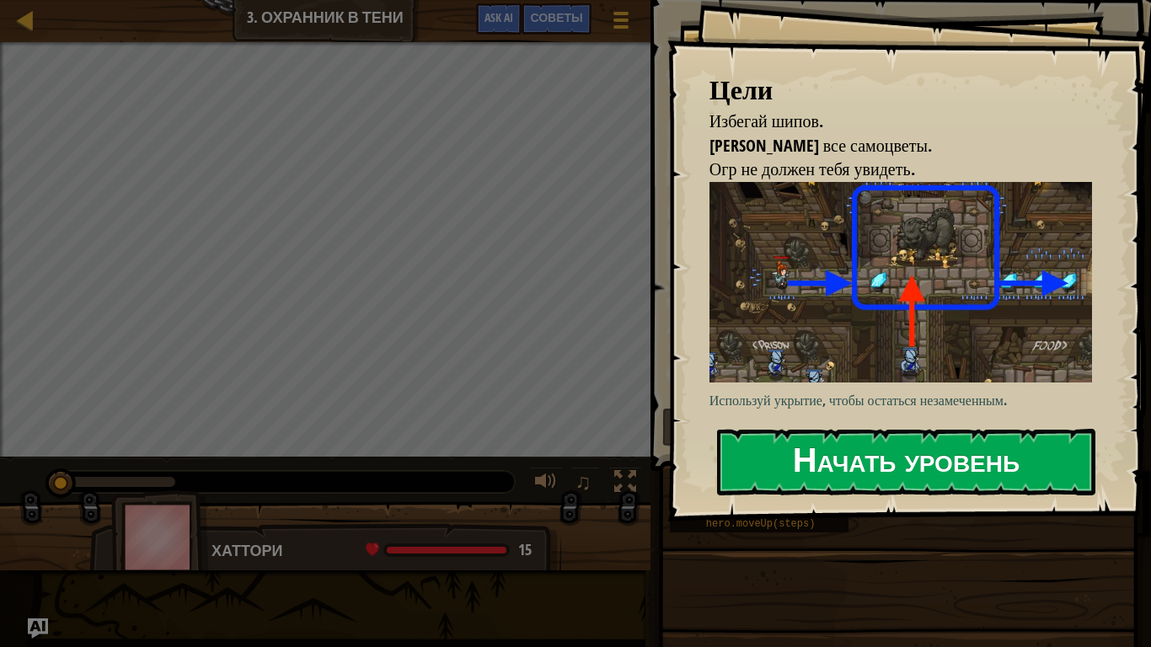
click at [919, 451] on button "Начать уровень" at bounding box center [906, 462] width 378 height 67
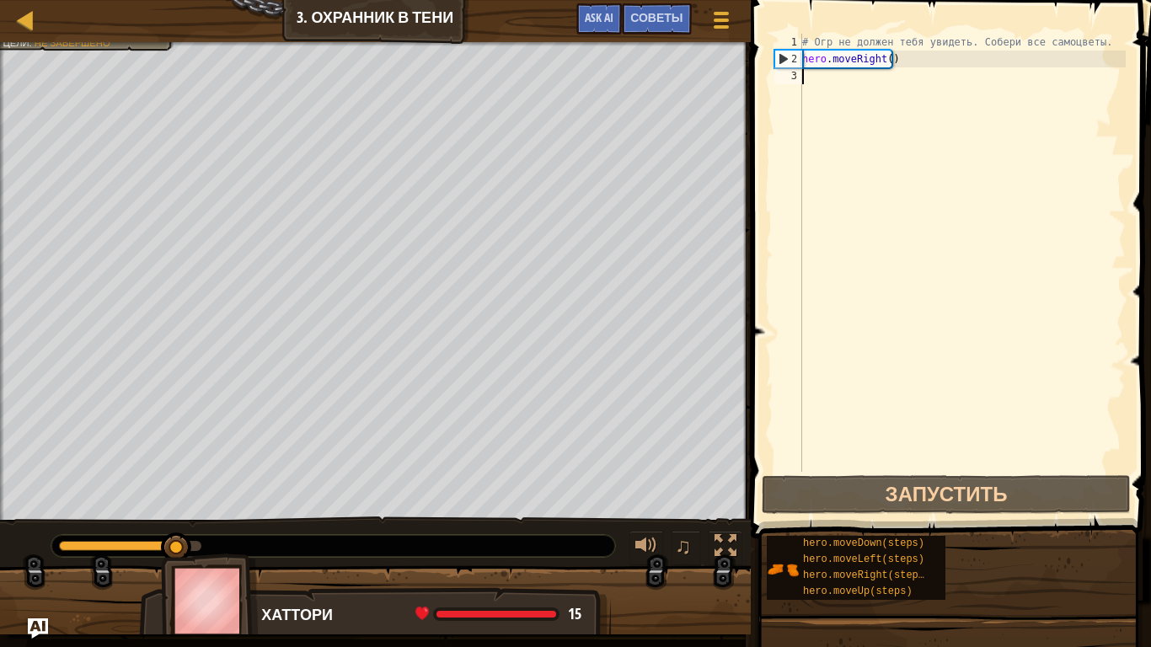
click at [817, 81] on div "# Огр не должен тебя увидеть. Собери все самоцветы. hero . moveRight ( )" at bounding box center [962, 270] width 327 height 472
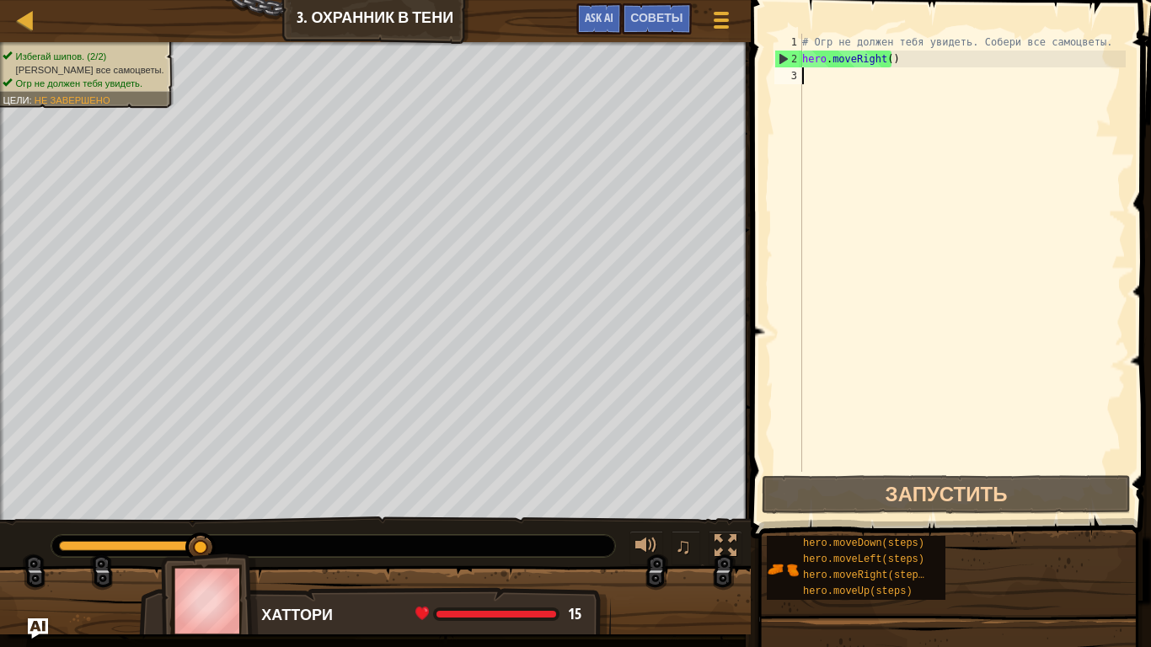
type textarea "h"
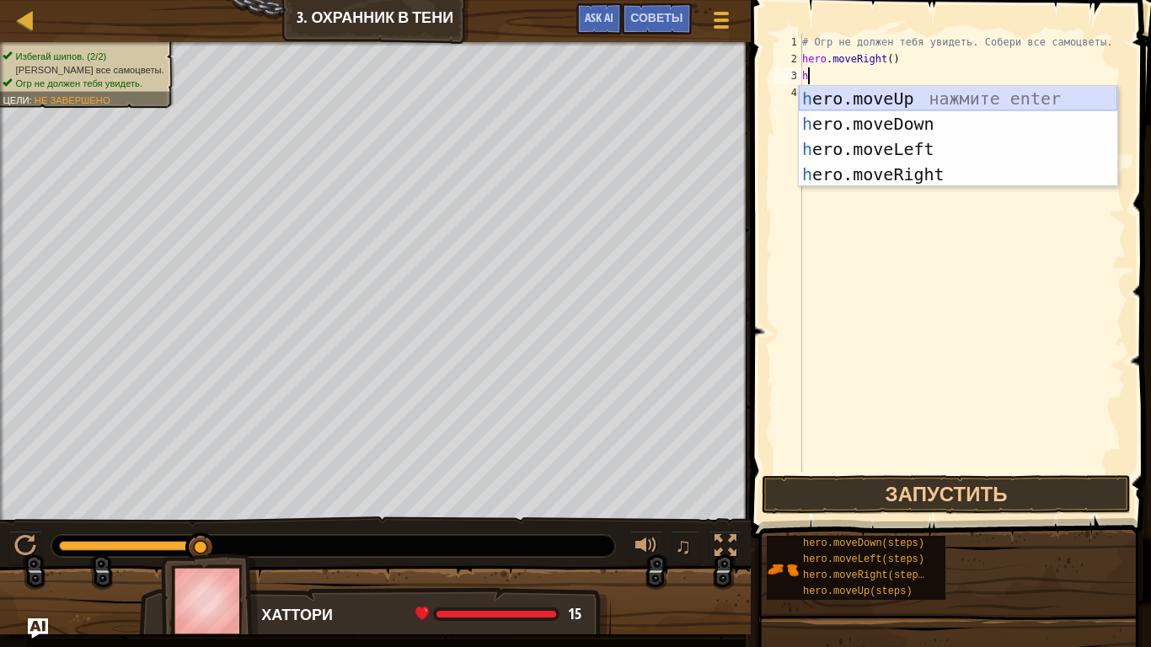
click at [920, 96] on div "h ero.moveUp нажмите enter h ero.moveDown нажмите enter h ero.moveLeft нажмите …" at bounding box center [958, 162] width 319 height 152
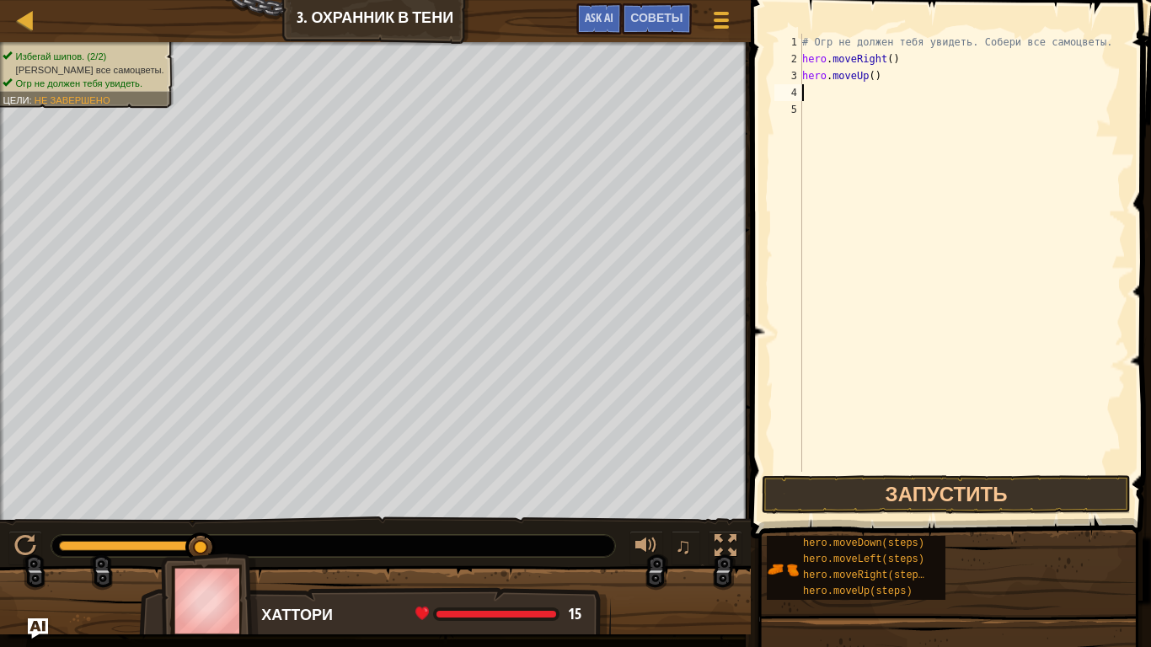
type textarea "h"
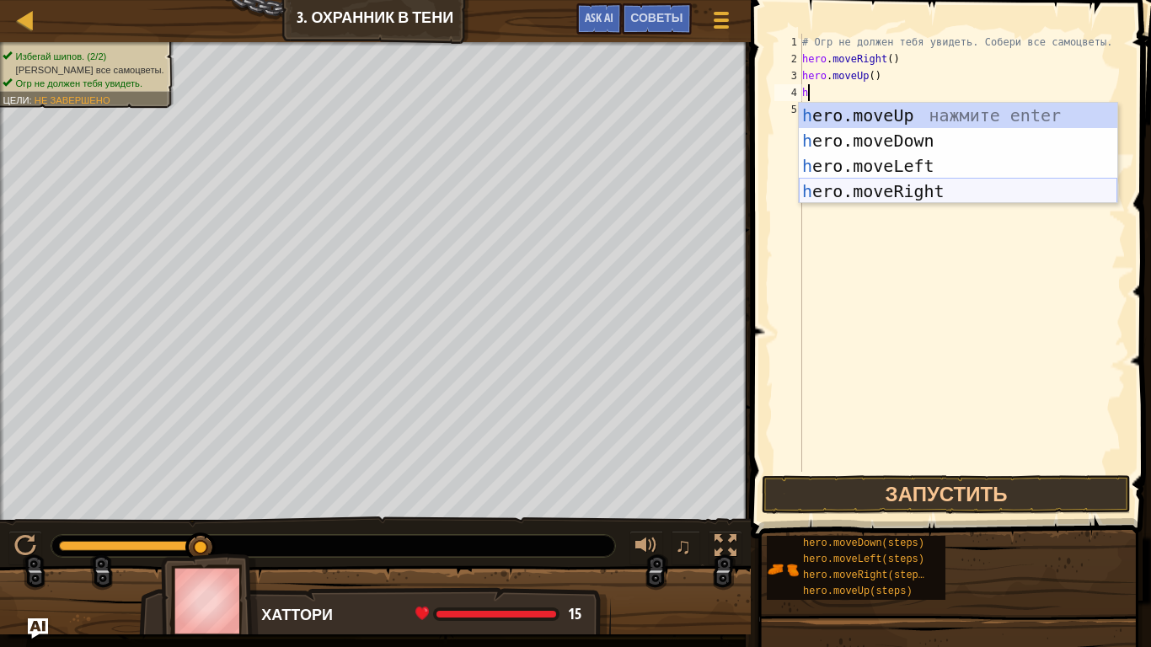
click at [889, 189] on div "h ero.moveUp нажмите enter h ero.moveDown нажмите enter h ero.moveLeft нажмите …" at bounding box center [958, 179] width 319 height 152
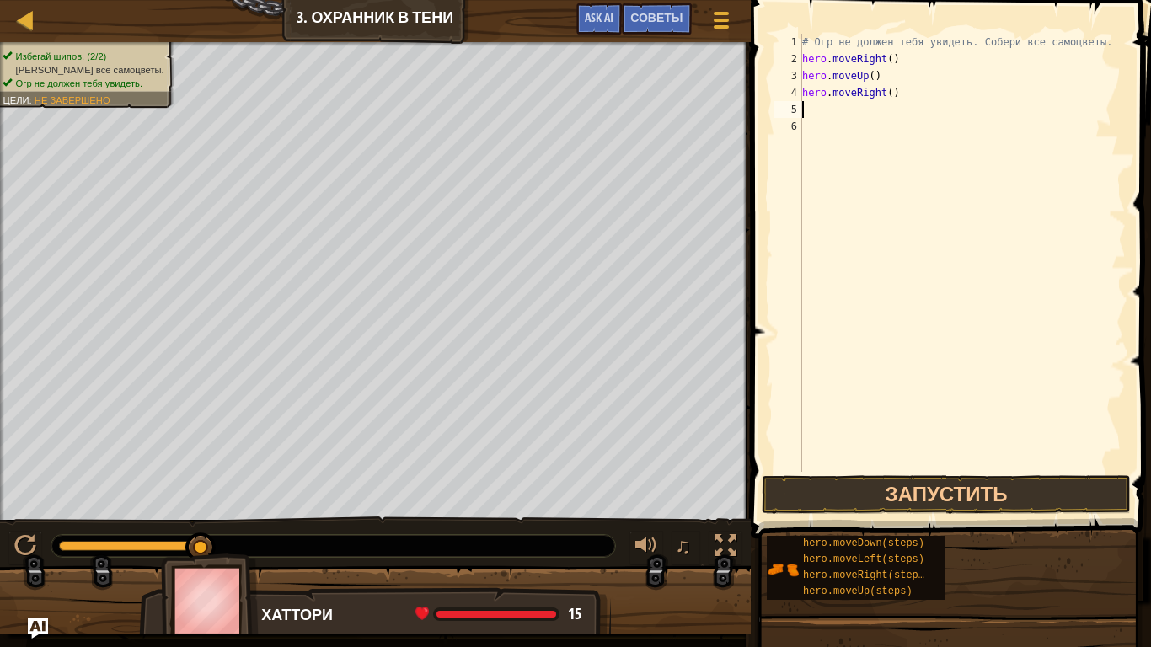
type textarea "h"
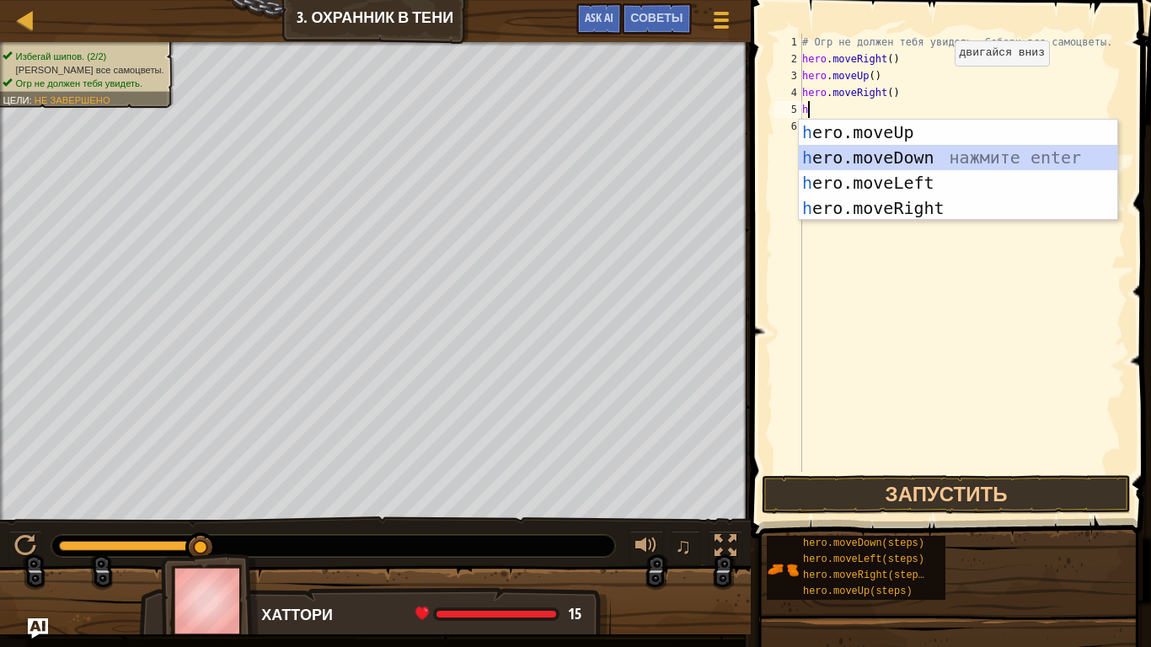
click at [892, 163] on div "h ero.moveUp нажмите enter h ero.moveDown нажмите enter h ero.moveLeft нажмите …" at bounding box center [958, 196] width 319 height 152
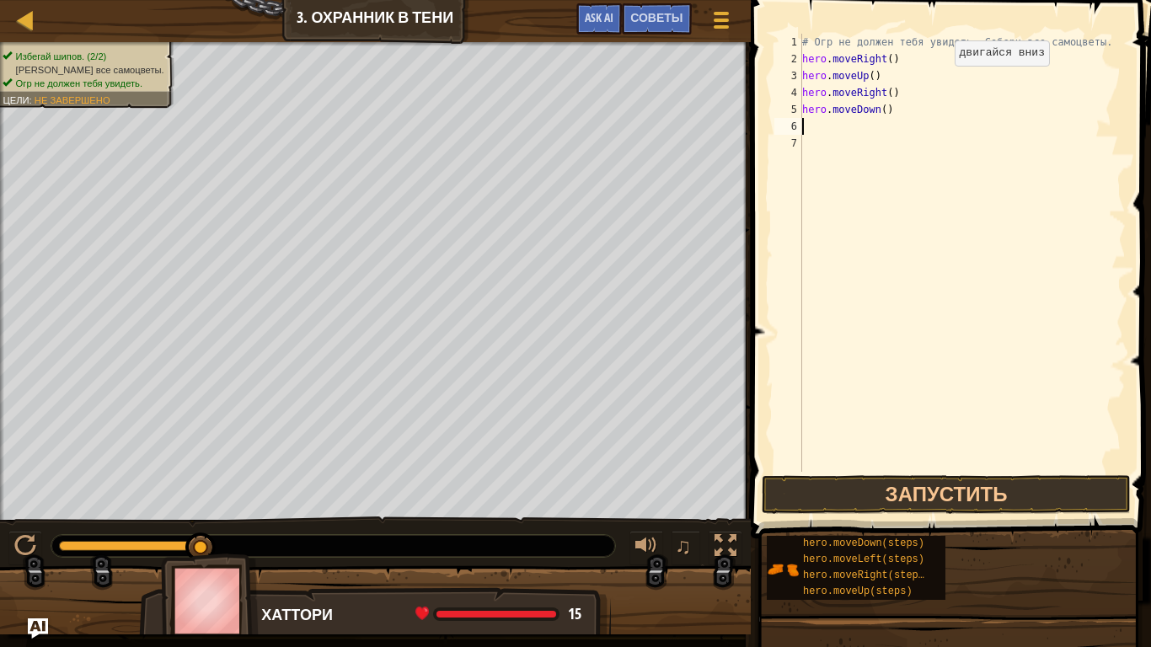
type textarea "h"
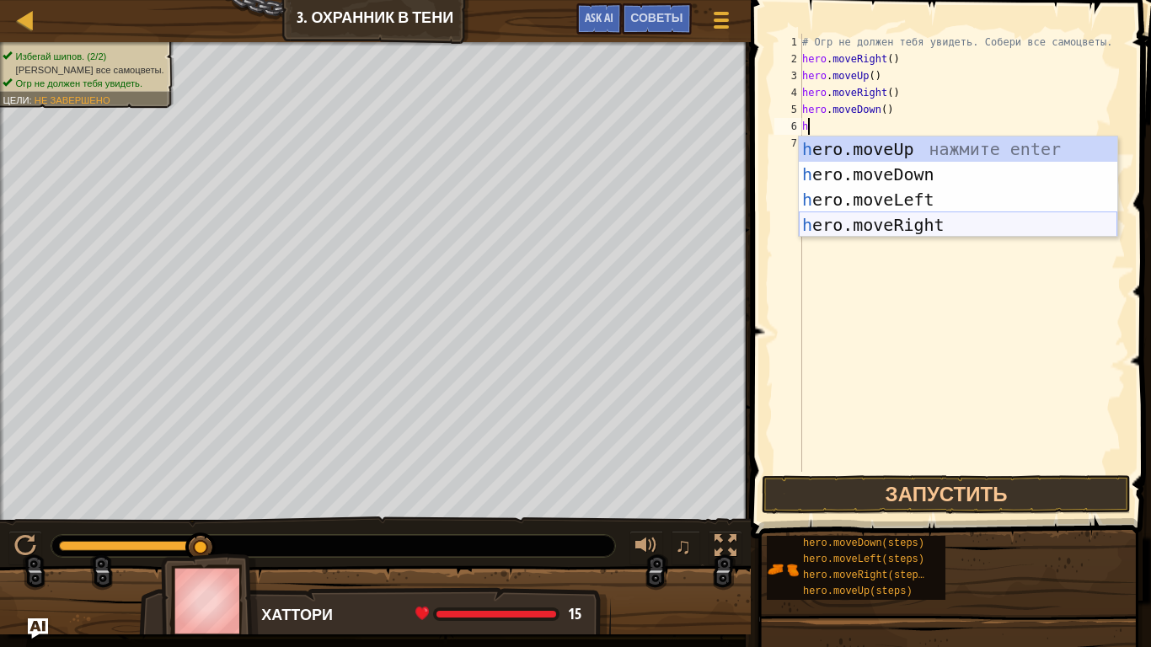
click at [885, 217] on div "h ero.moveUp нажмите enter h ero.moveDown нажмите enter h ero.moveLeft нажмите …" at bounding box center [958, 213] width 319 height 152
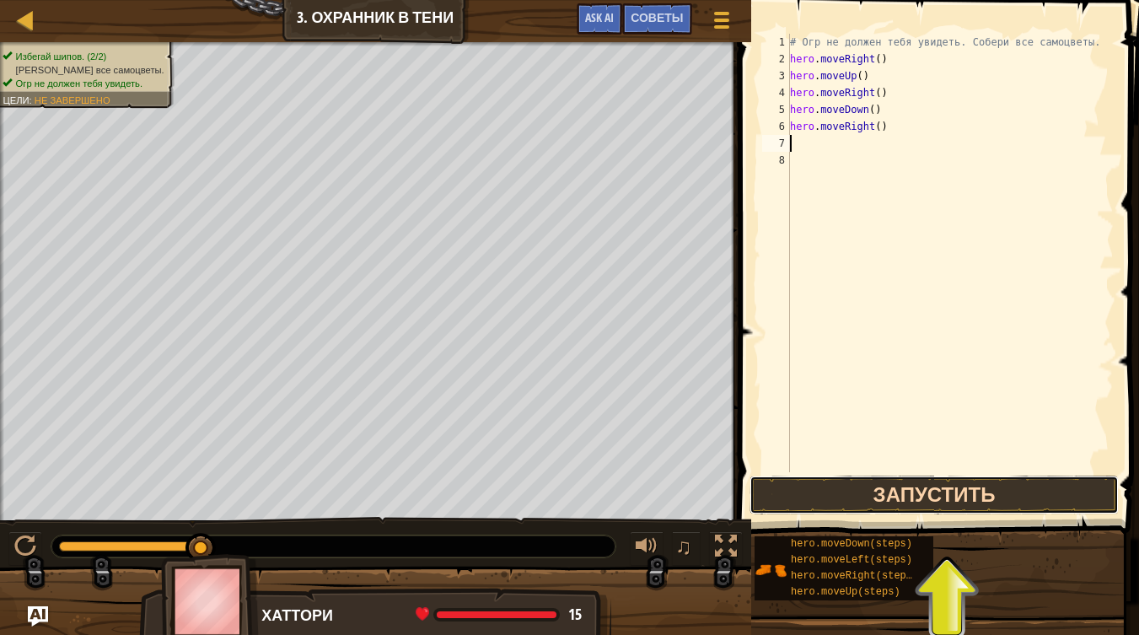
click at [922, 482] on button "Запустить" at bounding box center [933, 494] width 369 height 39
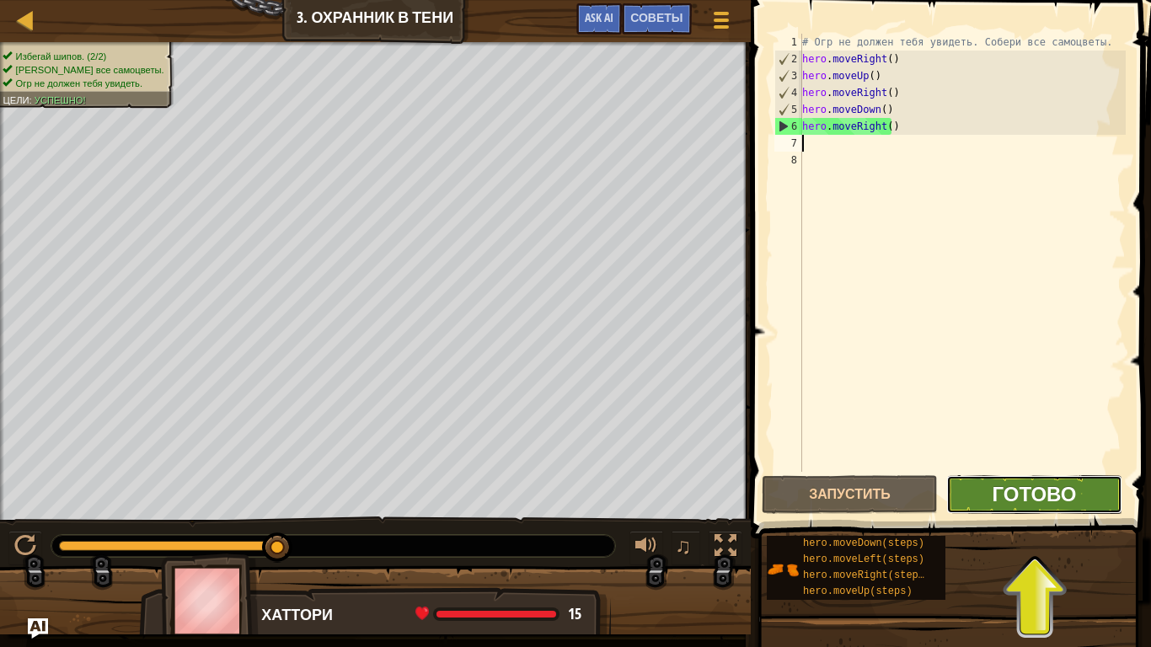
click at [995, 500] on span "Готово" at bounding box center [1034, 493] width 84 height 27
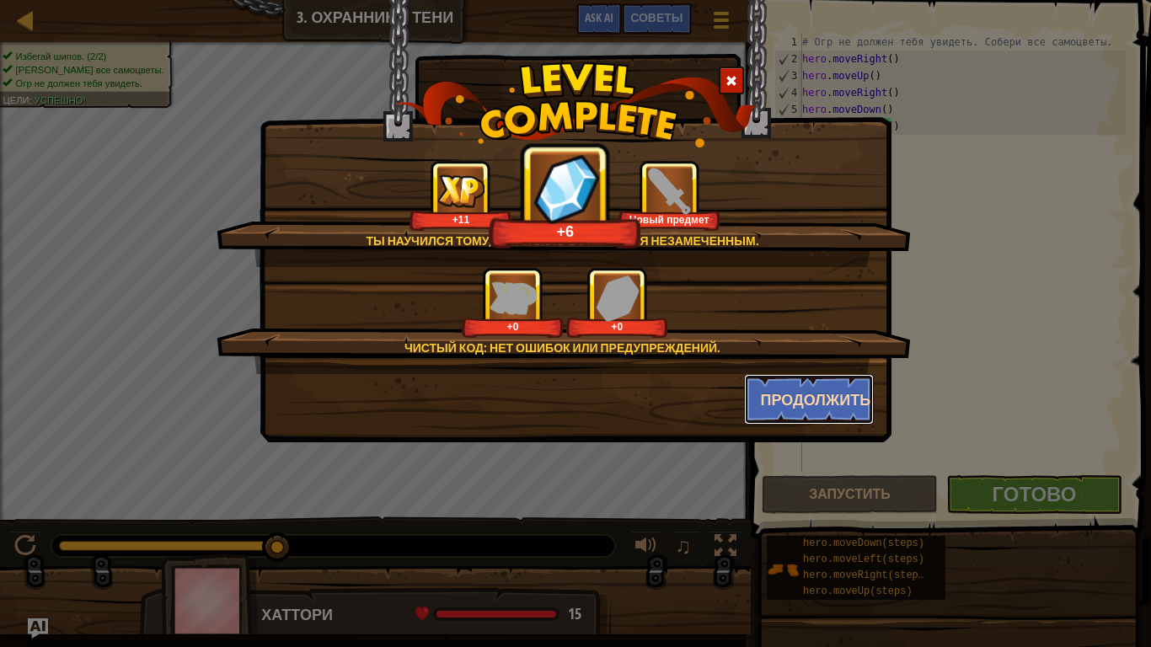
click at [810, 398] on button "Продолжить" at bounding box center [809, 399] width 131 height 51
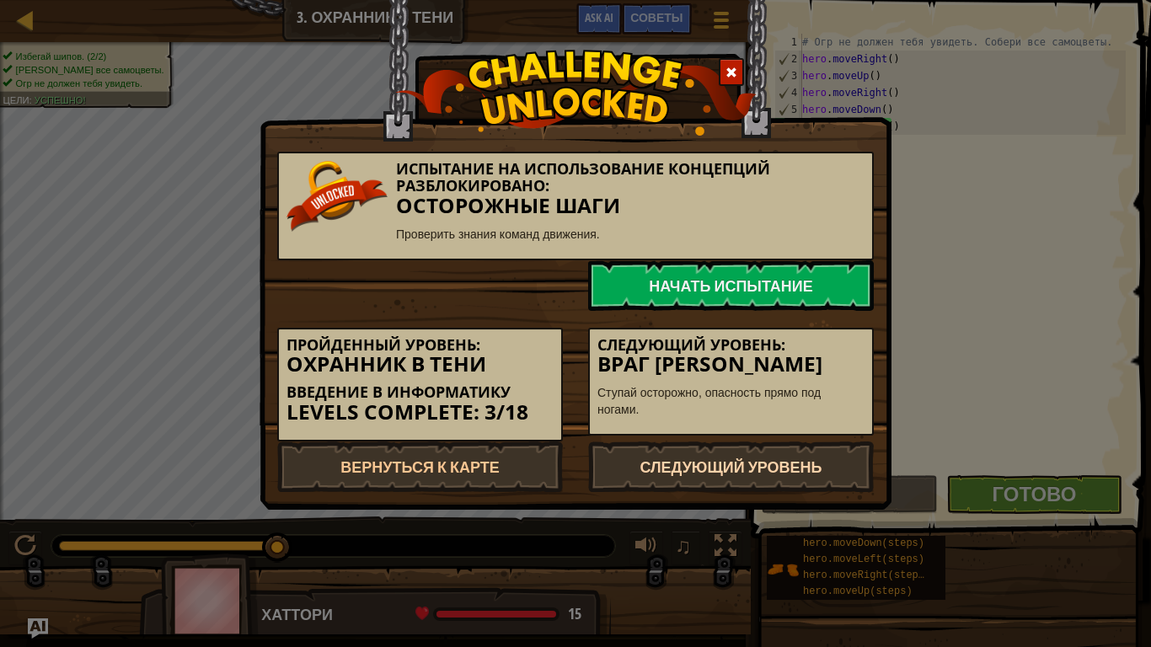
click at [764, 471] on link "Следующий уровень" at bounding box center [731, 467] width 286 height 51
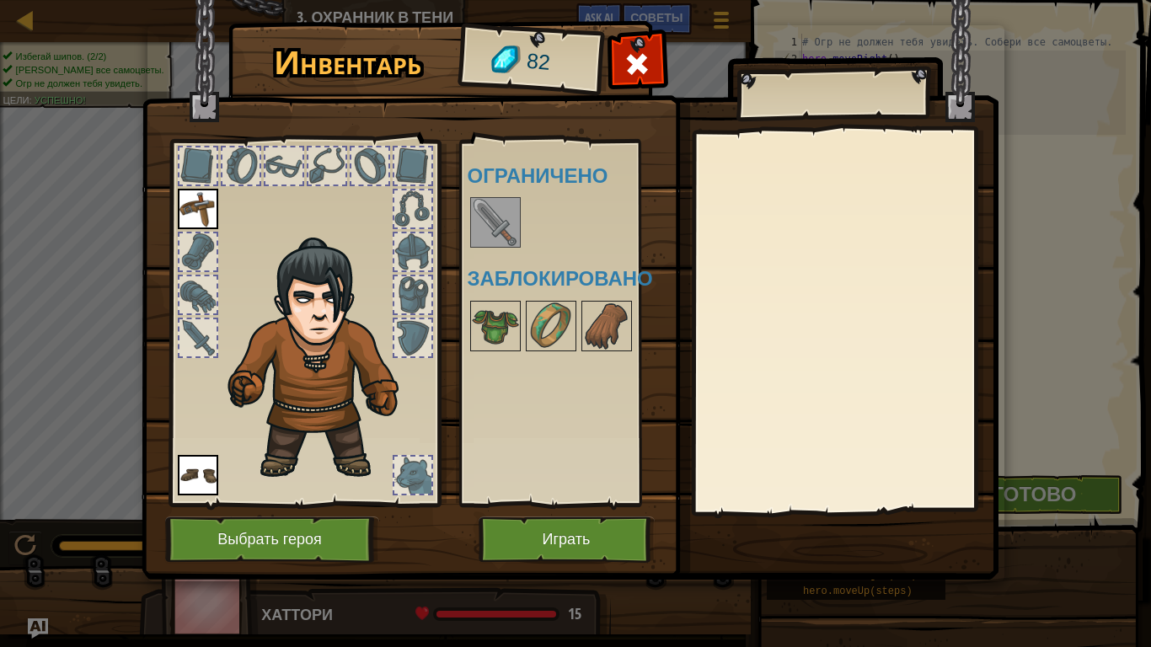
click at [500, 222] on img at bounding box center [495, 222] width 47 height 47
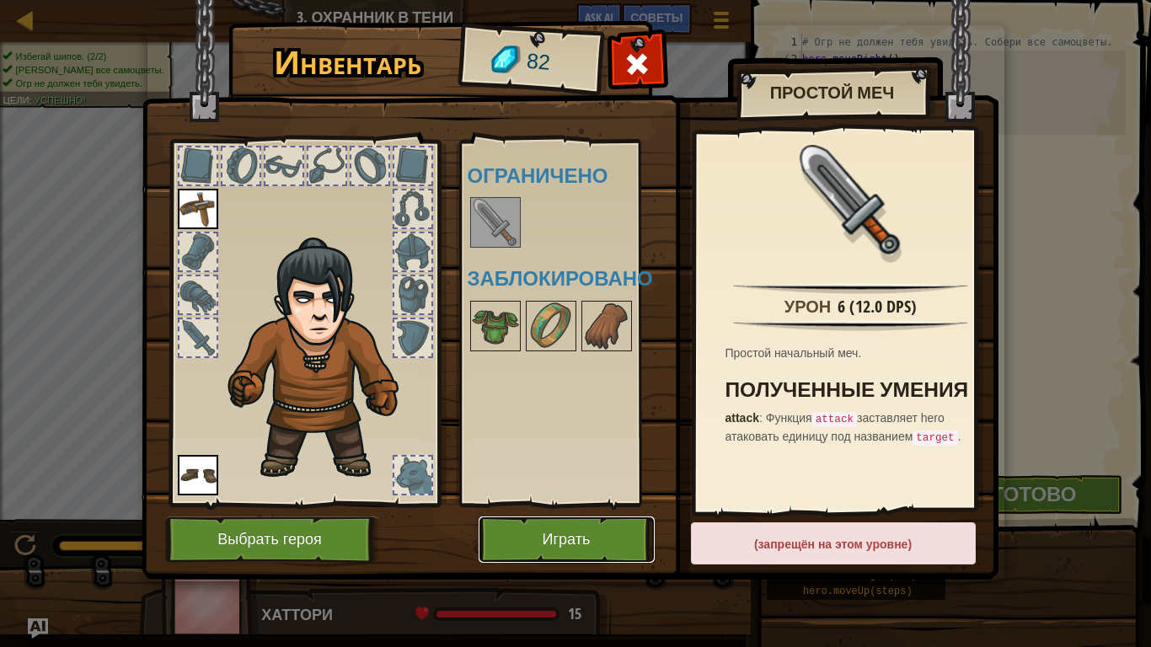
click at [578, 530] on button "Играть" at bounding box center [567, 540] width 176 height 46
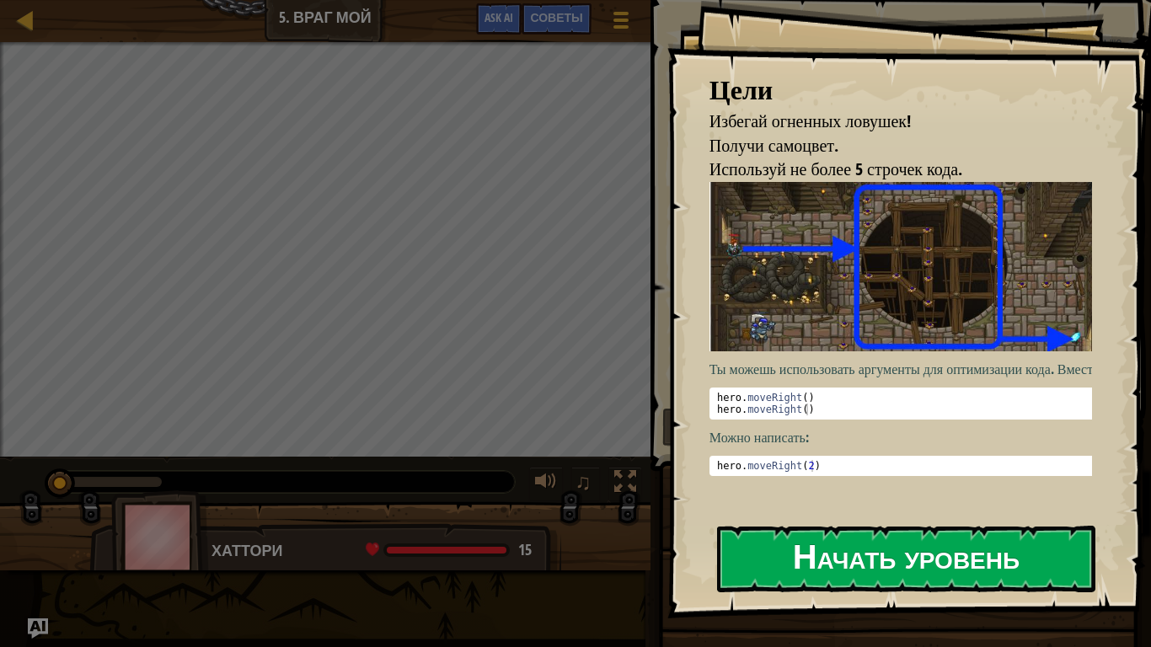
click at [930, 539] on button "Начать уровень" at bounding box center [906, 559] width 378 height 67
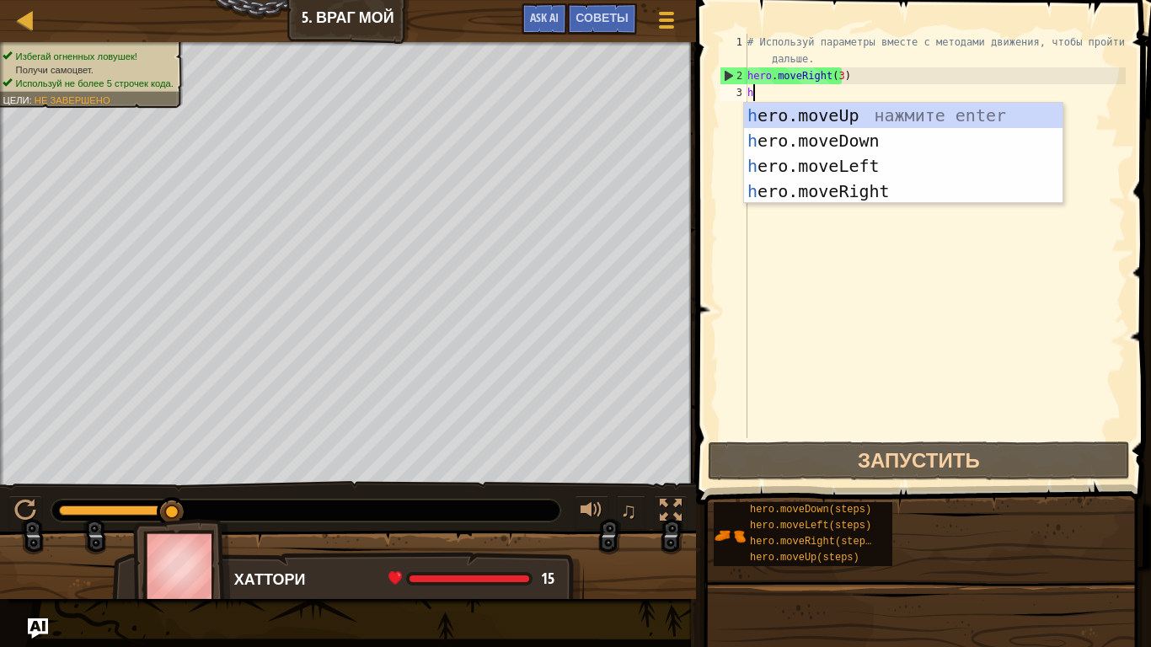
type textarea "h"
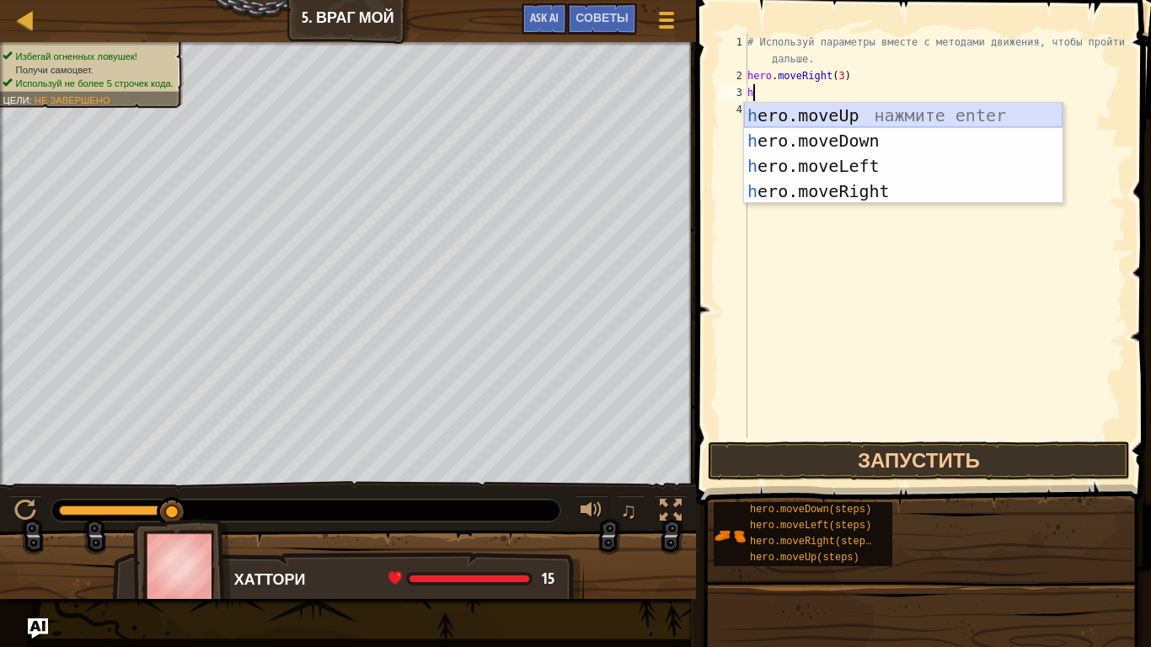
click at [854, 115] on div "h ero.moveUp нажмите enter h ero.moveDown нажмите enter h ero.moveLeft нажмите …" at bounding box center [903, 179] width 319 height 152
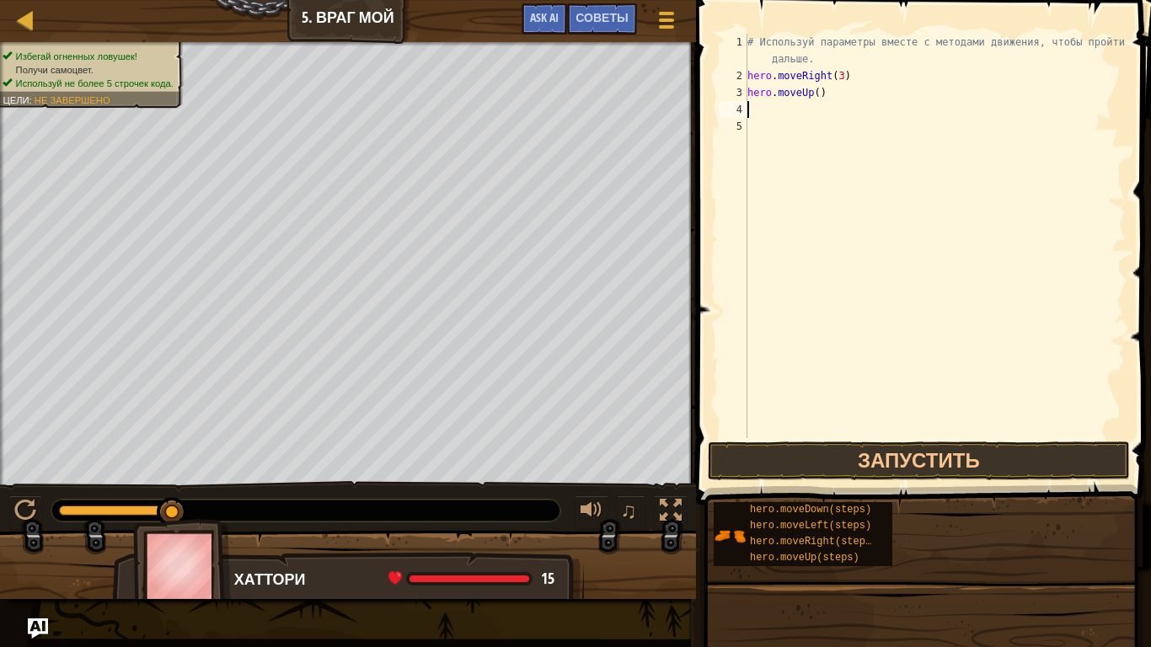
type textarea "h"
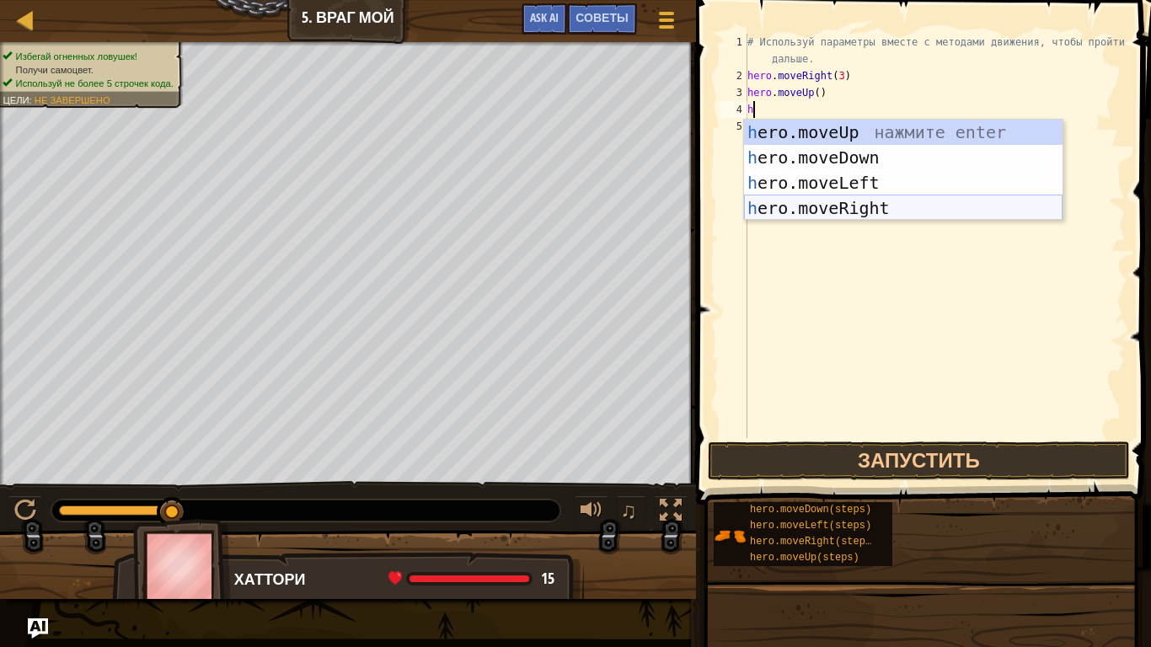
click at [817, 202] on div "h ero.moveUp нажмите enter h ero.moveDown нажмите enter h ero.moveLeft нажмите …" at bounding box center [903, 196] width 319 height 152
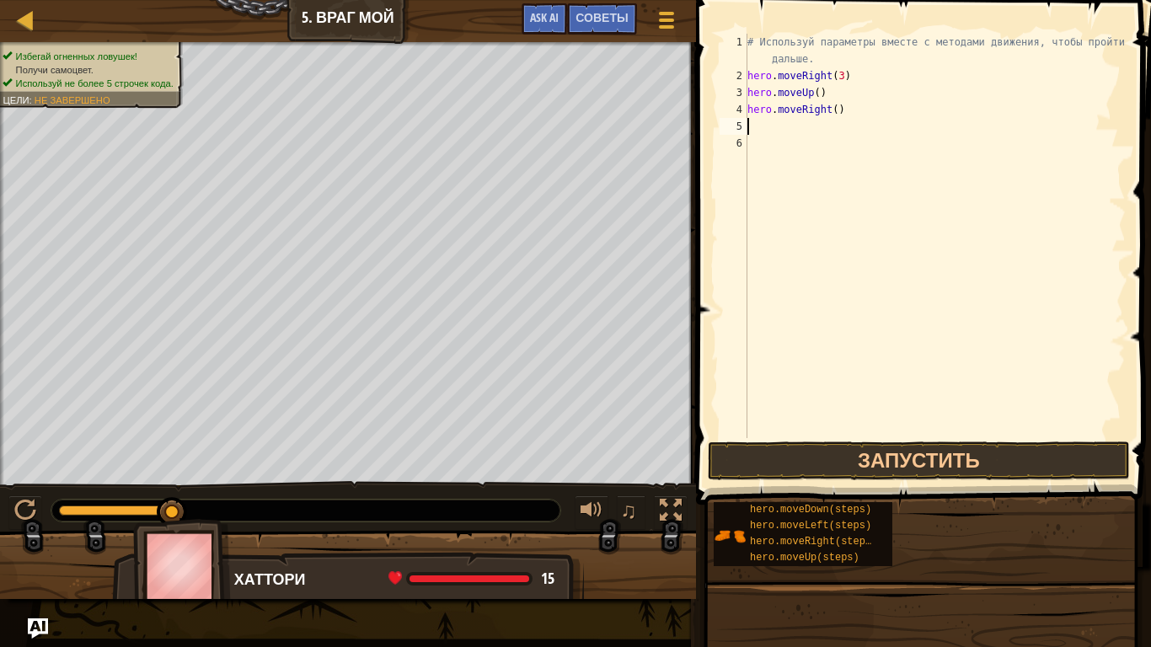
type textarea "h"
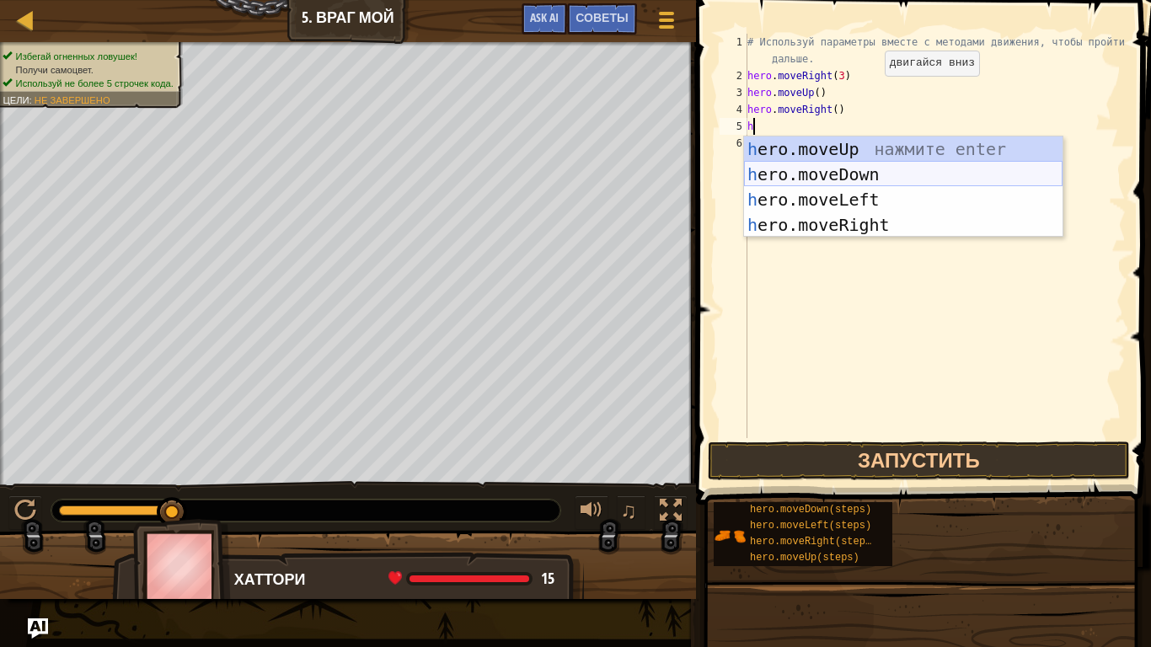
click at [854, 166] on div "h ero.moveUp нажмите enter h ero.moveDown нажмите enter h ero.moveLeft нажмите …" at bounding box center [903, 213] width 319 height 152
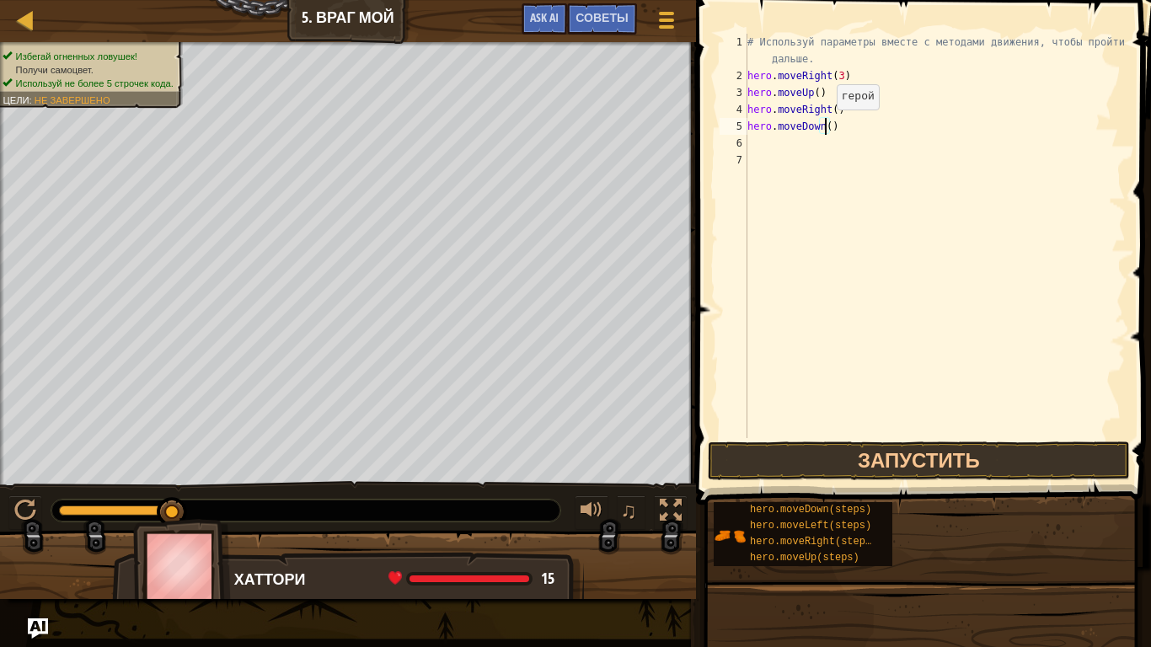
click at [822, 126] on div "# Используй параметры вместе с методами движения, чтобы пройти дальше. hero . m…" at bounding box center [935, 261] width 382 height 455
click at [833, 77] on div "# Используй параметры вместе с методами движения, чтобы пройти дальше. hero . m…" at bounding box center [935, 261] width 382 height 455
click at [864, 94] on div "# Используй параметры вместе с методами движения, чтобы пройти дальше. hero . m…" at bounding box center [935, 261] width 382 height 455
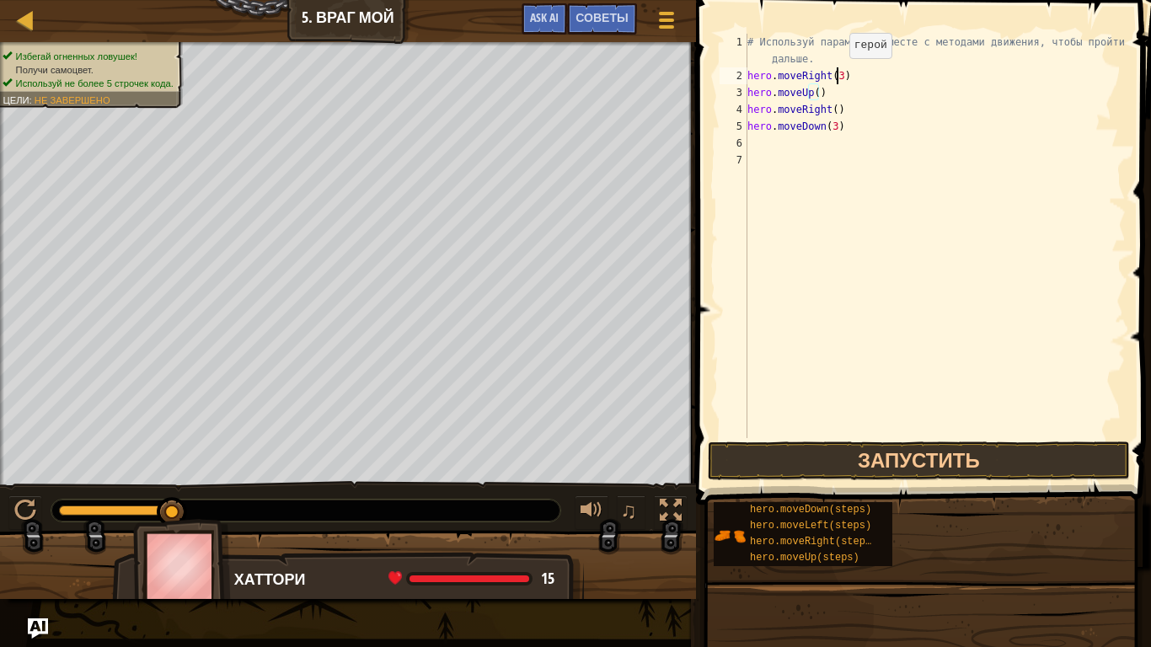
click at [835, 75] on div "# Используй параметры вместе с методами движения, чтобы пройти дальше. hero . m…" at bounding box center [935, 261] width 382 height 455
type textarea "hero.moveRight(3)"
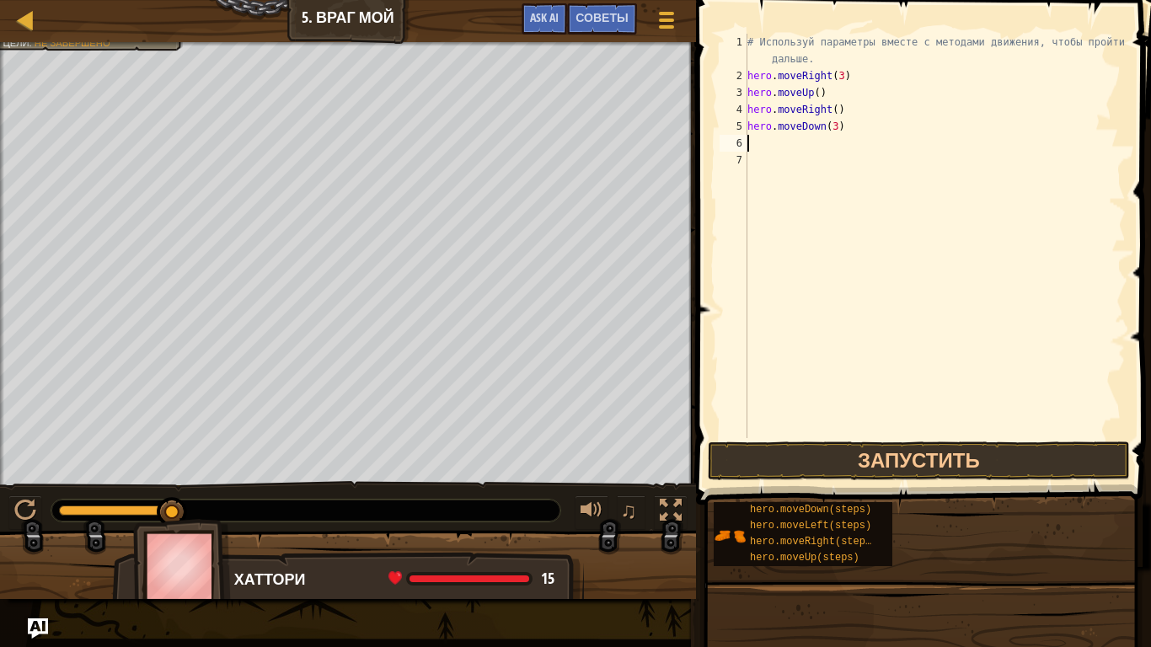
click at [754, 141] on div "# Используй параметры вместе с методами движения, чтобы пройти дальше. hero . m…" at bounding box center [935, 261] width 382 height 455
type textarea "h"
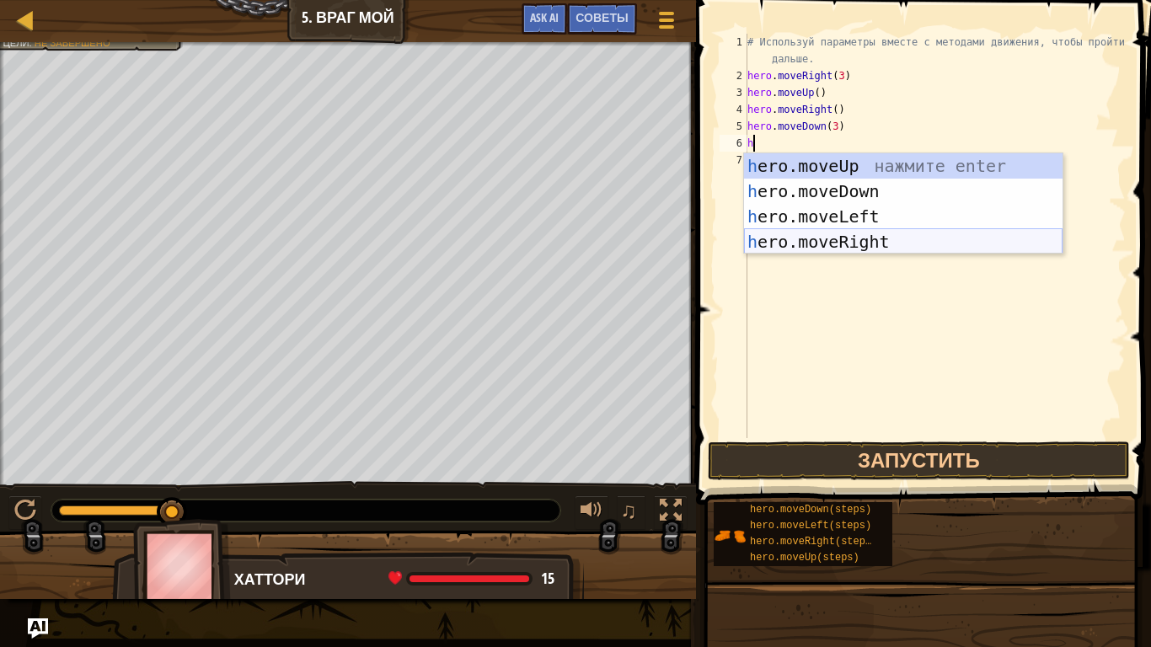
click at [789, 239] on div "h ero.moveUp нажмите enter h ero.moveDown нажмите enter h ero.moveLeft нажмите …" at bounding box center [903, 229] width 319 height 152
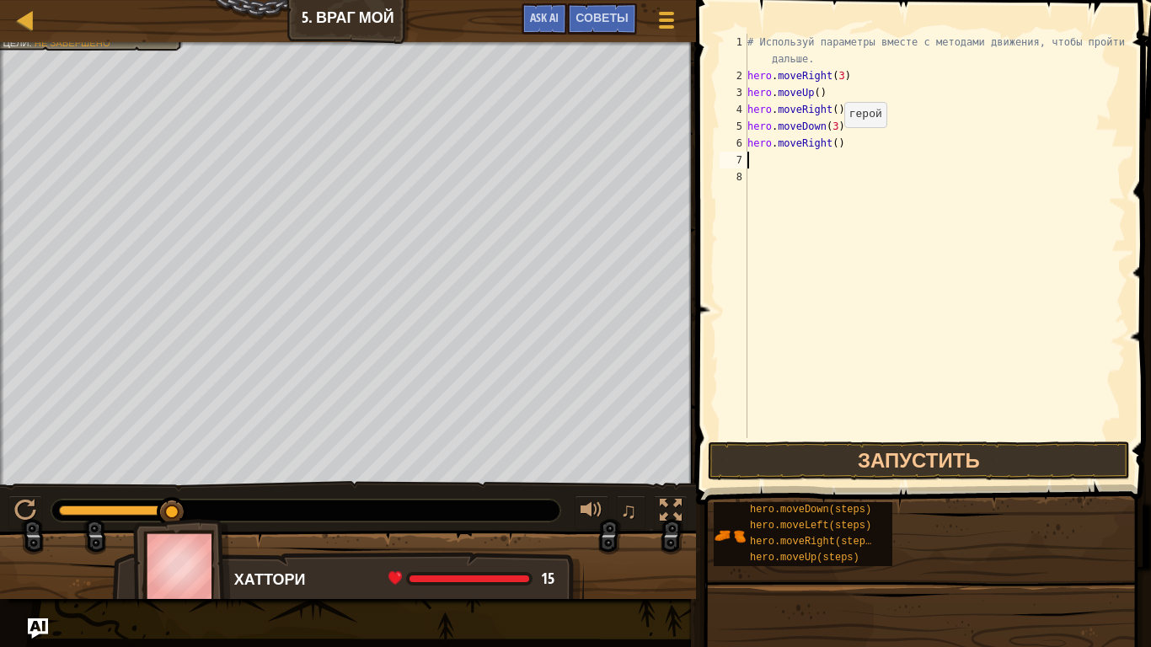
click at [830, 144] on div "# Используй параметры вместе с методами движения, чтобы пройти дальше. hero . m…" at bounding box center [935, 261] width 382 height 455
type textarea "hero.moveRight(2)"
click at [869, 452] on button "Запустить" at bounding box center [919, 461] width 422 height 39
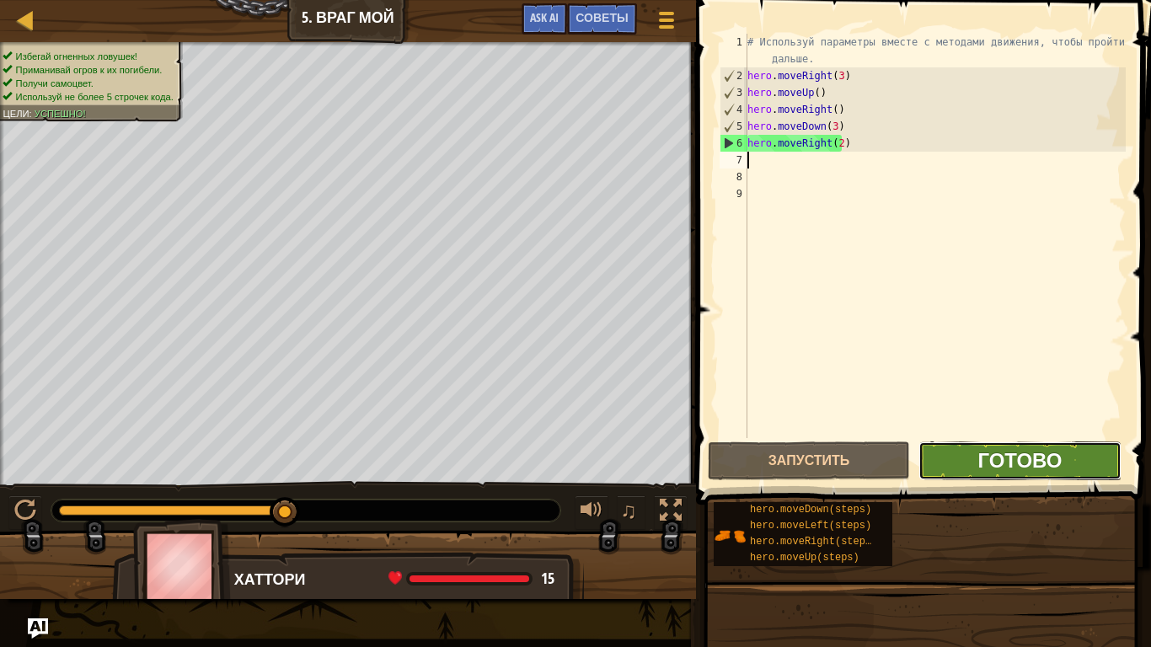
click at [1035, 464] on span "Готово" at bounding box center [1020, 460] width 84 height 27
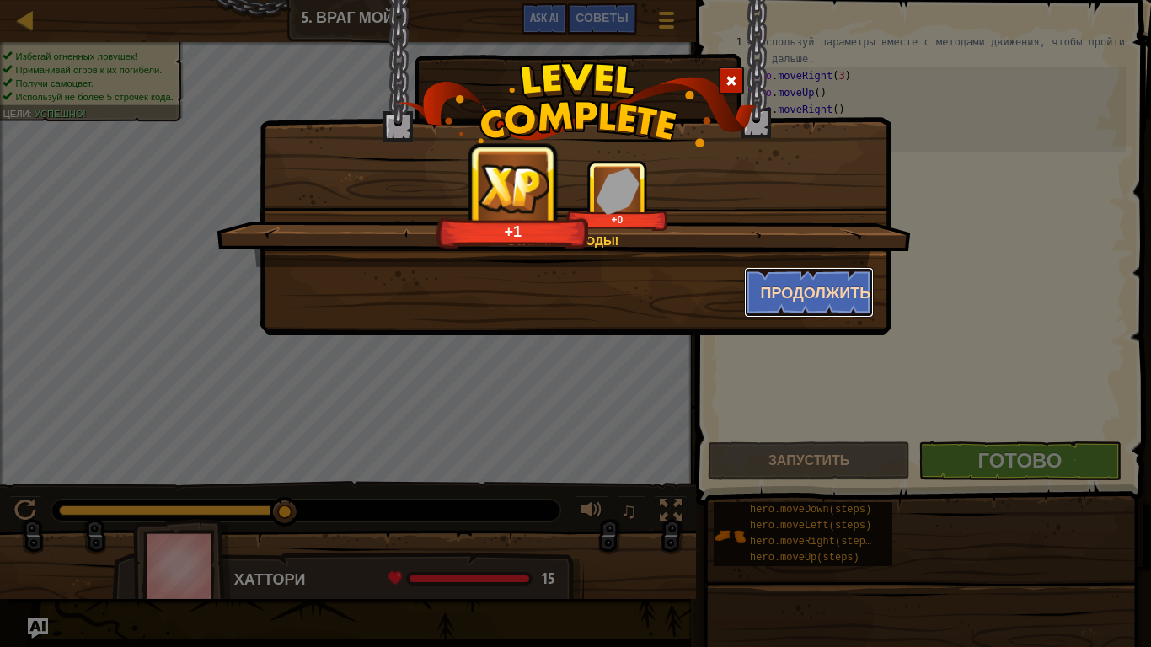
click at [795, 292] on button "Продолжить" at bounding box center [809, 292] width 131 height 51
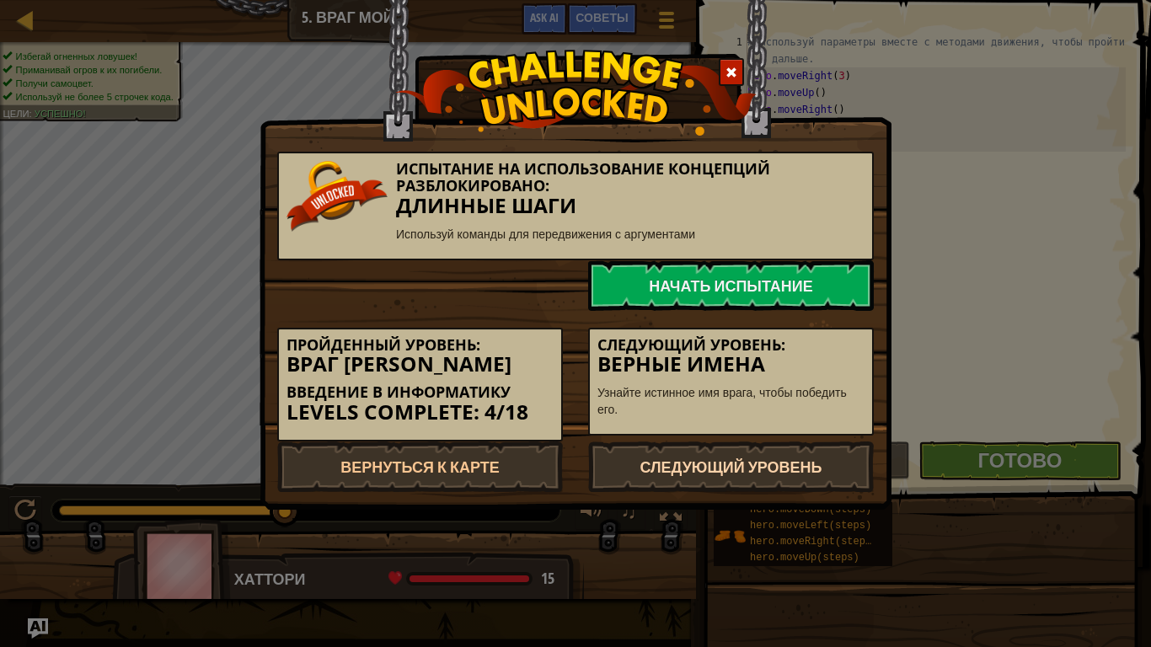
click at [768, 457] on link "Следующий уровень" at bounding box center [731, 467] width 286 height 51
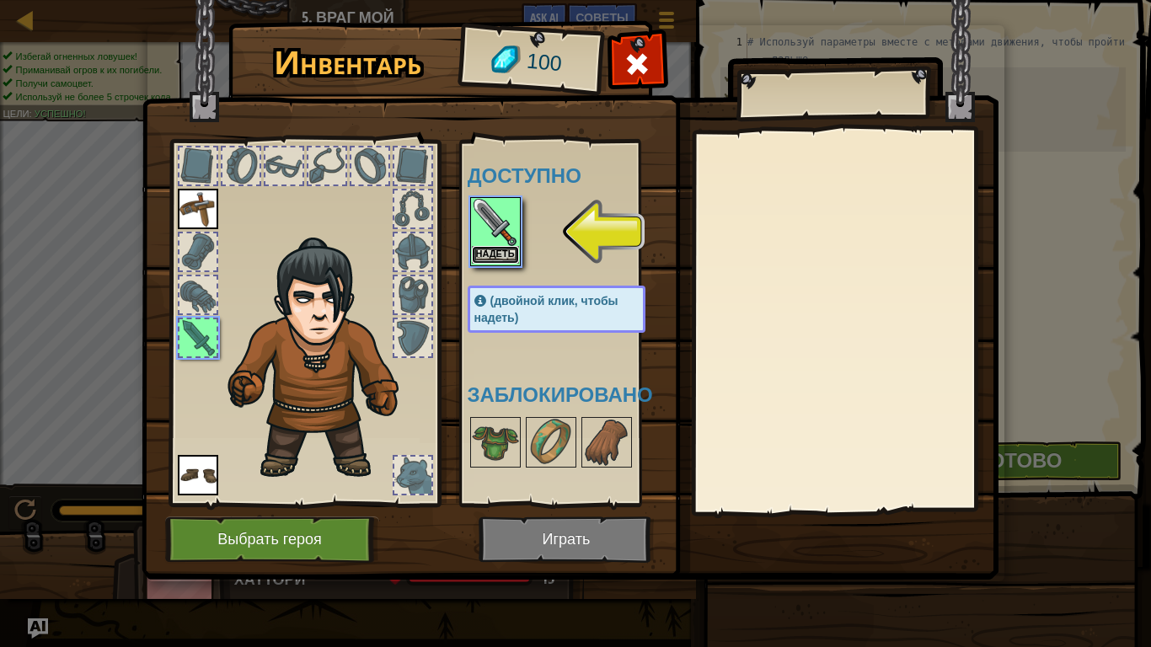
click at [510, 257] on button "Надеть" at bounding box center [495, 255] width 47 height 18
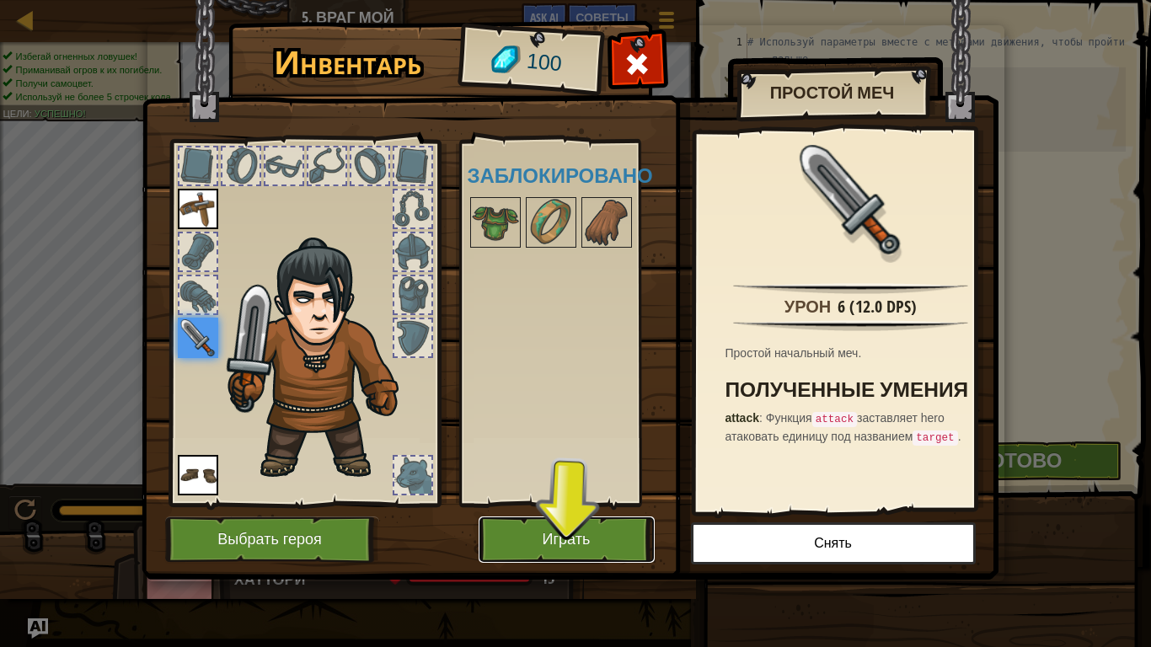
click at [597, 539] on button "Играть" at bounding box center [567, 540] width 176 height 46
